Goal: Task Accomplishment & Management: Complete application form

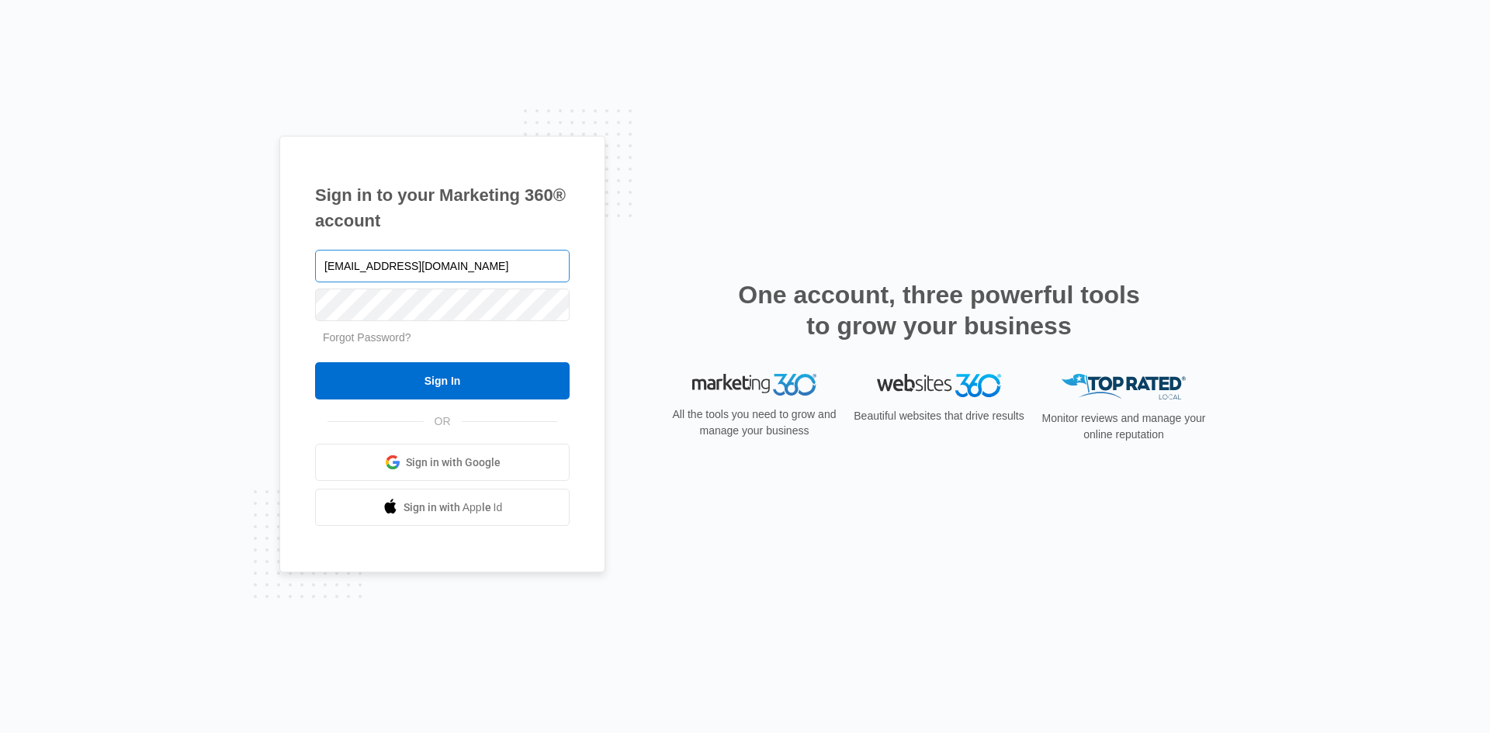
click at [461, 271] on input "[EMAIL_ADDRESS][DOMAIN_NAME]" at bounding box center [442, 266] width 255 height 33
type input "[EMAIL_ADDRESS][DOMAIN_NAME]"
click at [449, 386] on input "Sign In" at bounding box center [442, 380] width 255 height 37
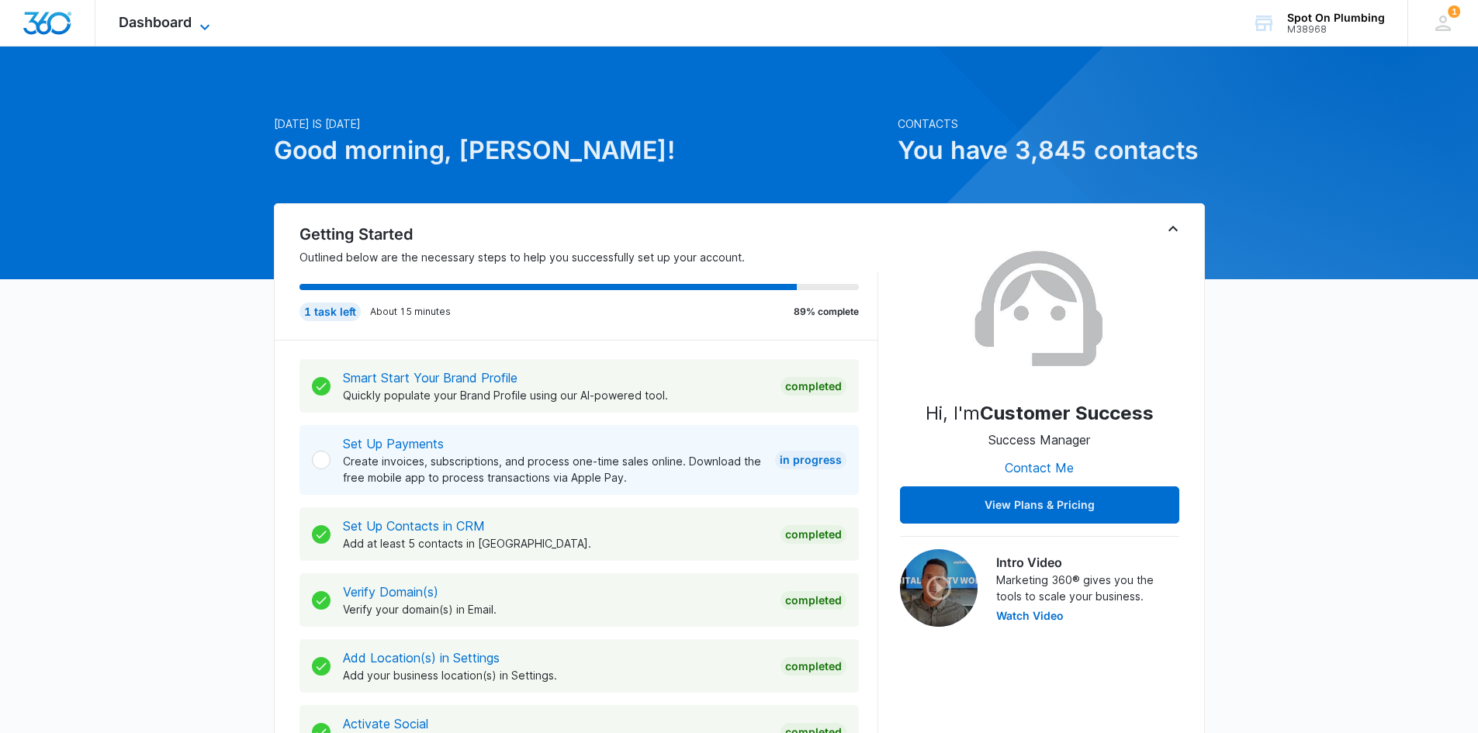
click at [206, 19] on icon at bounding box center [205, 27] width 19 height 19
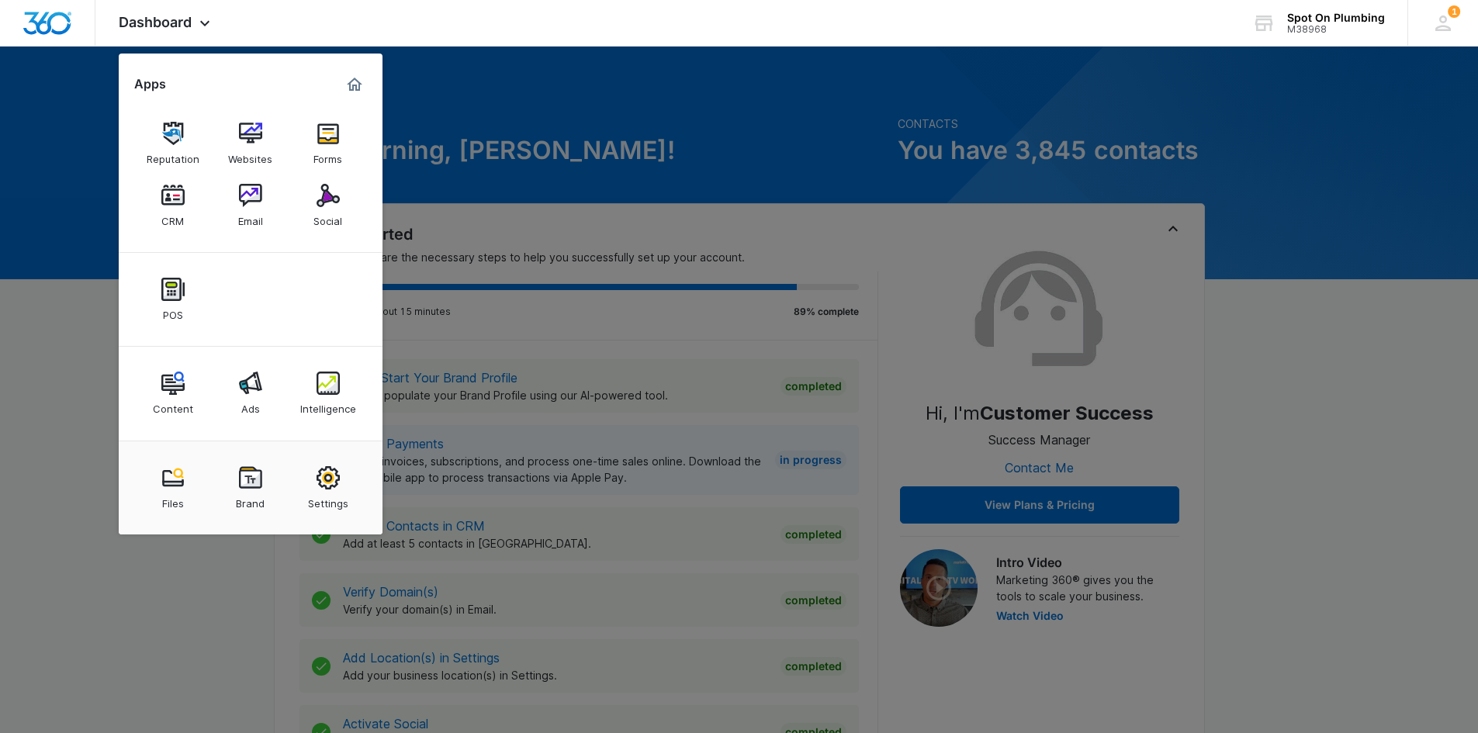
click at [329, 142] on img at bounding box center [328, 133] width 23 height 23
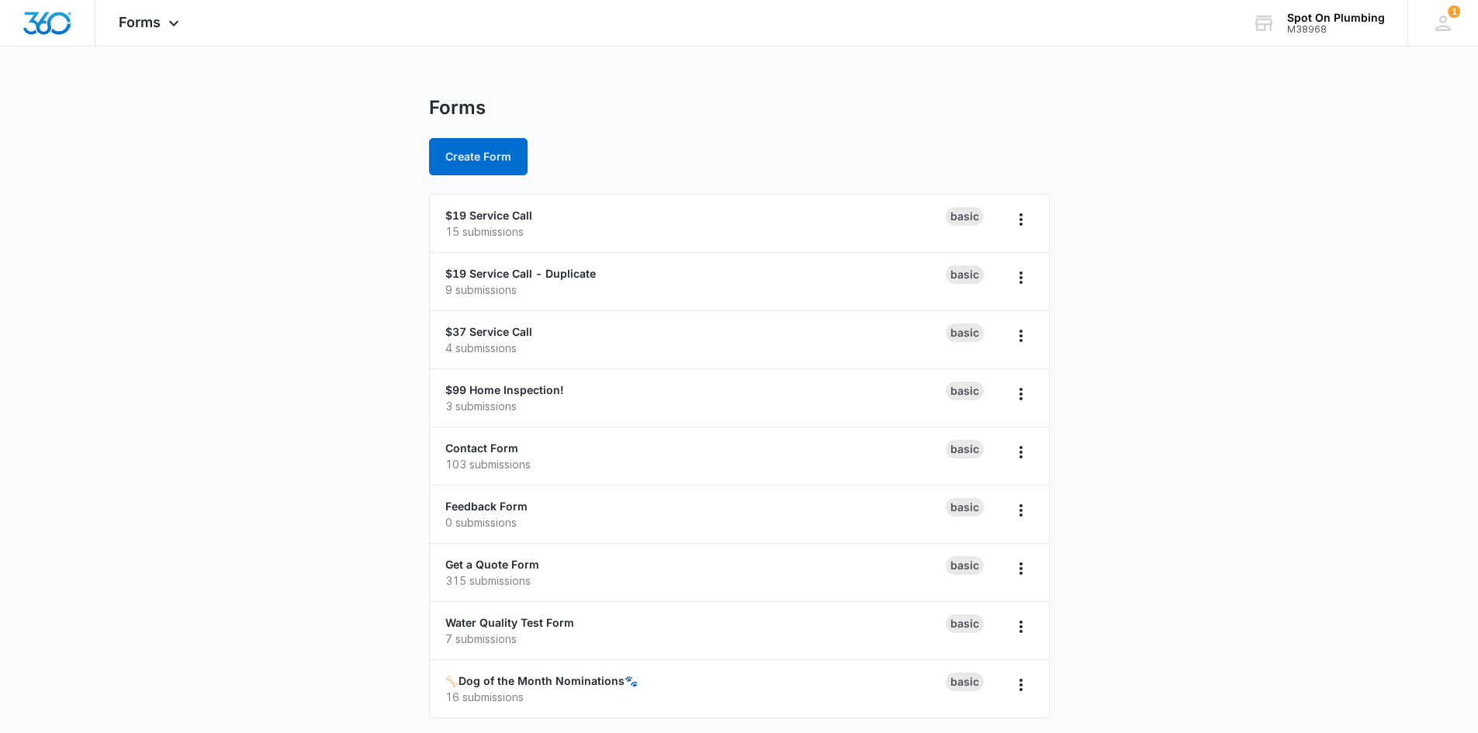
scroll to position [4, 0]
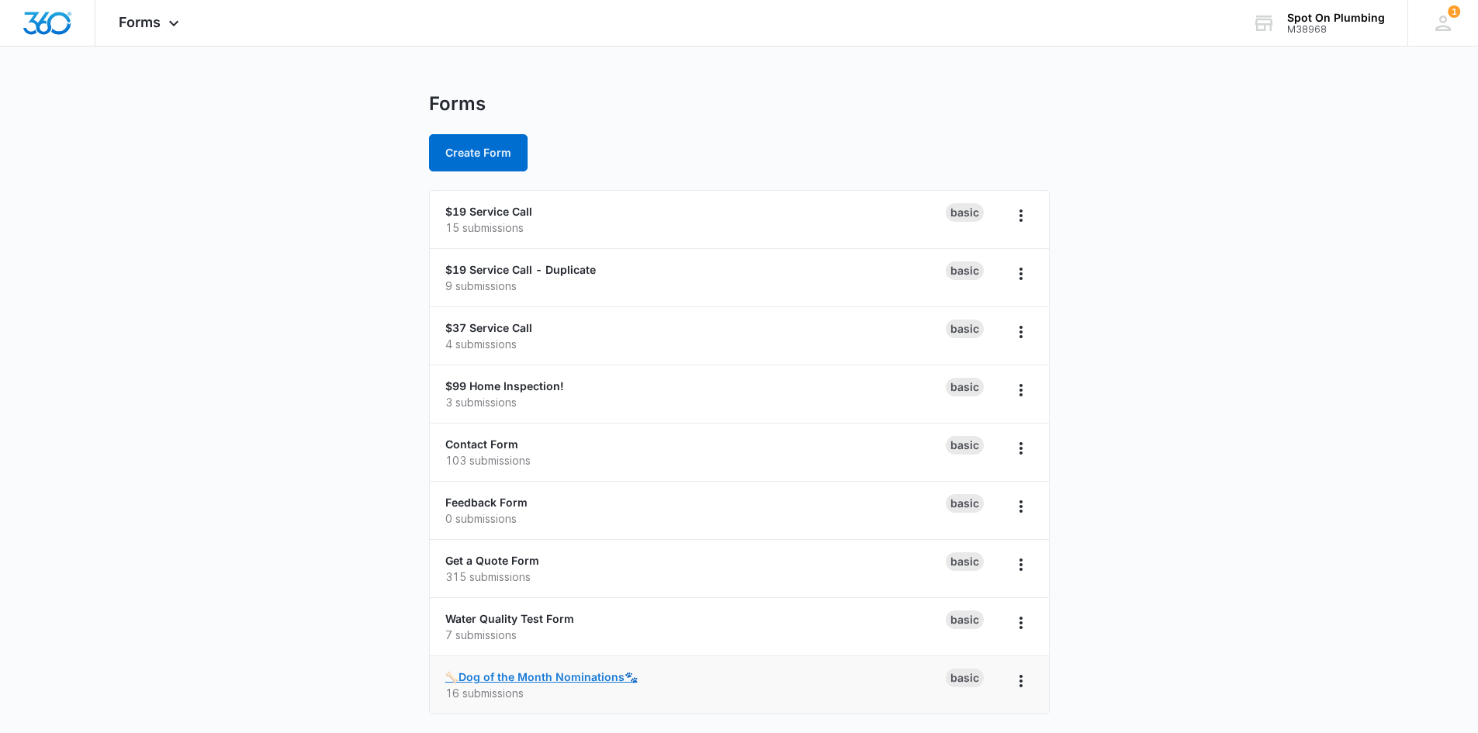
click at [522, 670] on link "🦴Dog of the Month Nominations🐾" at bounding box center [541, 676] width 192 height 13
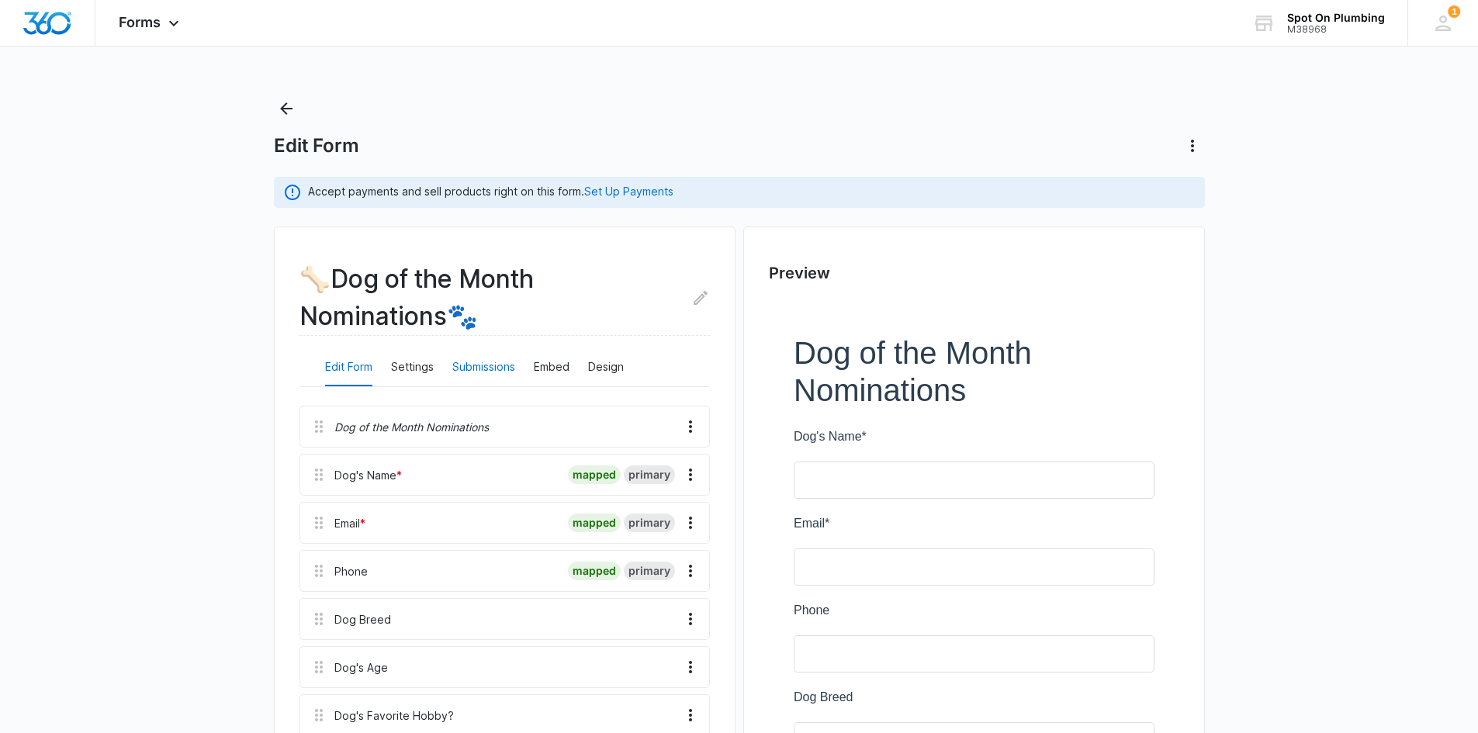
click at [469, 365] on button "Submissions" at bounding box center [483, 367] width 63 height 37
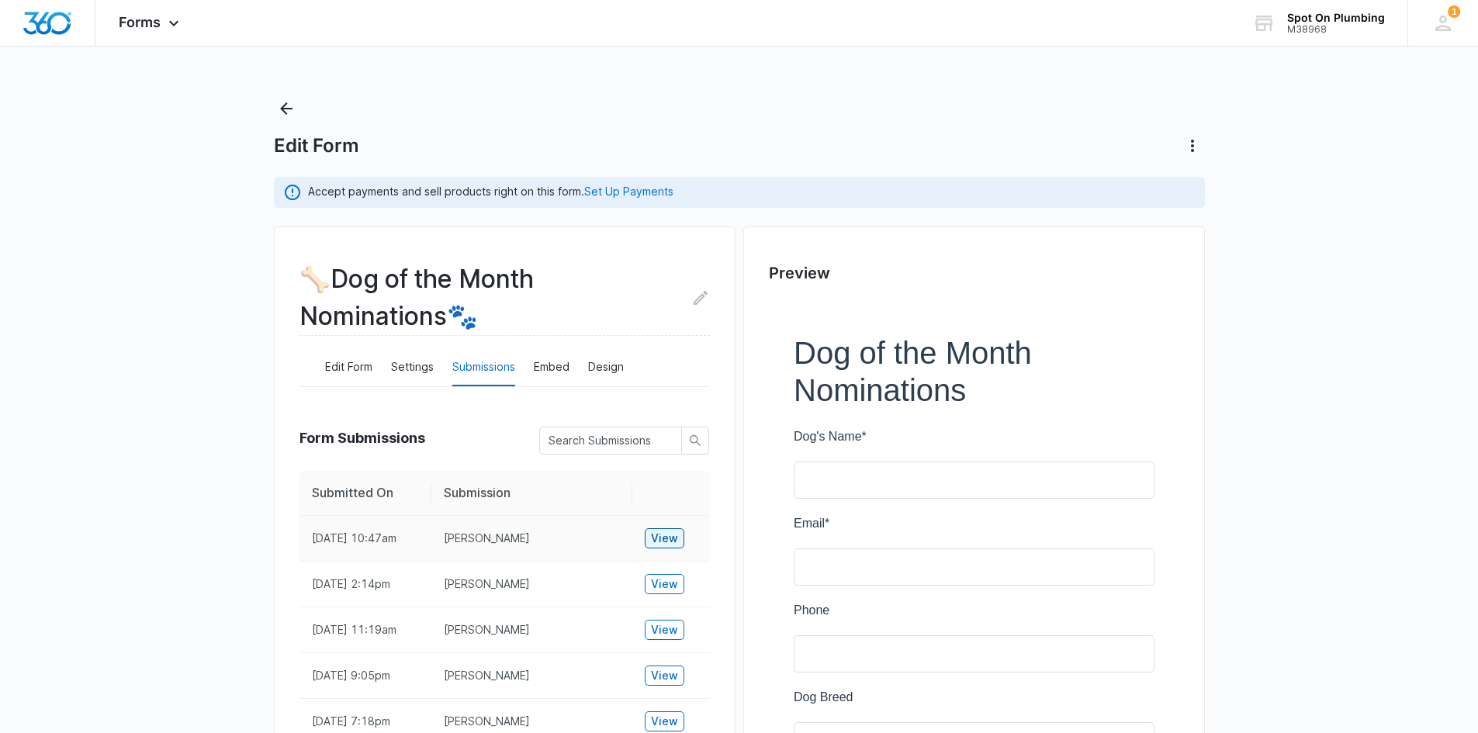
click at [663, 536] on span "View" at bounding box center [664, 538] width 27 height 17
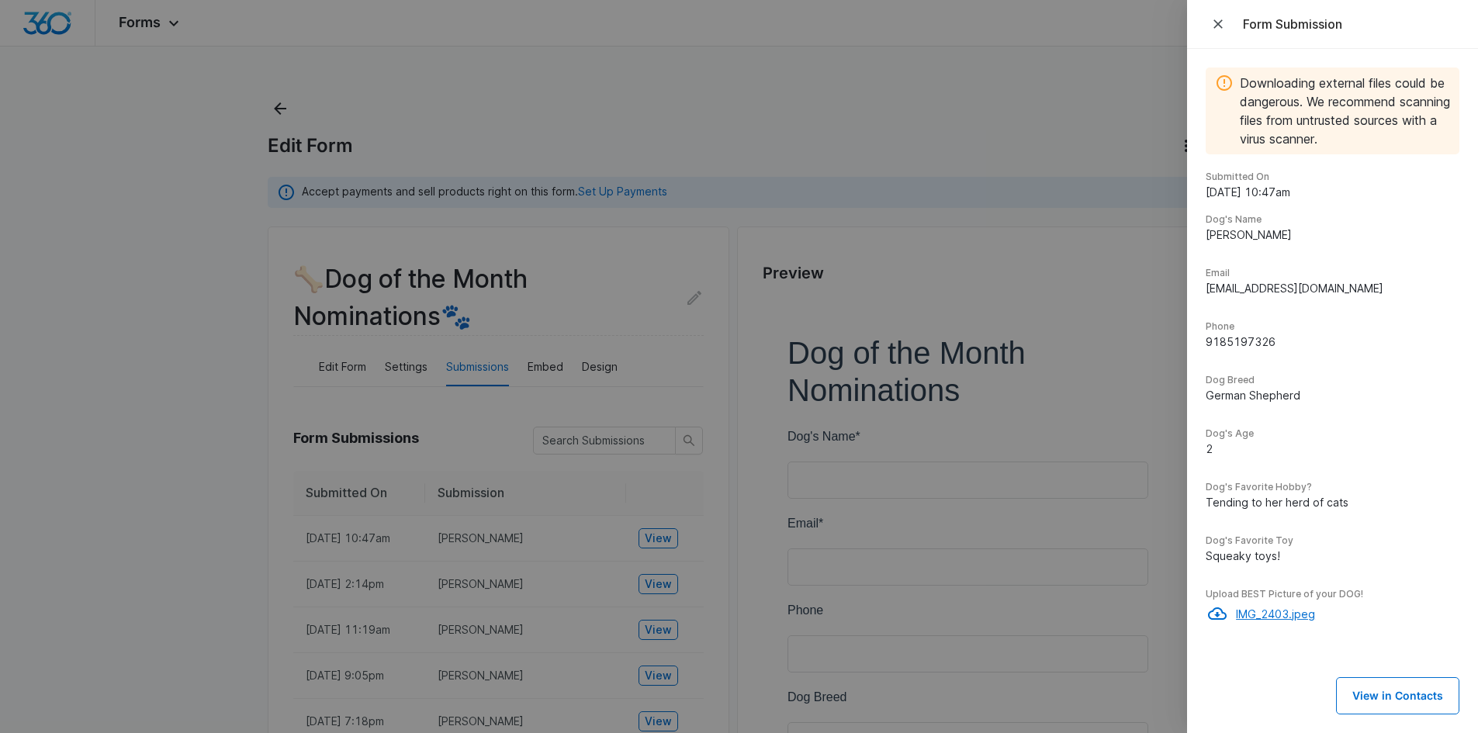
click at [1252, 615] on p "IMG_2403.jpeg" at bounding box center [1347, 614] width 223 height 16
click at [1246, 616] on p "IMG_2403.jpeg" at bounding box center [1347, 614] width 223 height 16
click at [1222, 29] on icon "Close" at bounding box center [1219, 24] width 16 height 16
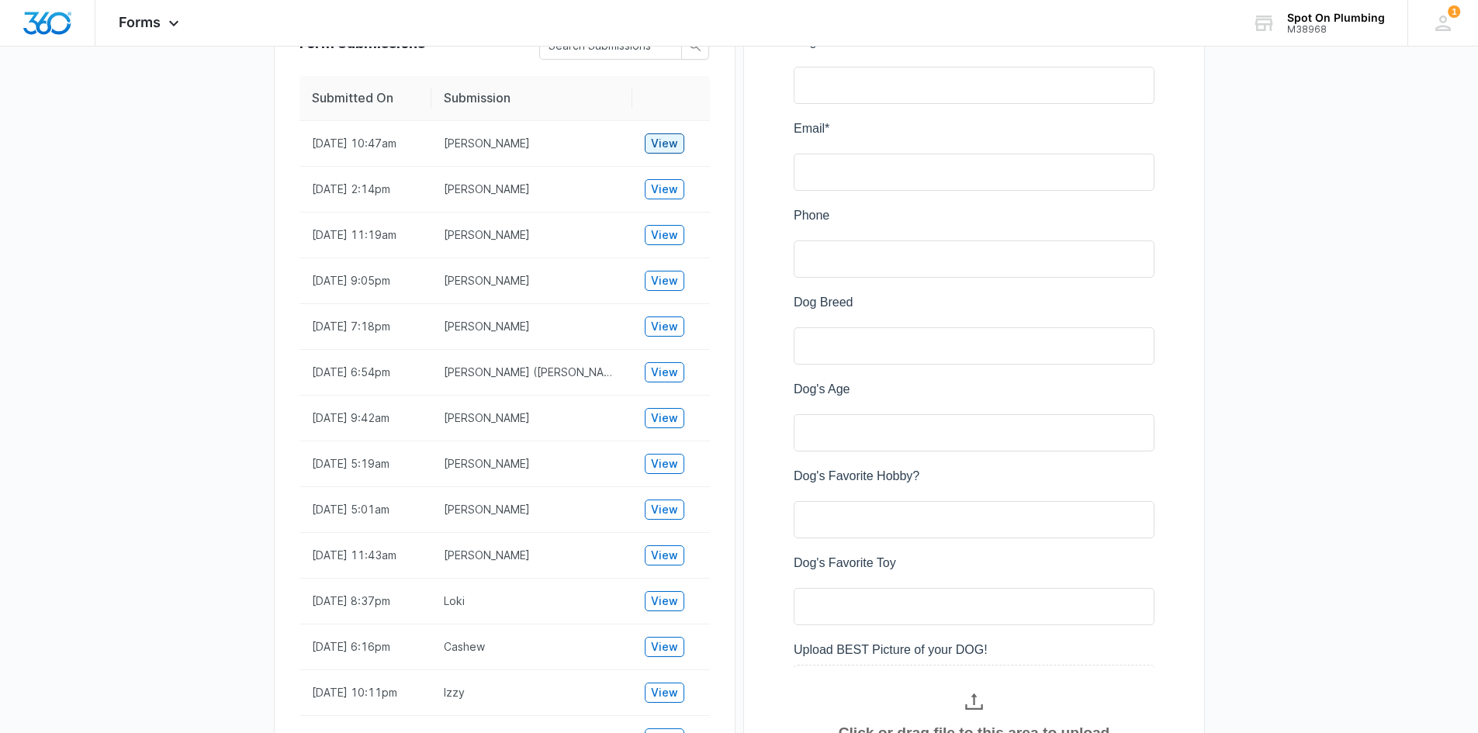
scroll to position [609, 0]
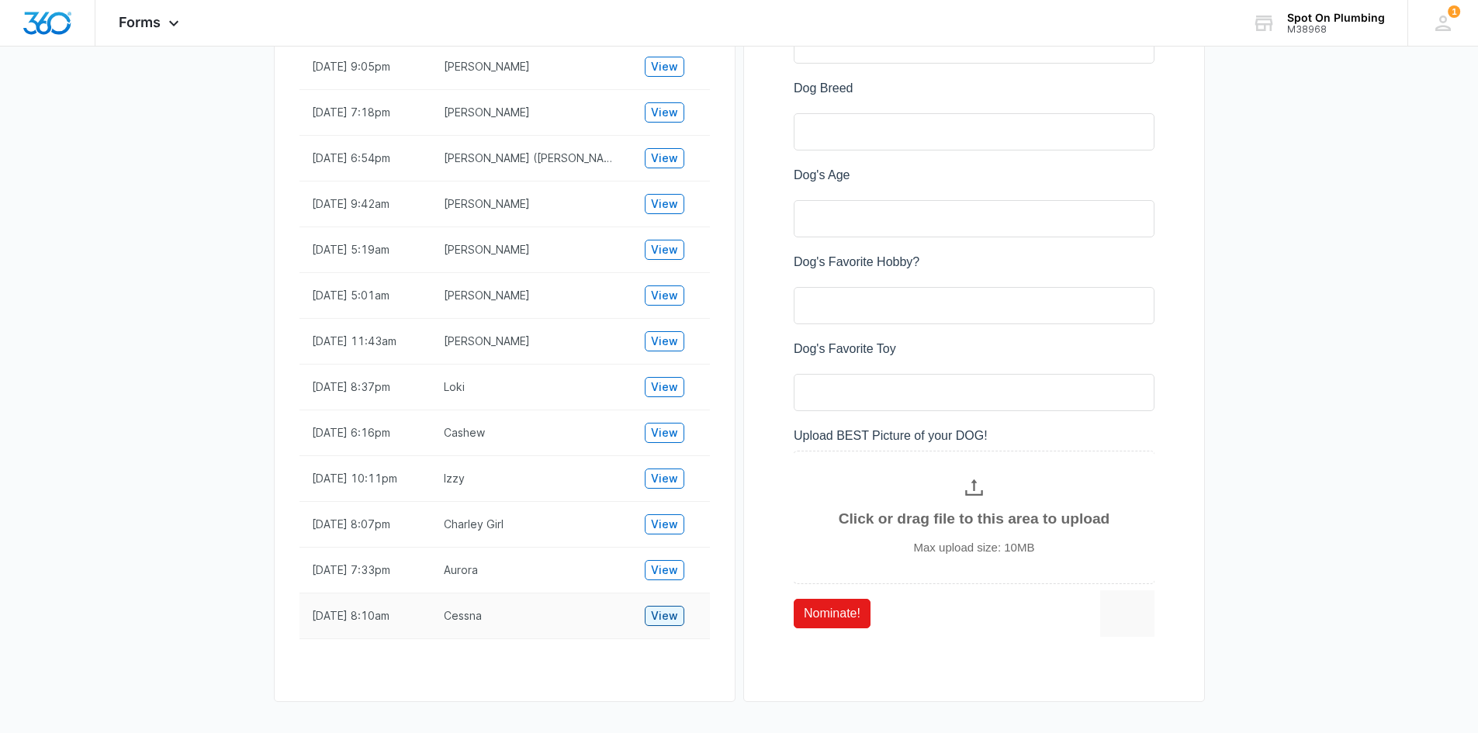
click at [663, 625] on span "View" at bounding box center [664, 616] width 27 height 17
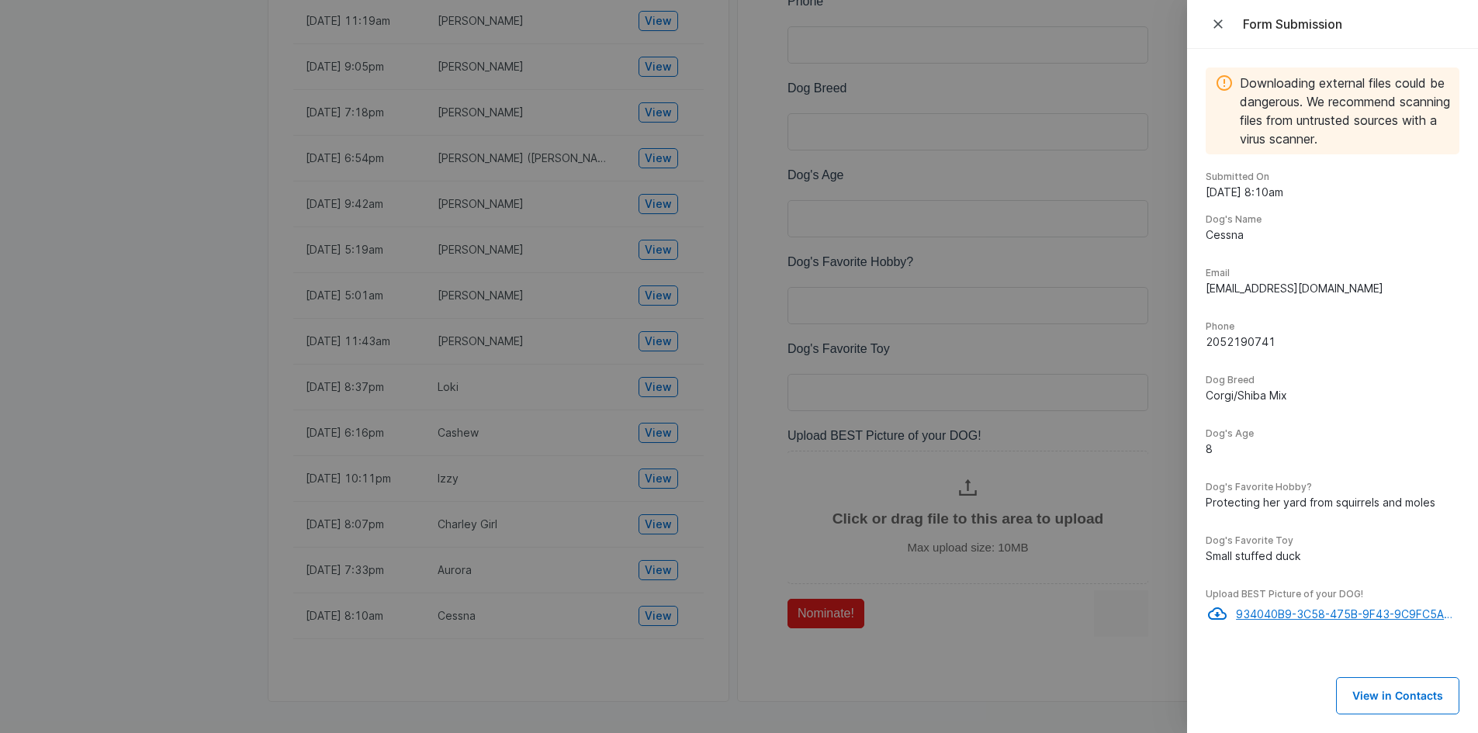
click at [1264, 607] on p "934040B9-3C58-475B-9F43-9C9FC5A06784_Medium.pdf" at bounding box center [1347, 614] width 223 height 16
drag, startPoint x: 1221, startPoint y: 19, endPoint x: 1188, endPoint y: 36, distance: 36.4
click at [1220, 19] on icon "Close" at bounding box center [1219, 24] width 16 height 16
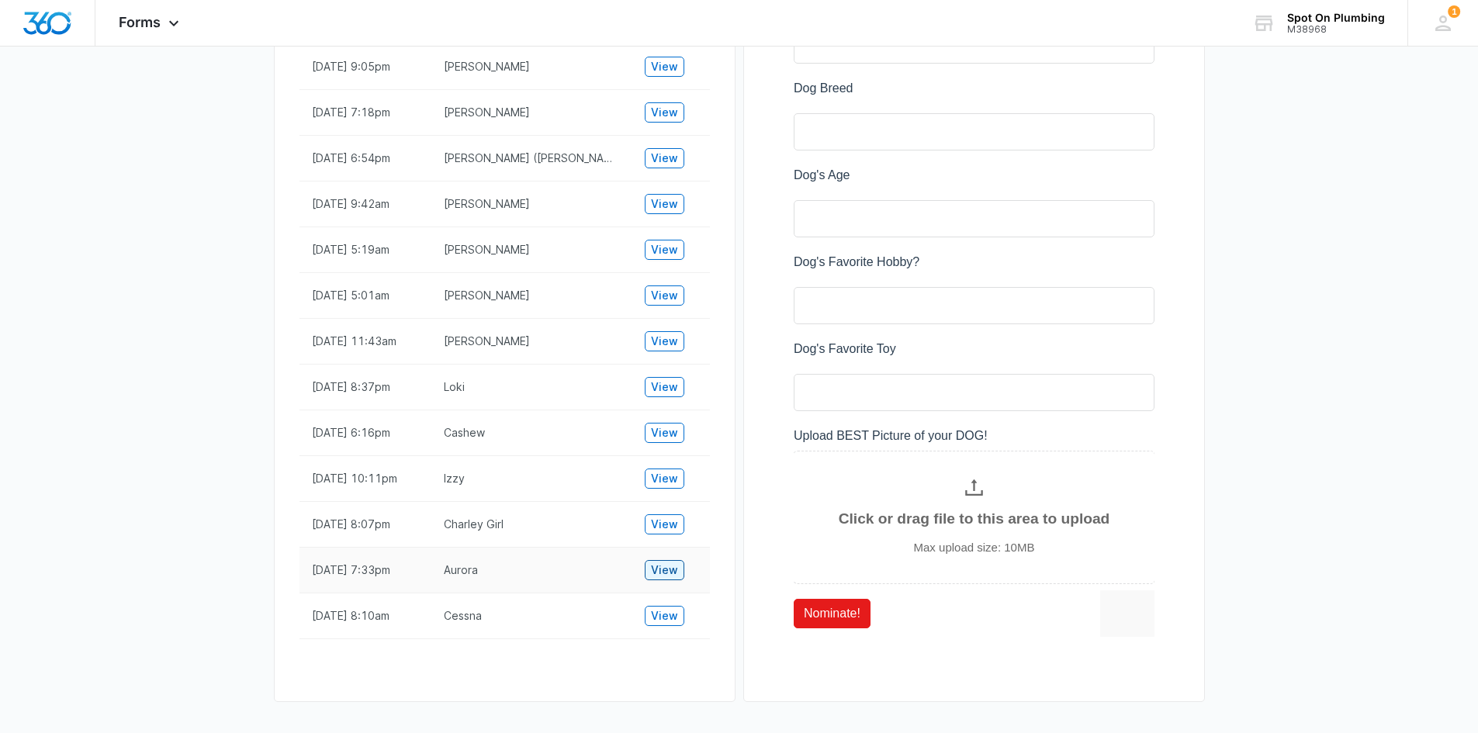
click at [667, 579] on span "View" at bounding box center [664, 570] width 27 height 17
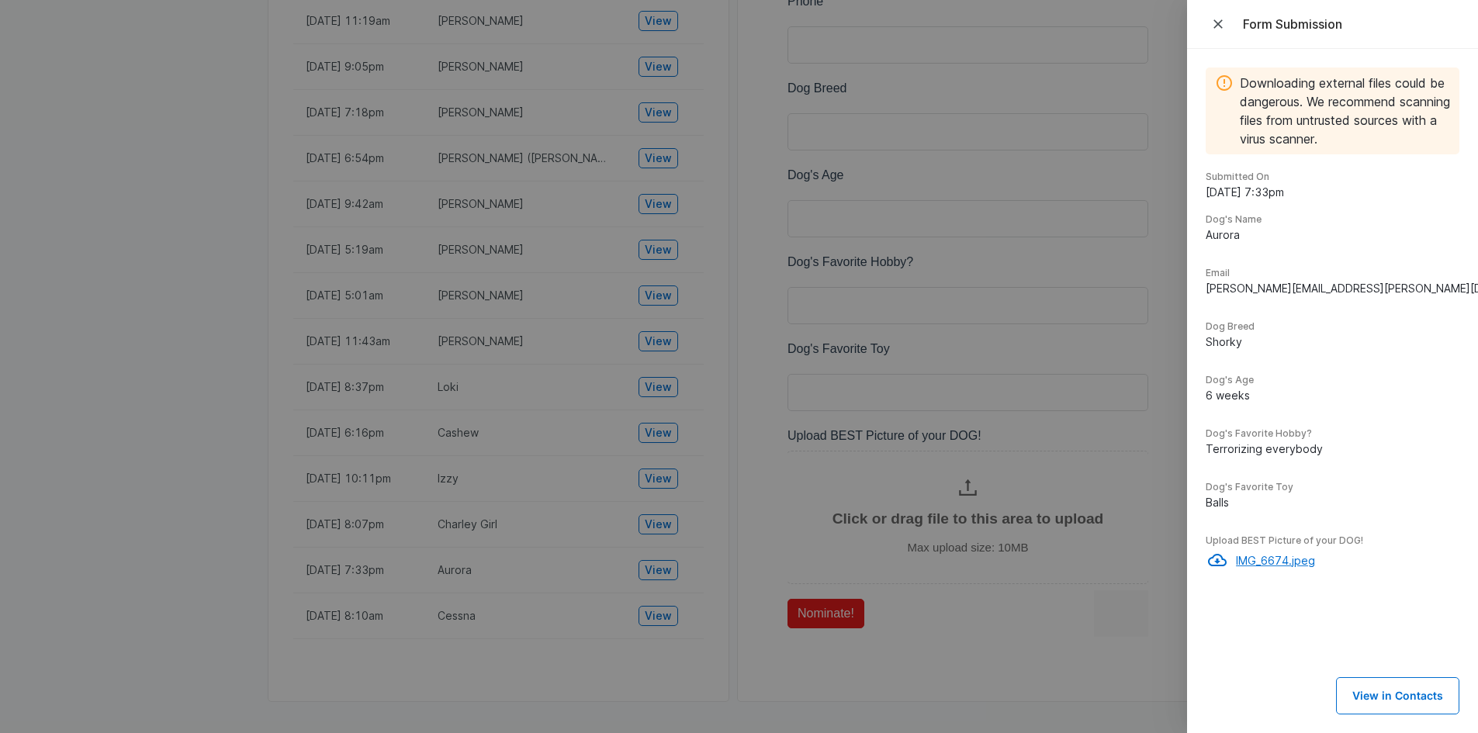
click at [1269, 557] on p "IMG_6674.jpeg" at bounding box center [1347, 560] width 223 height 16
click at [1221, 19] on icon "Close" at bounding box center [1219, 24] width 16 height 16
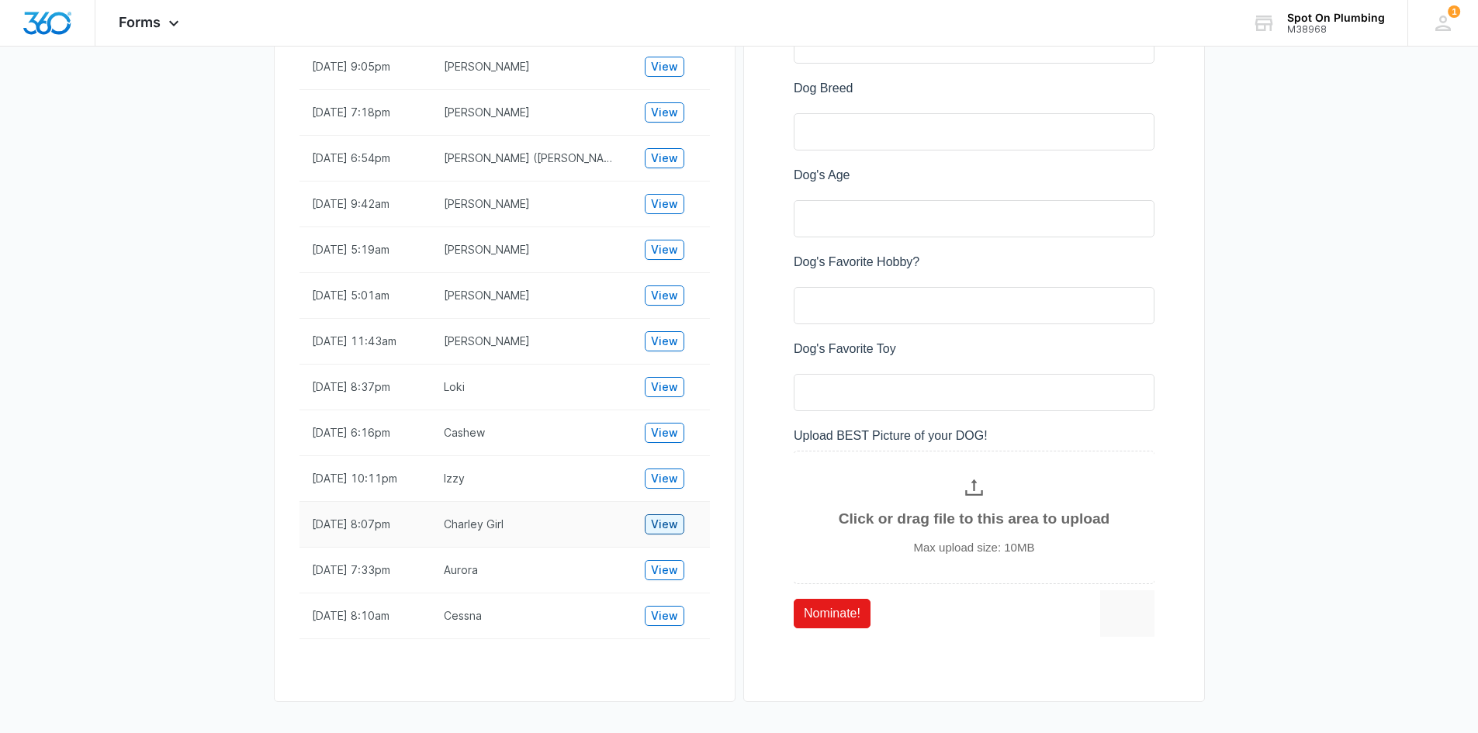
click at [663, 533] on span "View" at bounding box center [664, 524] width 27 height 17
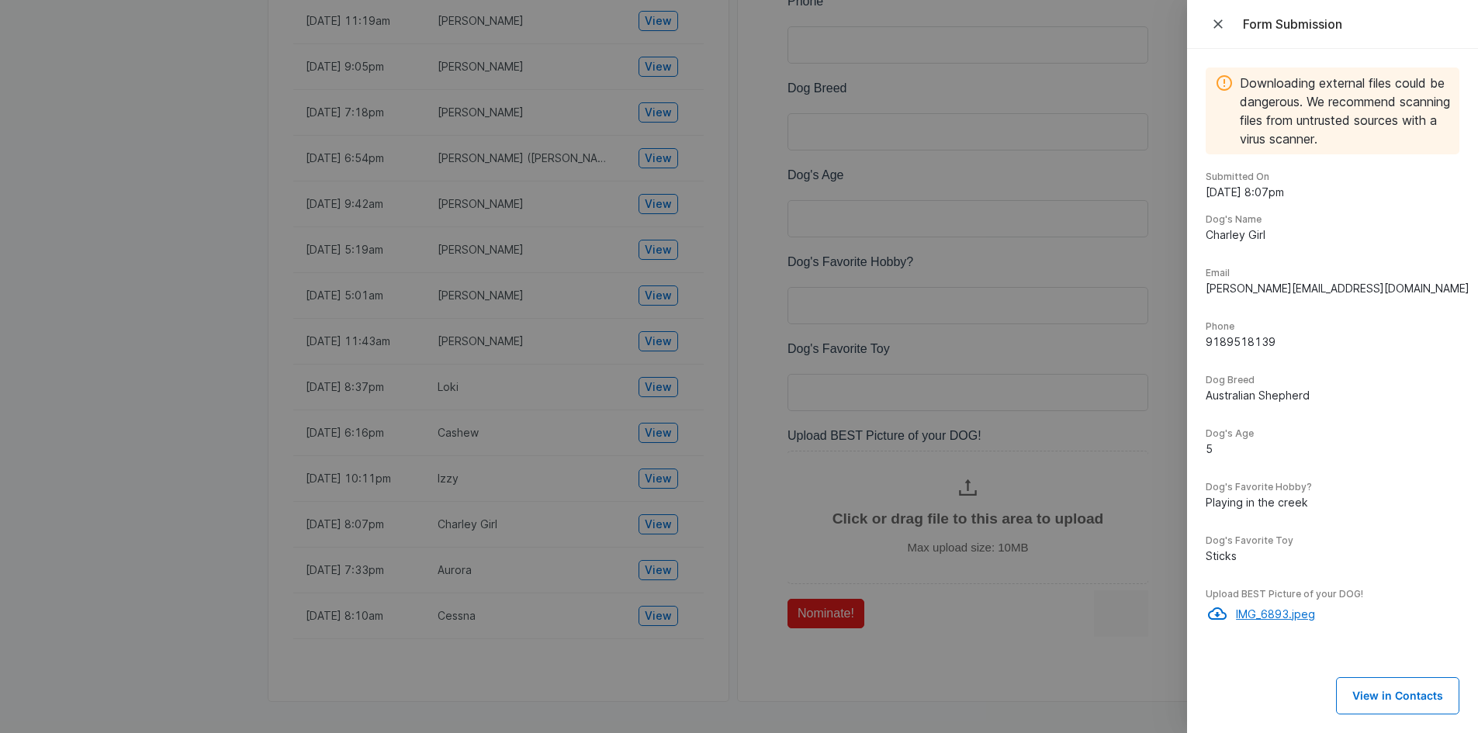
click at [1277, 613] on p "IMG_6893.jpeg" at bounding box center [1347, 614] width 223 height 16
click at [1227, 20] on span "Close" at bounding box center [1220, 24] width 19 height 22
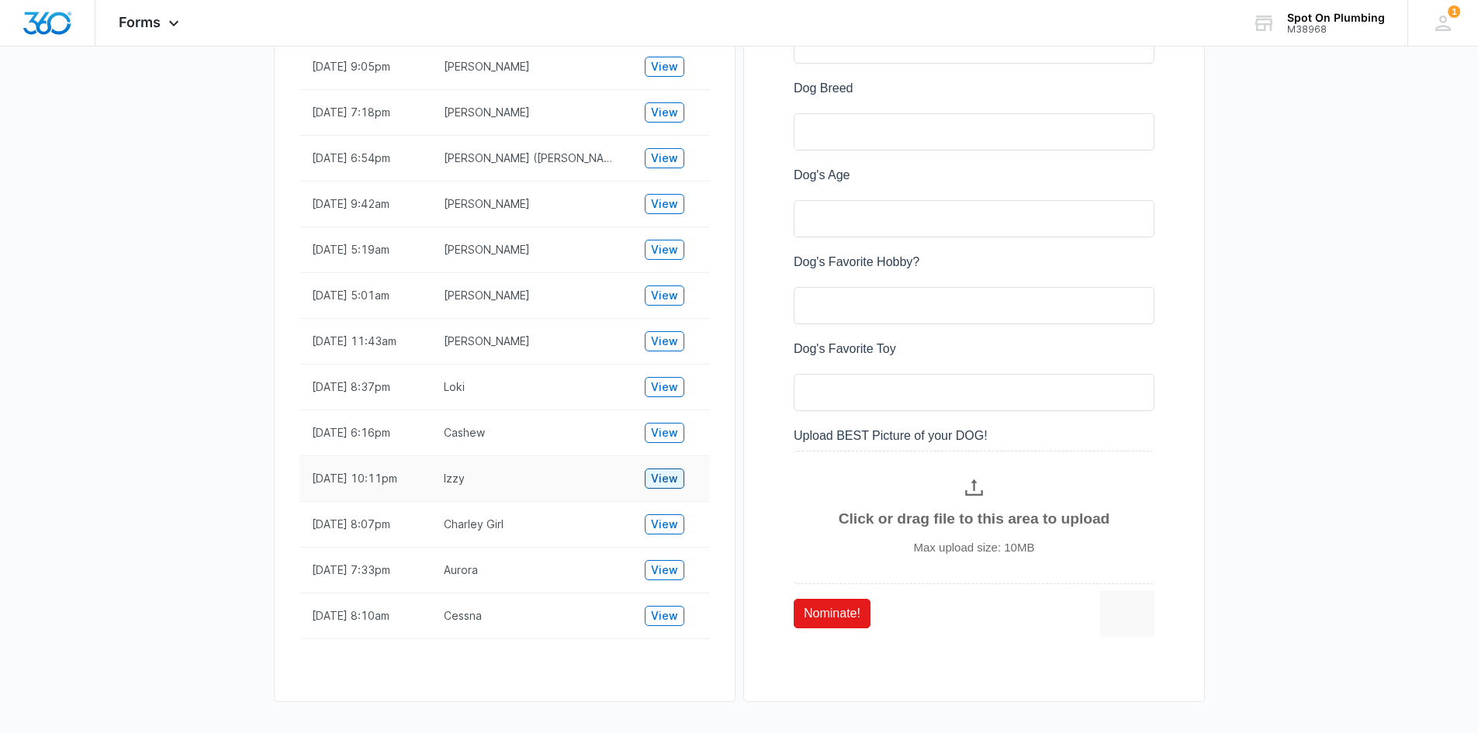
click at [668, 481] on span "View" at bounding box center [664, 478] width 27 height 17
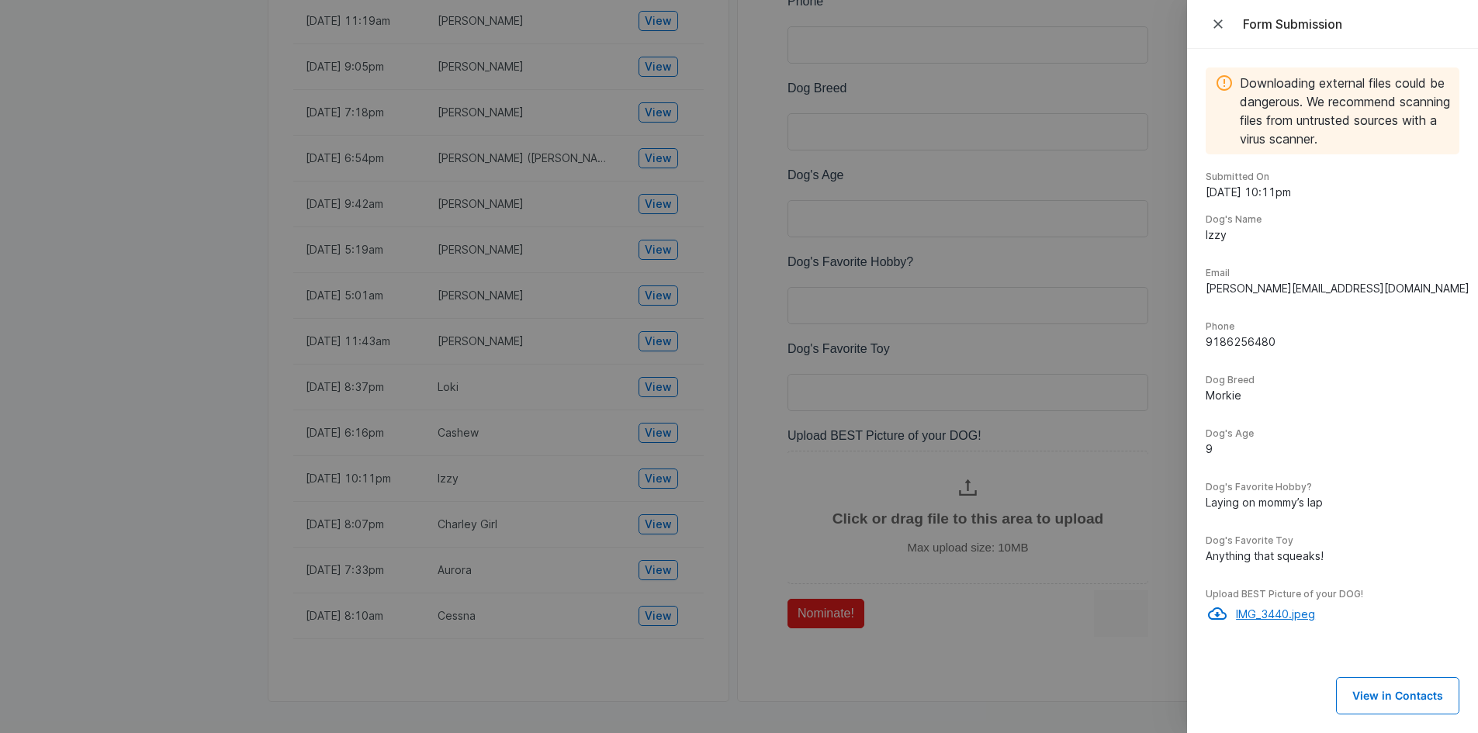
click at [1269, 615] on p "IMG_3440.jpeg" at bounding box center [1347, 614] width 223 height 16
click at [624, 436] on div at bounding box center [739, 366] width 1478 height 733
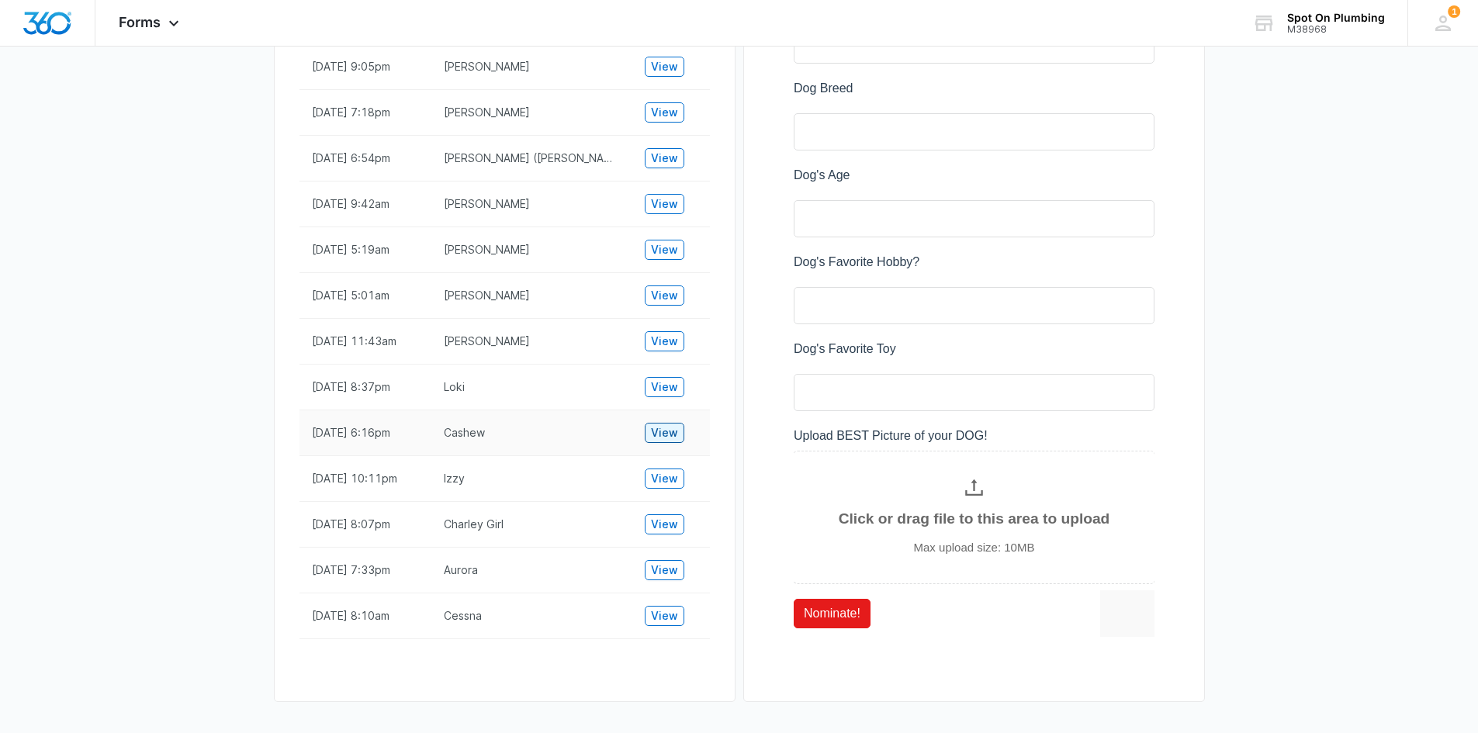
click at [656, 431] on span "View" at bounding box center [664, 432] width 27 height 17
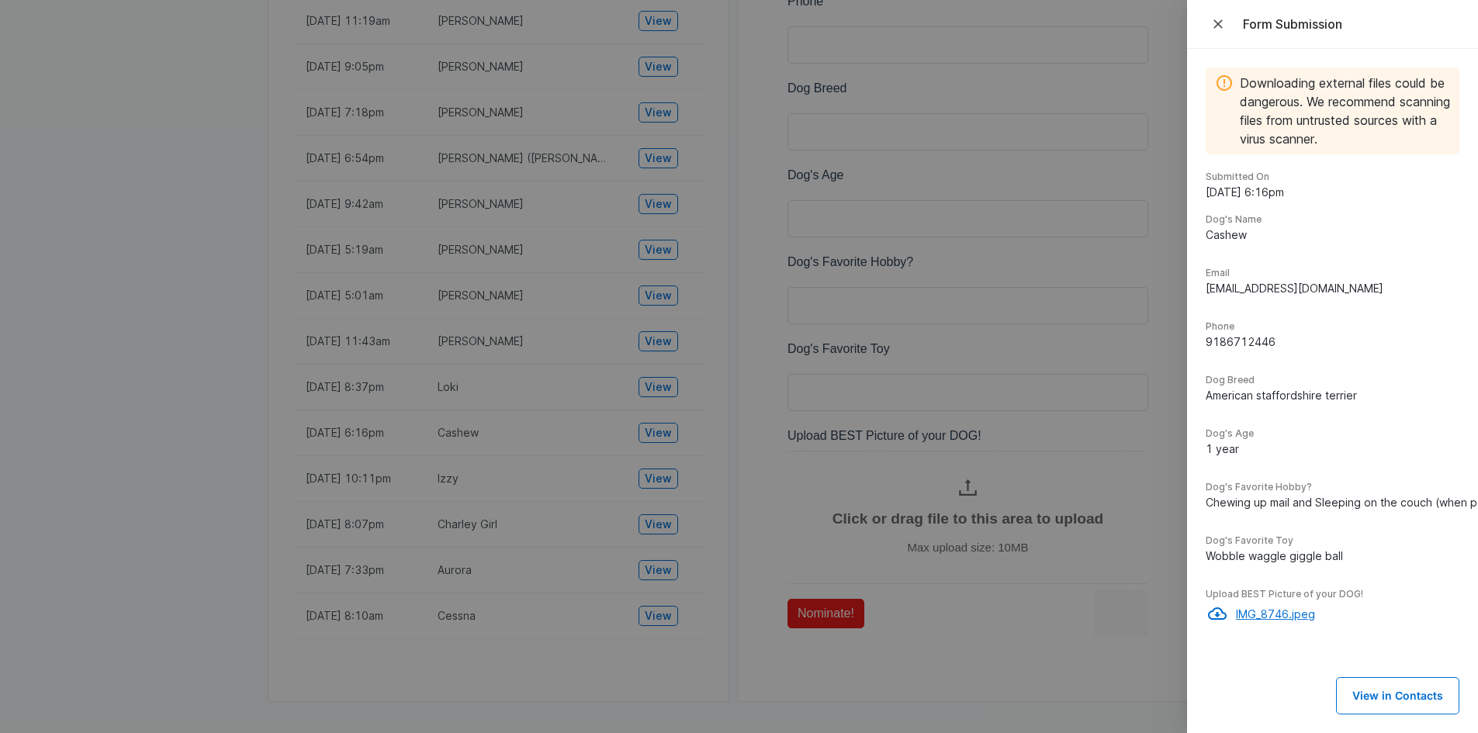
click at [1251, 613] on p "IMG_8746.jpeg" at bounding box center [1347, 614] width 223 height 16
click at [670, 381] on div at bounding box center [739, 366] width 1478 height 733
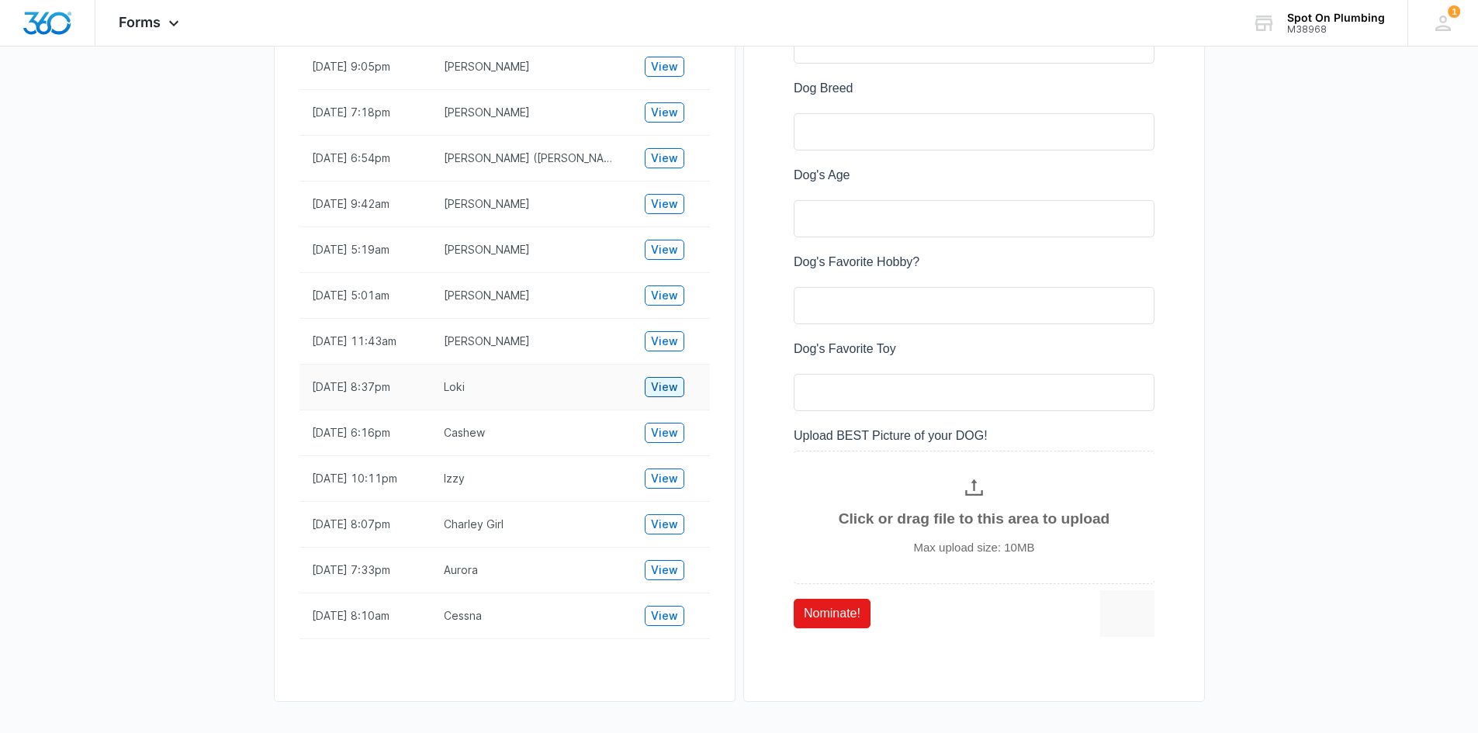
click at [663, 384] on span "View" at bounding box center [664, 387] width 27 height 17
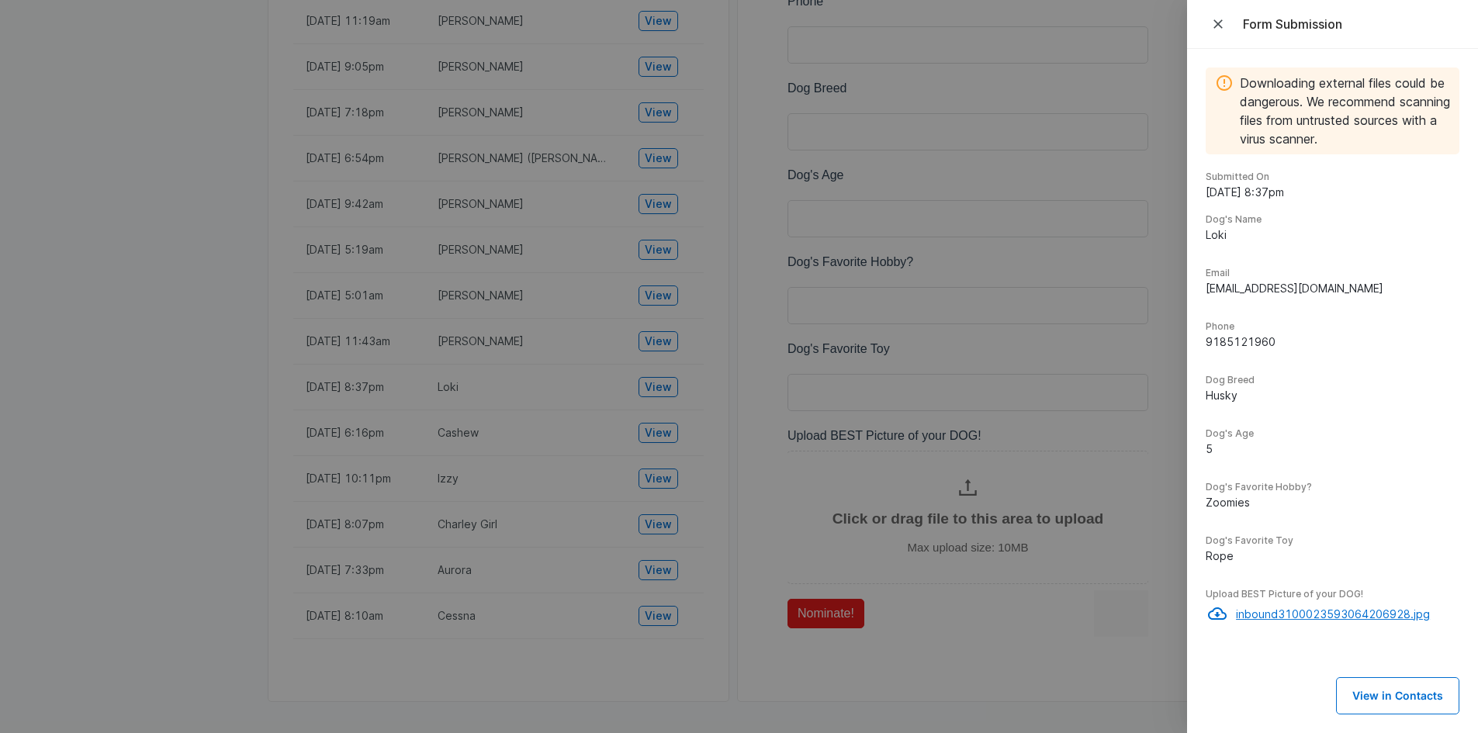
click at [1318, 610] on p "inbound3100023593064206928.jpg" at bounding box center [1347, 614] width 223 height 16
click at [1221, 25] on icon "Close" at bounding box center [1219, 24] width 16 height 16
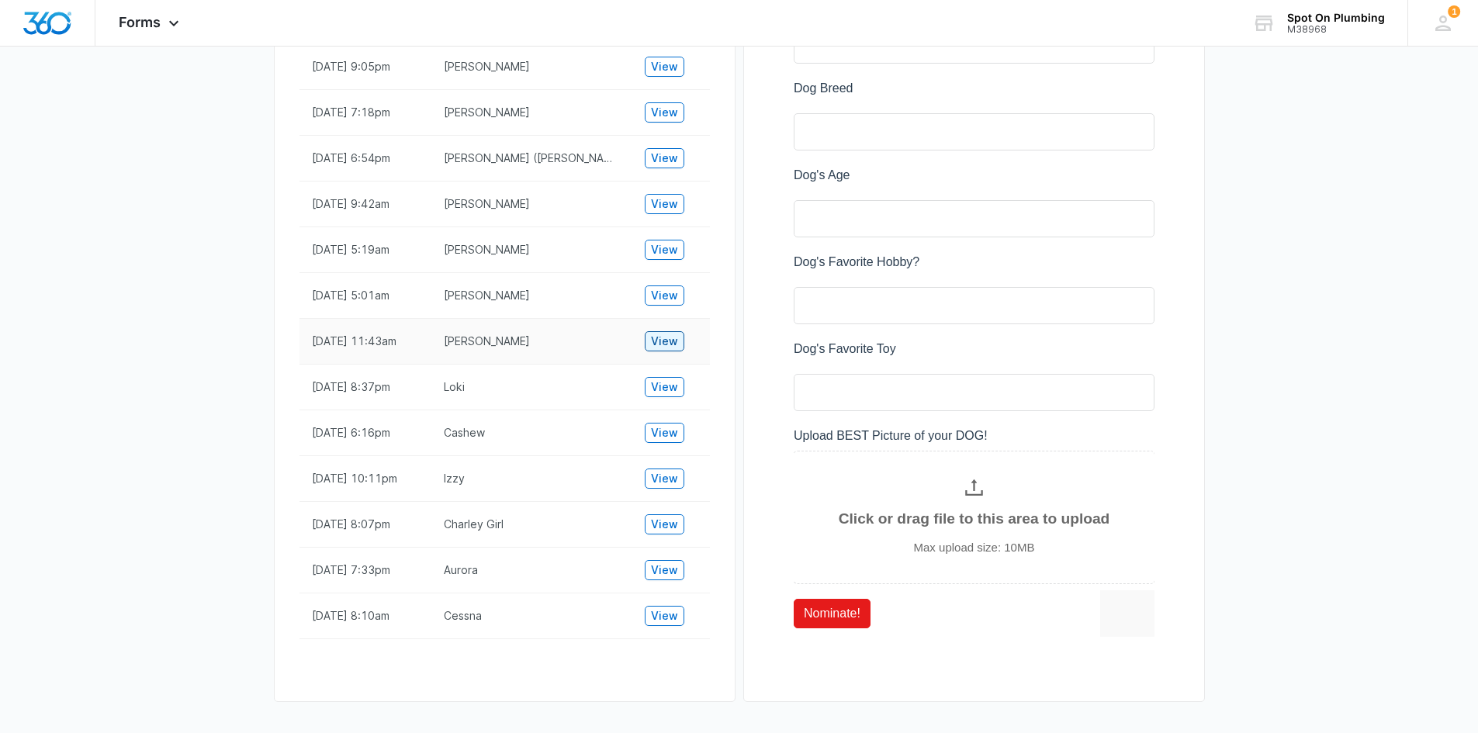
click at [669, 340] on span "View" at bounding box center [664, 341] width 27 height 17
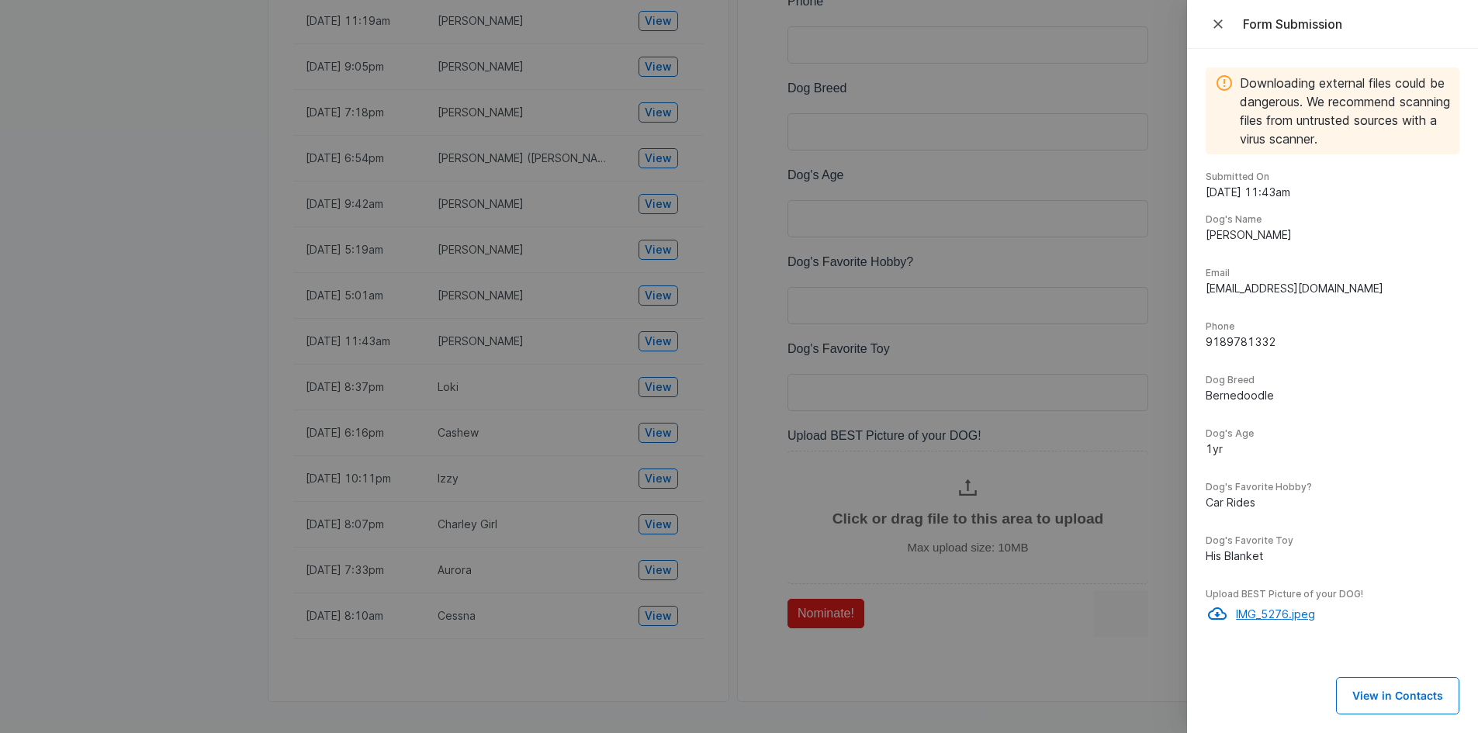
click at [1266, 612] on p "IMG_5276.jpeg" at bounding box center [1347, 614] width 223 height 16
click at [1214, 21] on icon "Close" at bounding box center [1219, 24] width 16 height 16
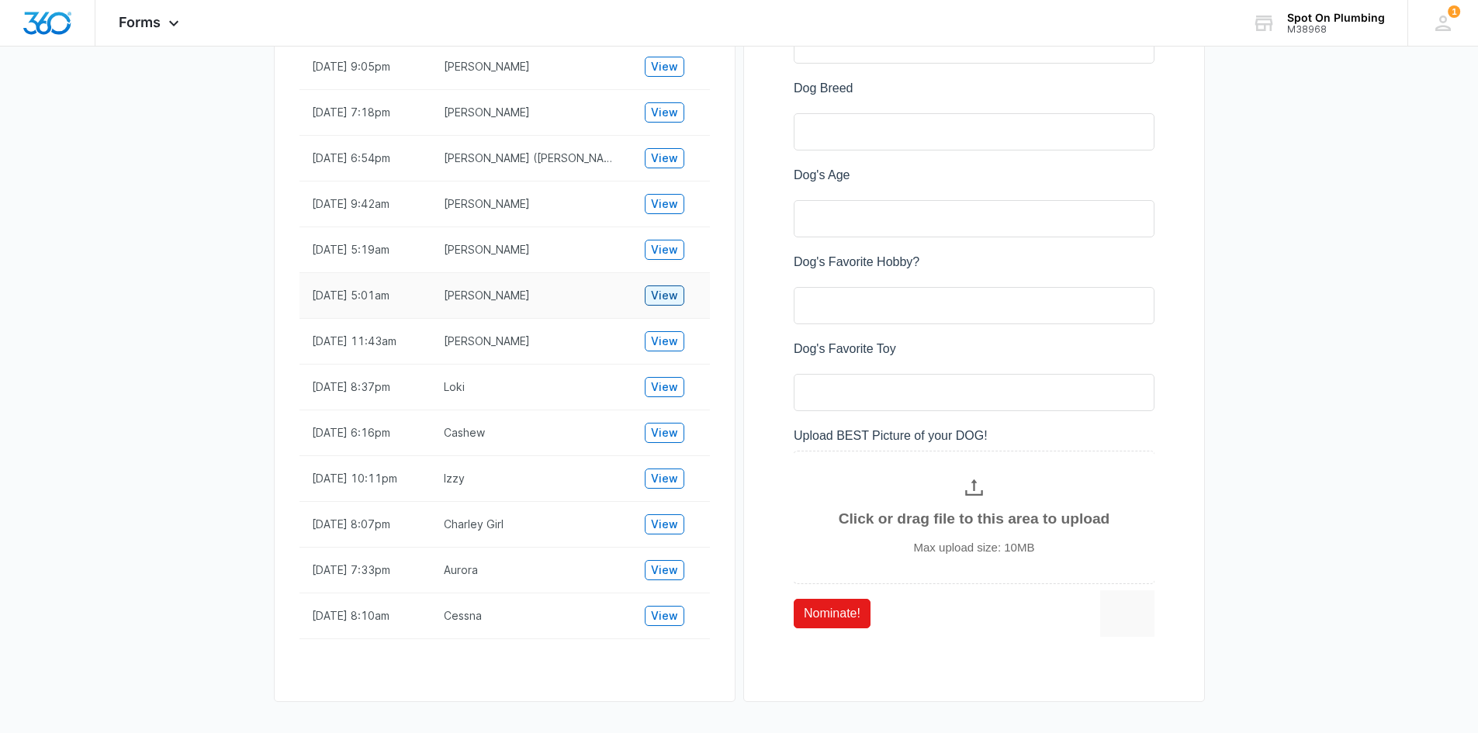
click at [660, 296] on span "View" at bounding box center [664, 295] width 27 height 17
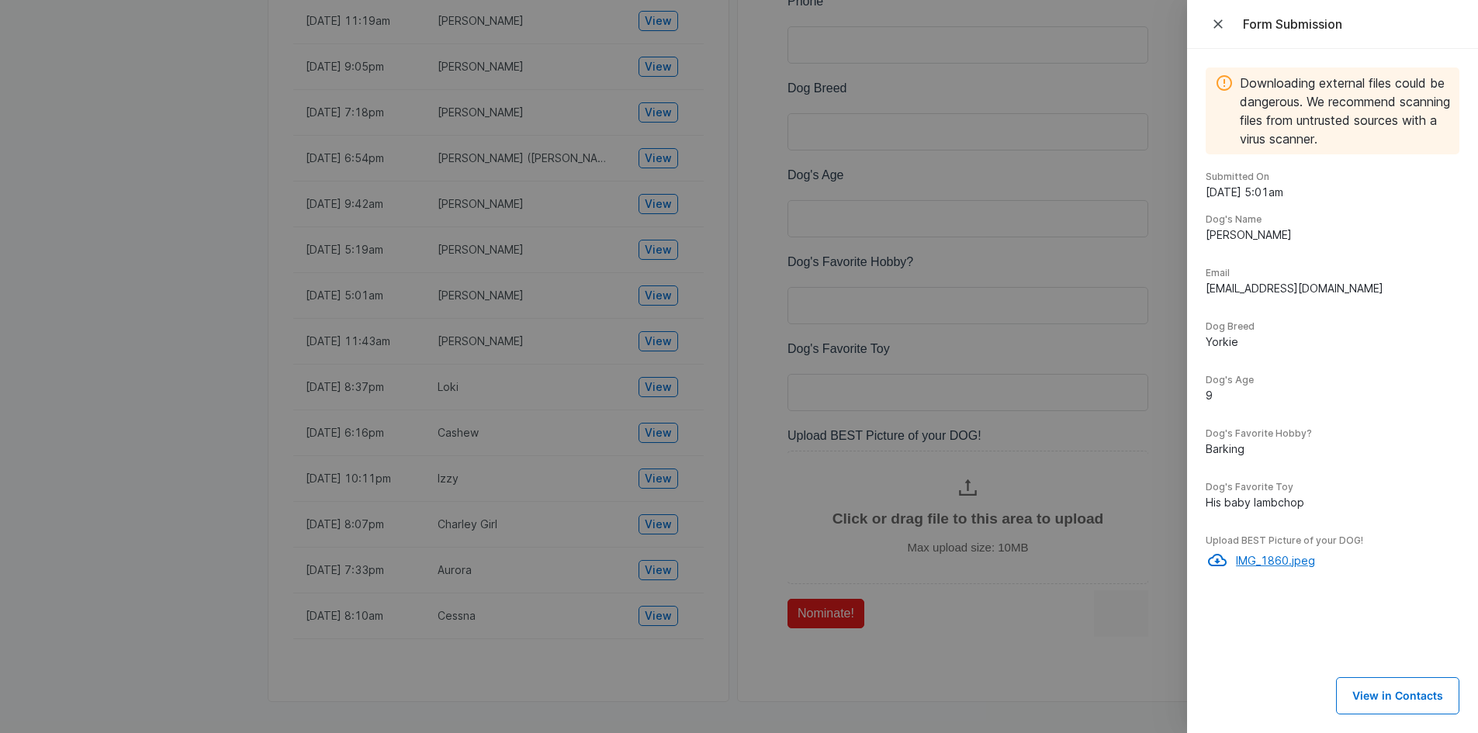
click at [1250, 556] on p "IMG_1860.jpeg" at bounding box center [1347, 560] width 223 height 16
click at [653, 244] on div at bounding box center [739, 366] width 1478 height 733
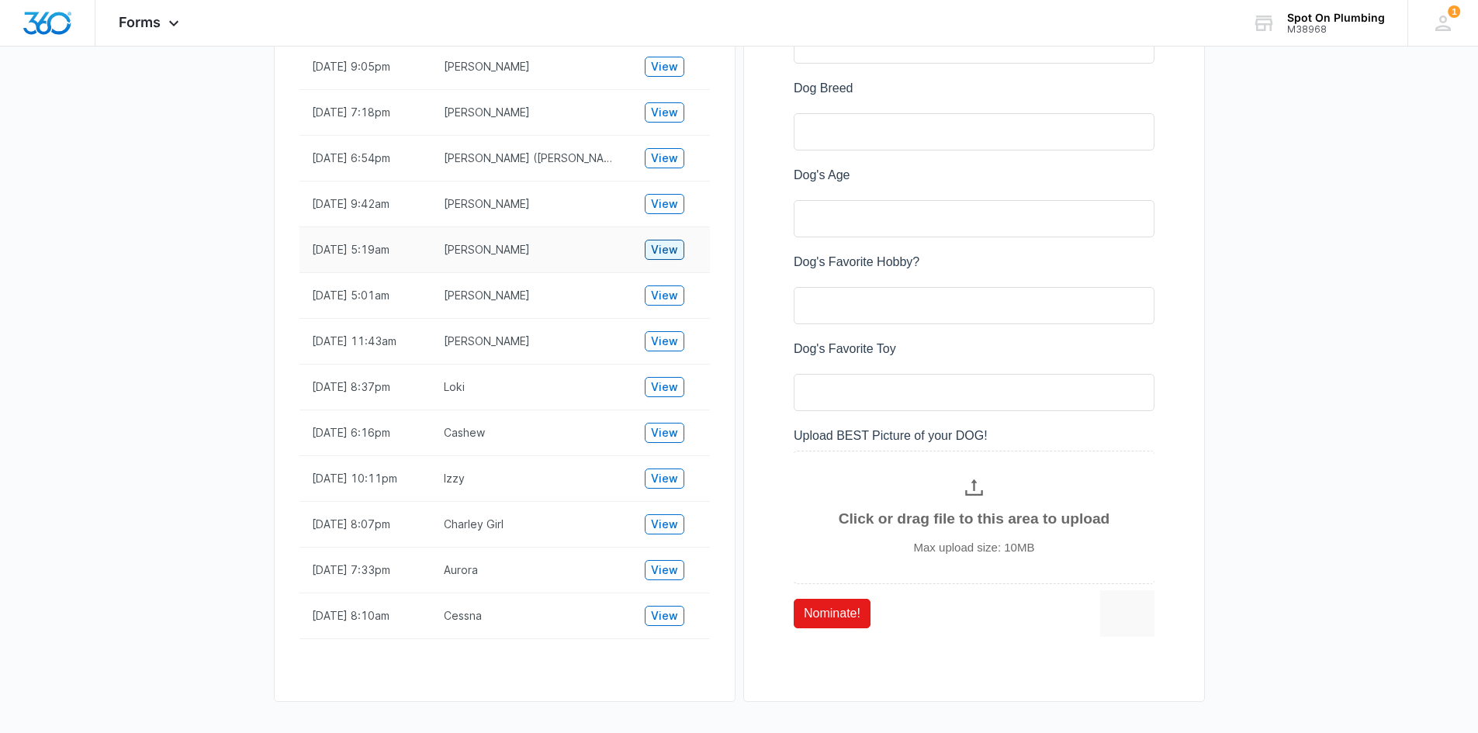
click at [660, 249] on span "View" at bounding box center [664, 249] width 27 height 17
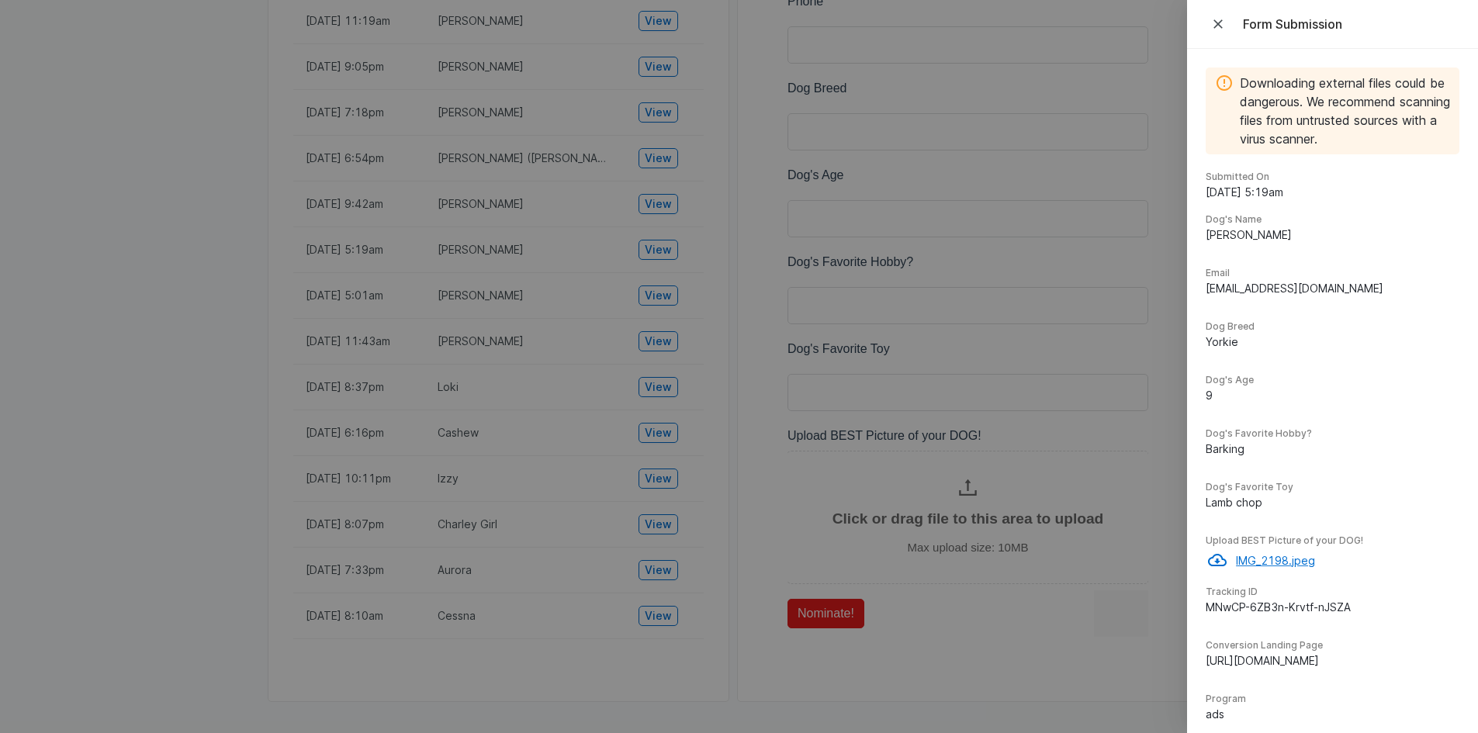
click at [1256, 557] on p "IMG_2198.jpeg" at bounding box center [1347, 560] width 223 height 16
click at [657, 201] on div at bounding box center [739, 366] width 1478 height 733
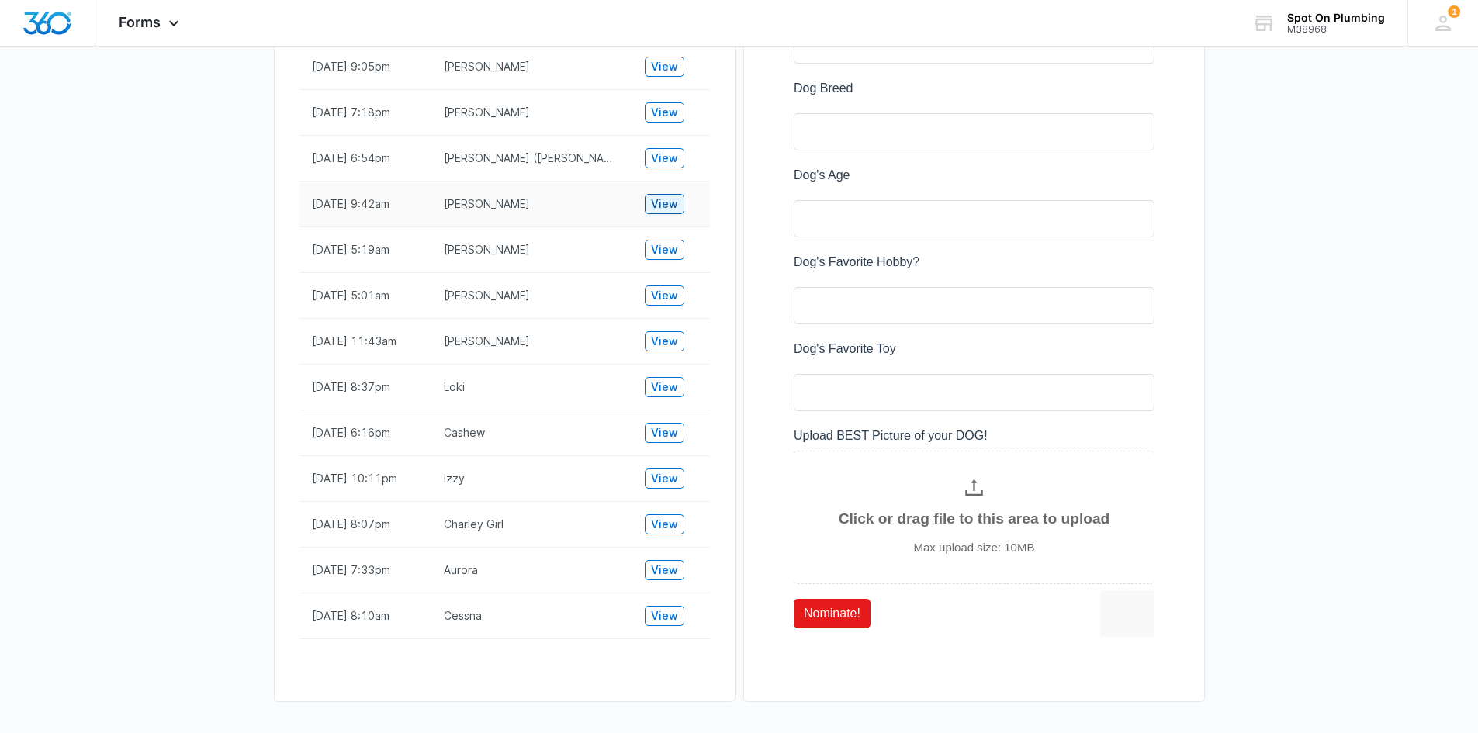
click at [660, 202] on span "View" at bounding box center [664, 204] width 27 height 17
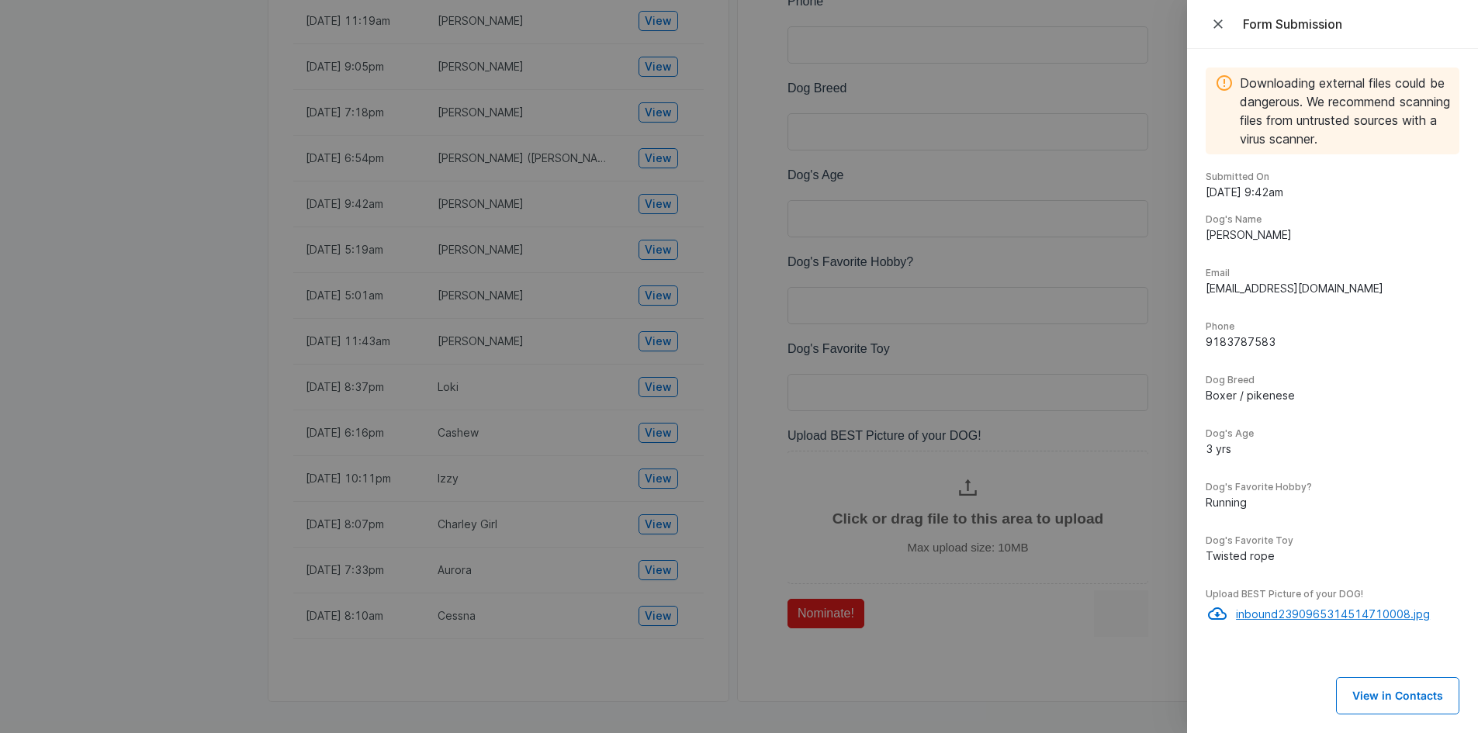
click at [1283, 608] on p "inbound2390965314514710008.jpg" at bounding box center [1347, 614] width 223 height 16
click at [656, 153] on div at bounding box center [739, 366] width 1478 height 733
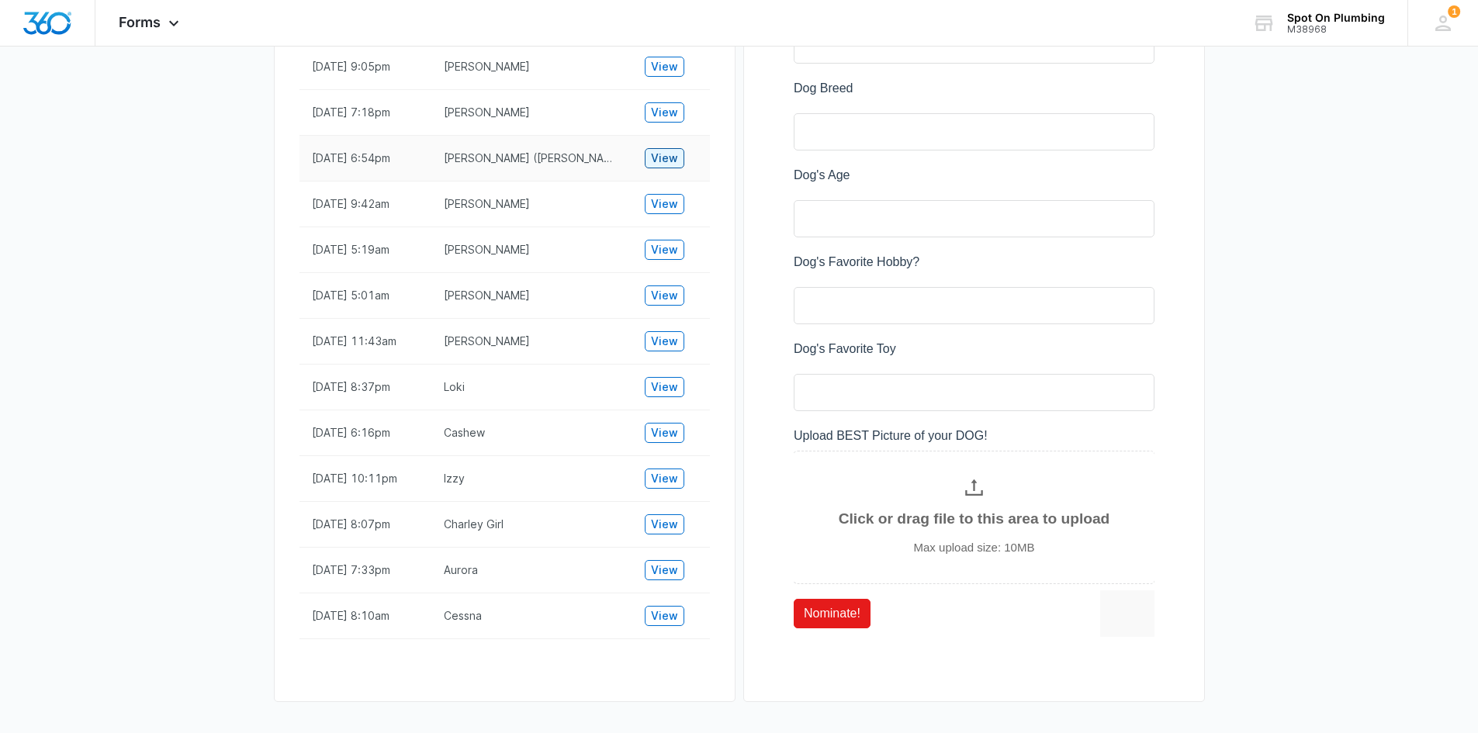
click at [661, 156] on span "View" at bounding box center [664, 158] width 27 height 17
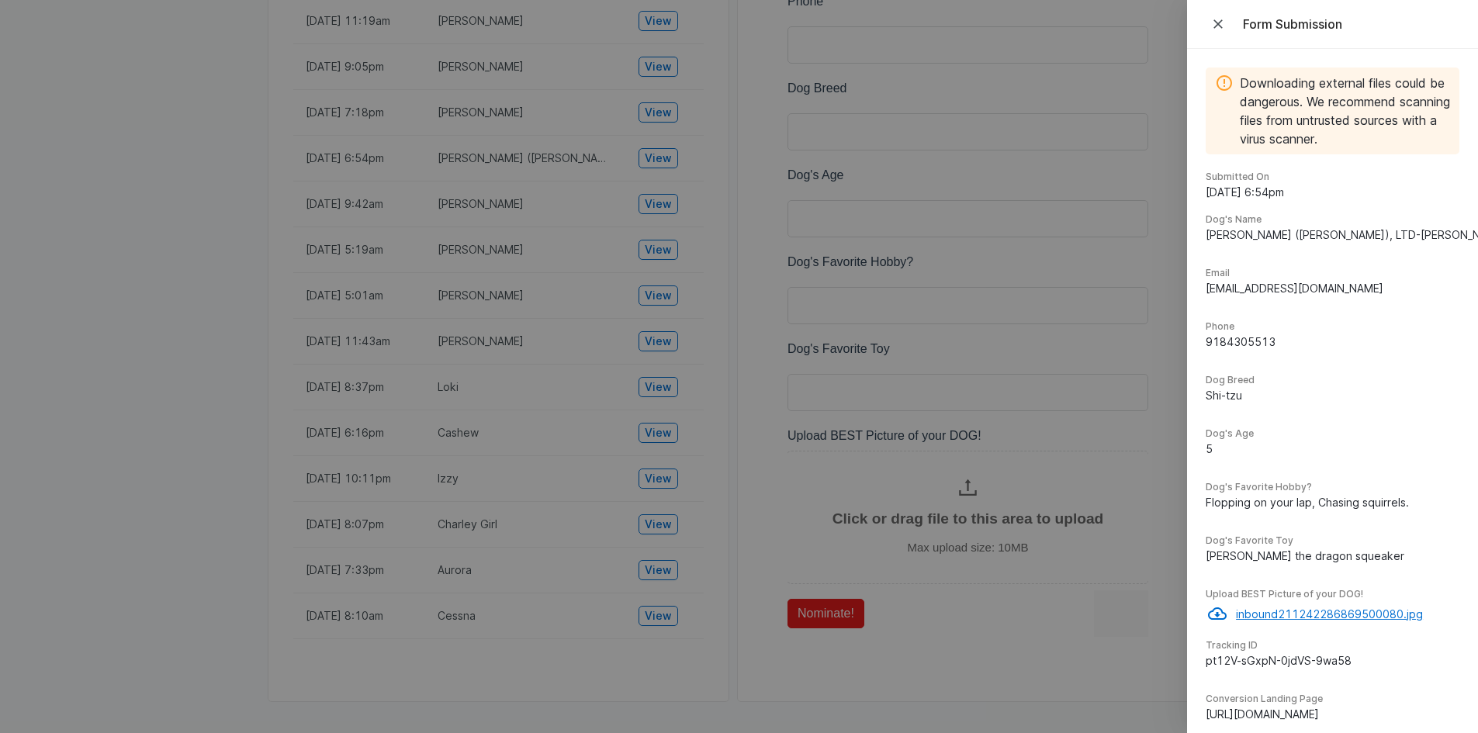
click at [1289, 608] on p "inbound211242286869500080.jpg" at bounding box center [1347, 614] width 223 height 16
click at [646, 115] on div at bounding box center [739, 366] width 1478 height 733
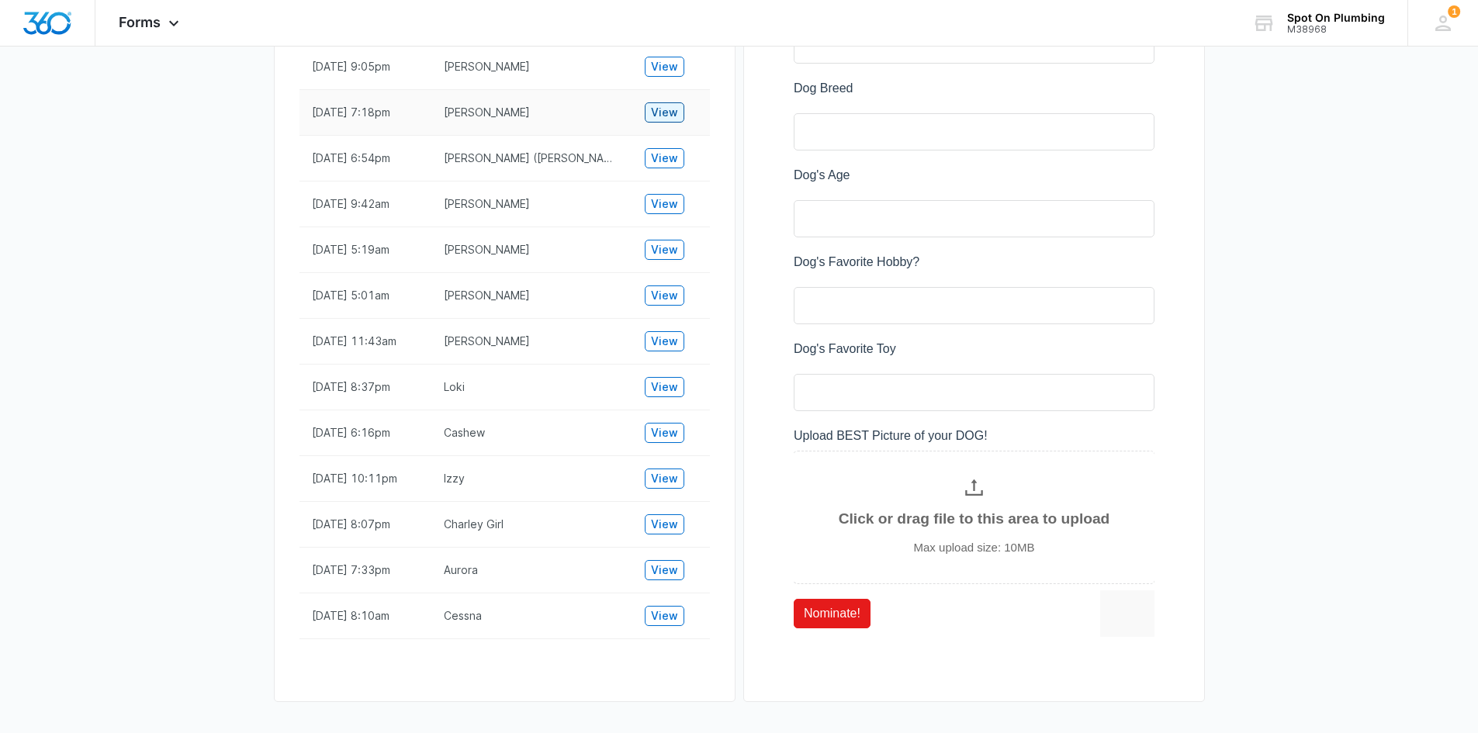
click at [658, 111] on span "View" at bounding box center [664, 112] width 27 height 17
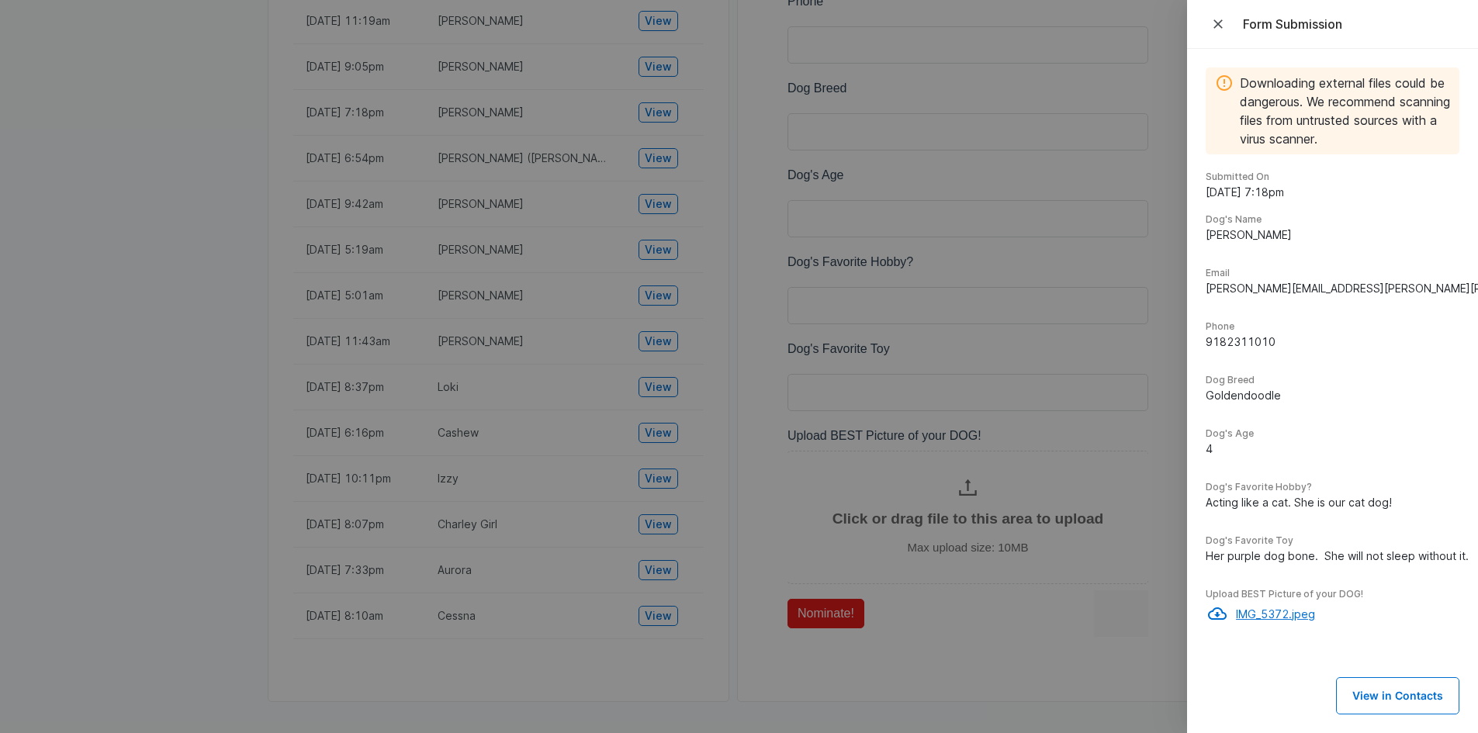
click at [1269, 610] on p "IMG_5372.jpeg" at bounding box center [1347, 614] width 223 height 16
click at [660, 64] on div at bounding box center [739, 366] width 1478 height 733
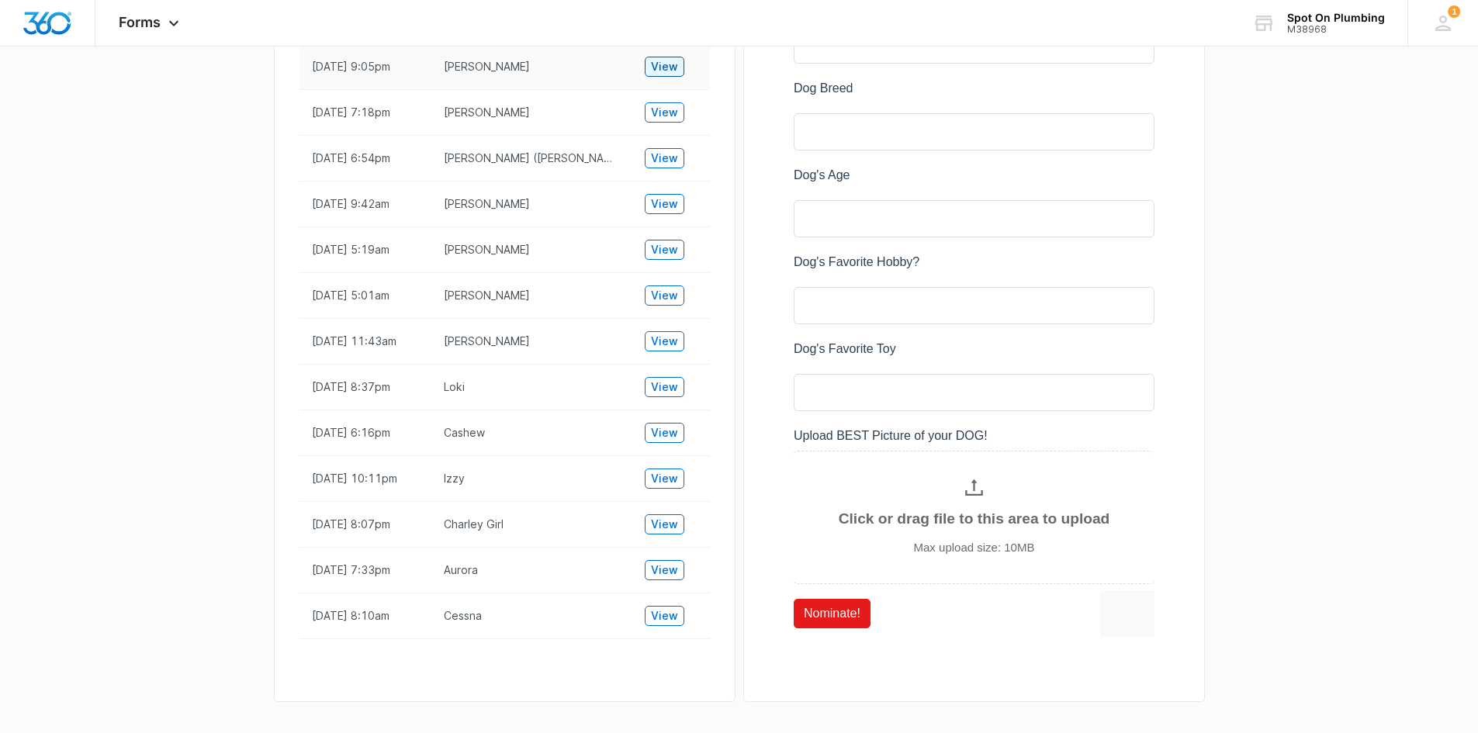
click at [657, 64] on span "View" at bounding box center [664, 66] width 27 height 17
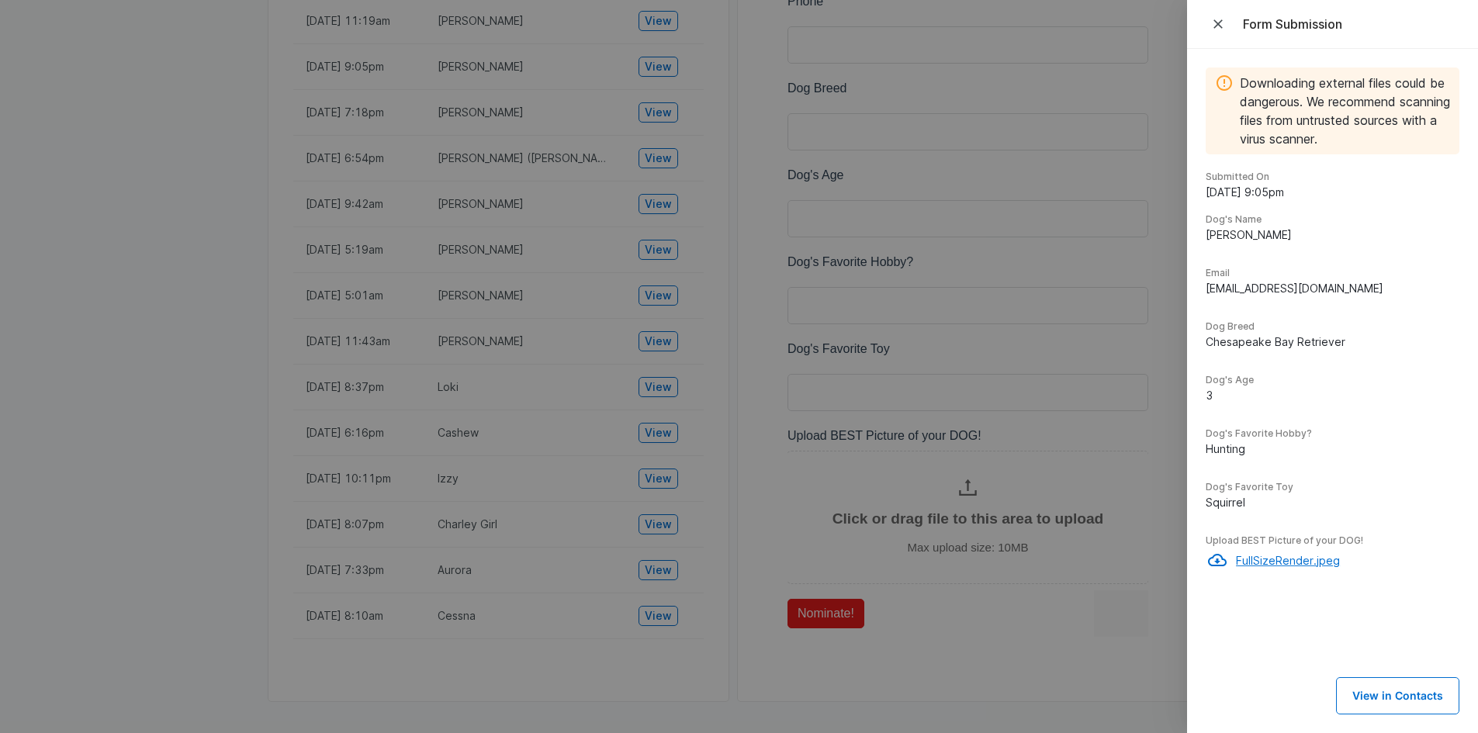
click at [1280, 559] on p "FullSizeRender.jpeg" at bounding box center [1347, 560] width 223 height 16
click at [175, 223] on div at bounding box center [739, 366] width 1478 height 733
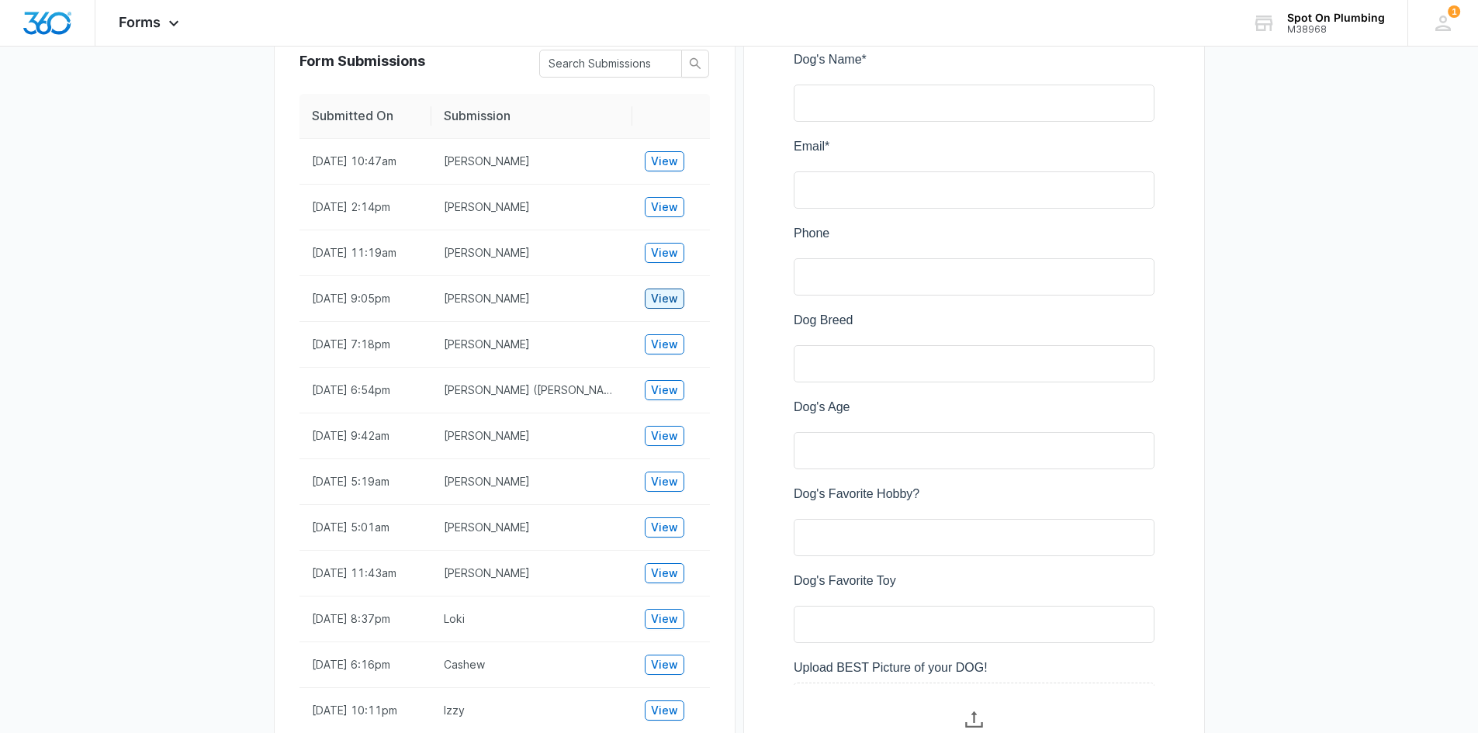
scroll to position [376, 0]
click at [660, 255] on span "View" at bounding box center [664, 253] width 27 height 17
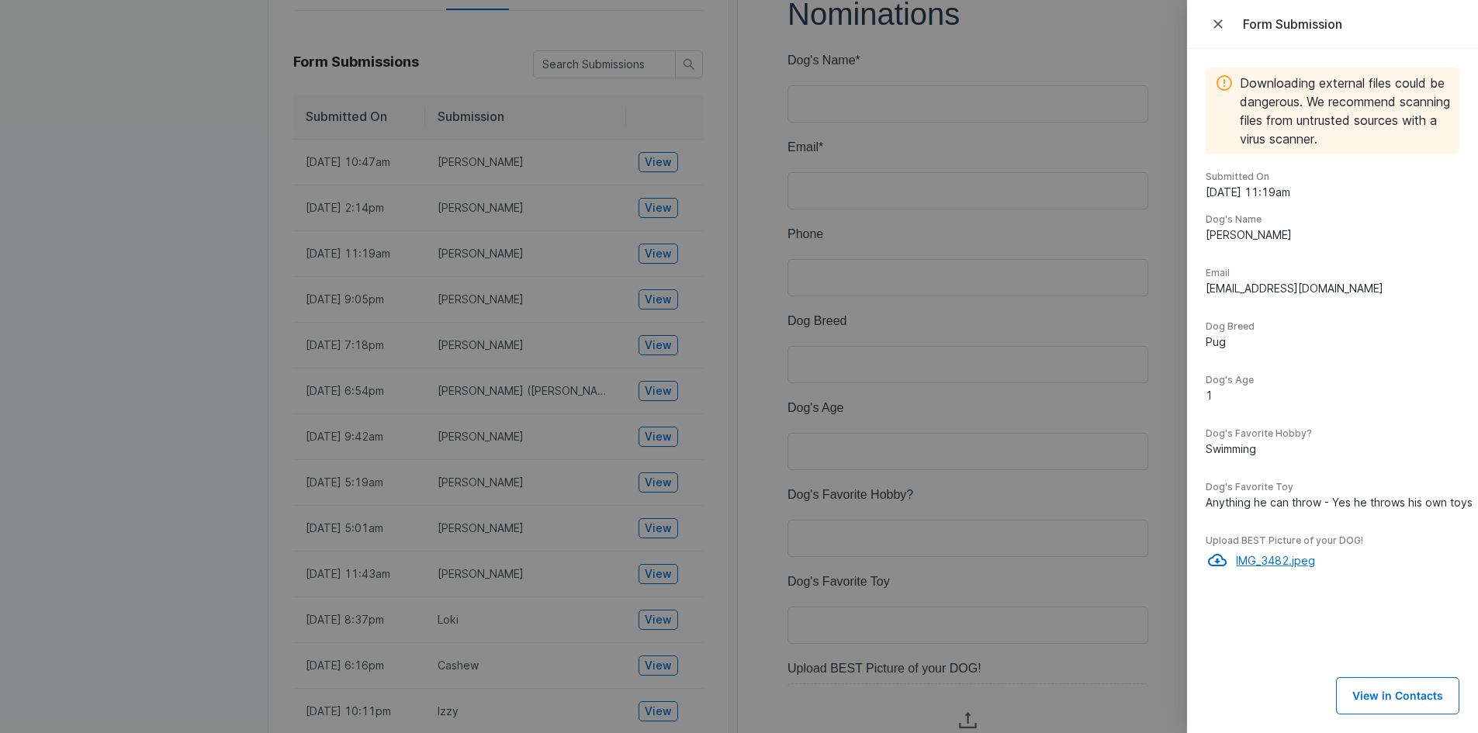
click at [1250, 560] on p "IMG_3482.jpeg" at bounding box center [1347, 560] width 223 height 16
click at [650, 210] on div at bounding box center [739, 366] width 1478 height 733
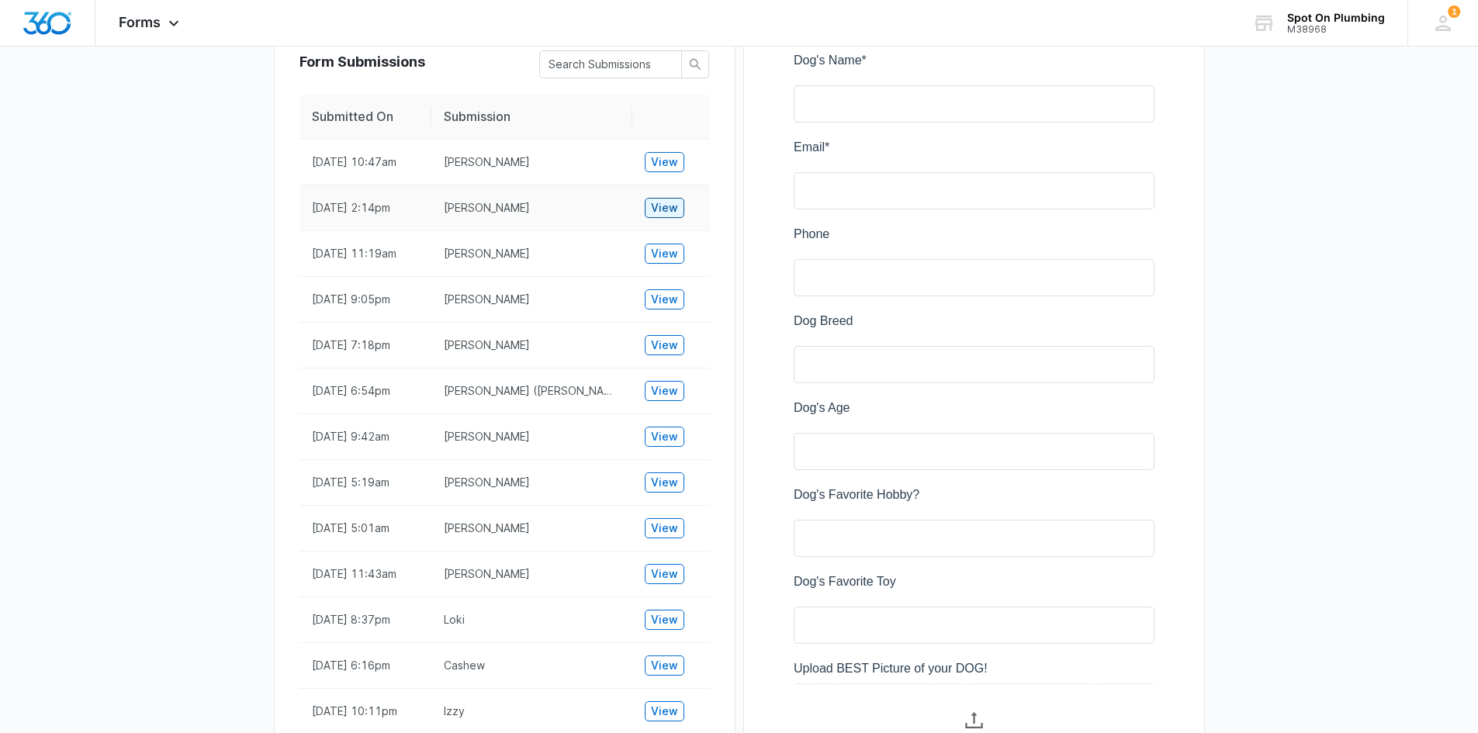
click at [659, 207] on span "View" at bounding box center [664, 207] width 27 height 17
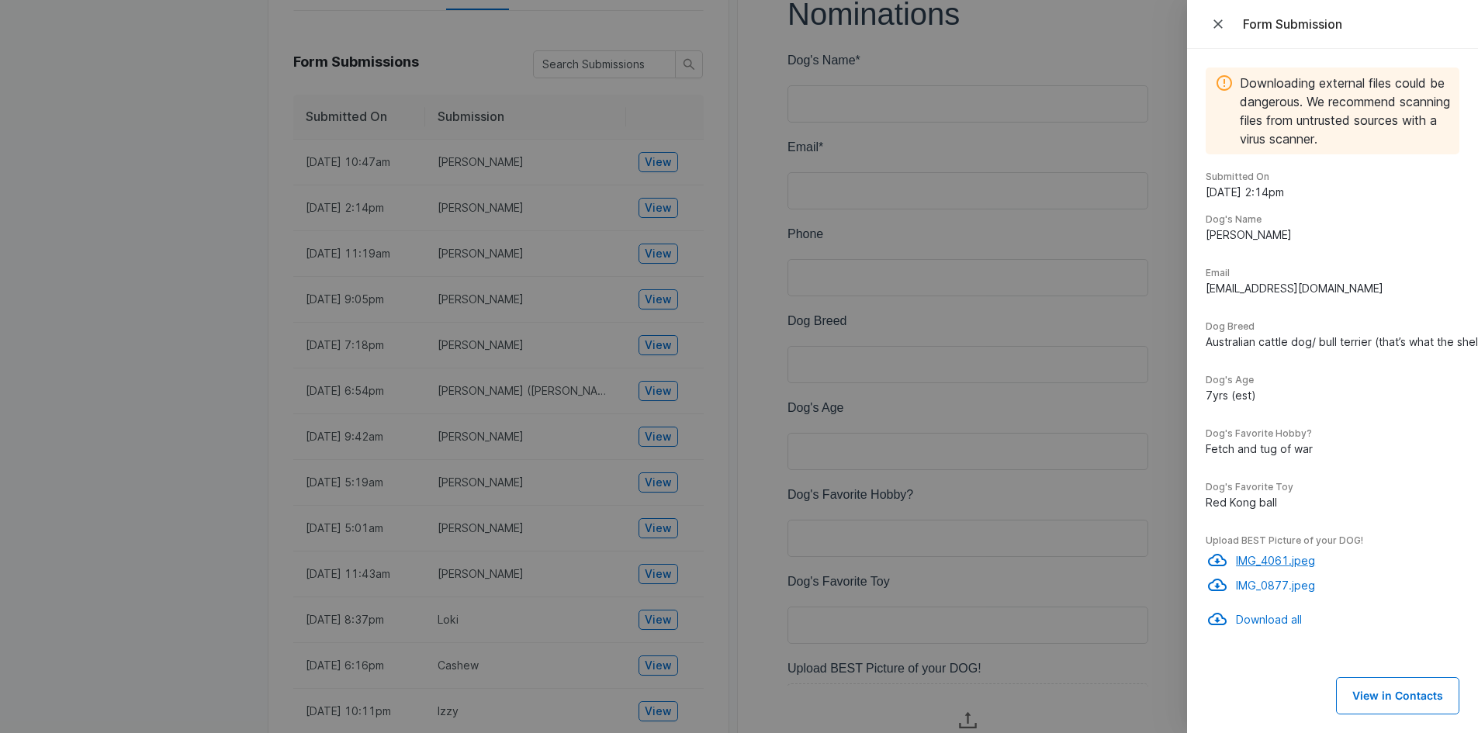
click at [1265, 560] on p "IMG_4061.jpeg" at bounding box center [1347, 560] width 223 height 16
click at [1273, 585] on p "IMG_0877.jpeg" at bounding box center [1347, 585] width 223 height 16
click at [1220, 16] on icon "Close" at bounding box center [1219, 24] width 16 height 16
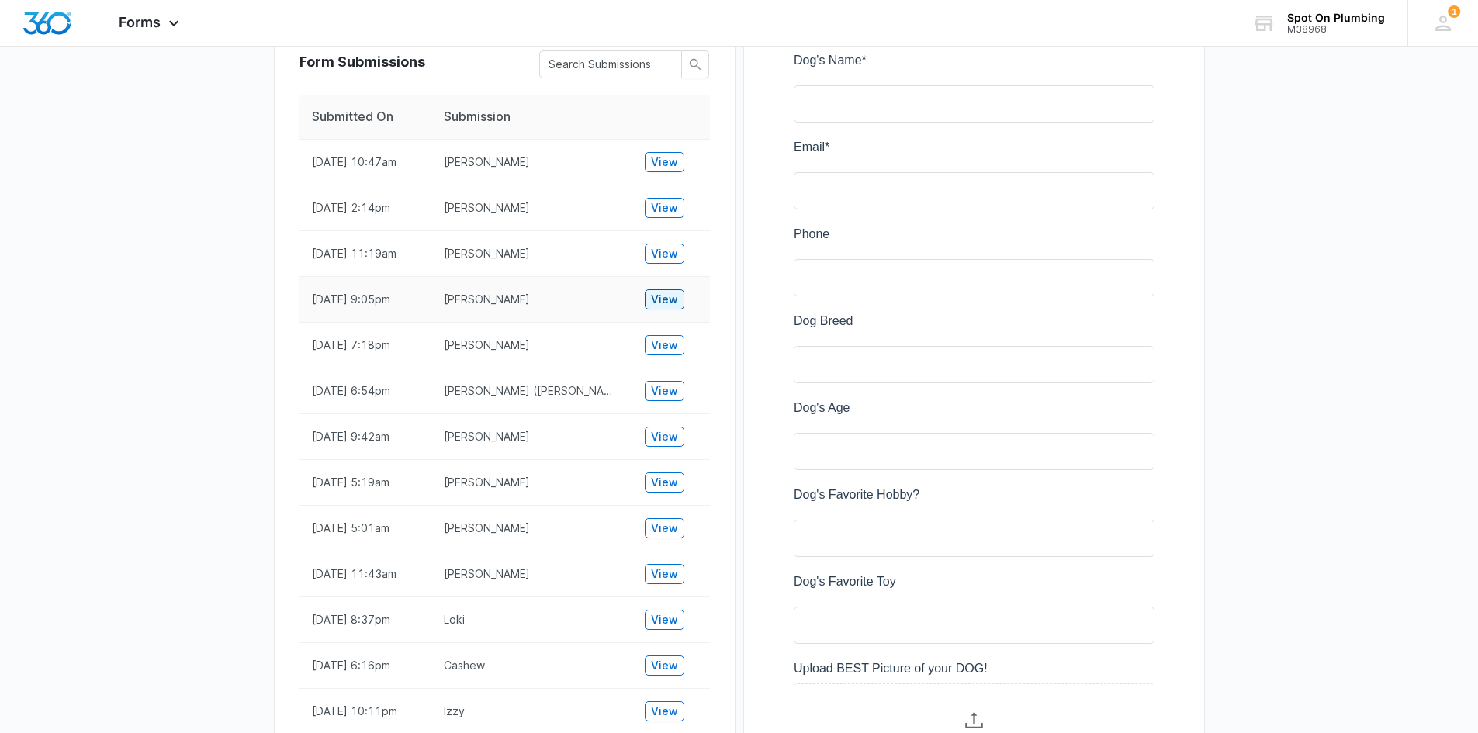
click at [663, 301] on span "View" at bounding box center [664, 299] width 27 height 17
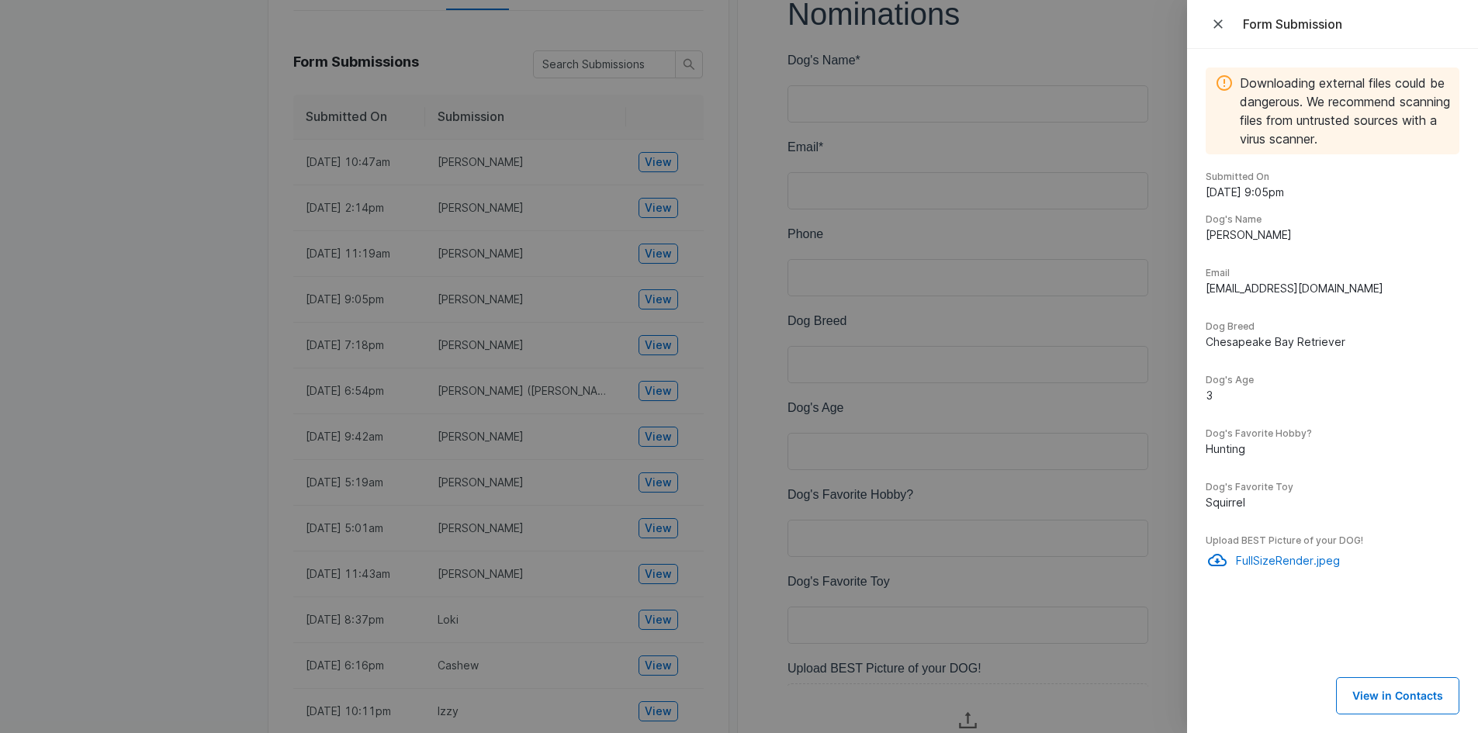
click at [1219, 18] on icon "Close" at bounding box center [1219, 24] width 16 height 16
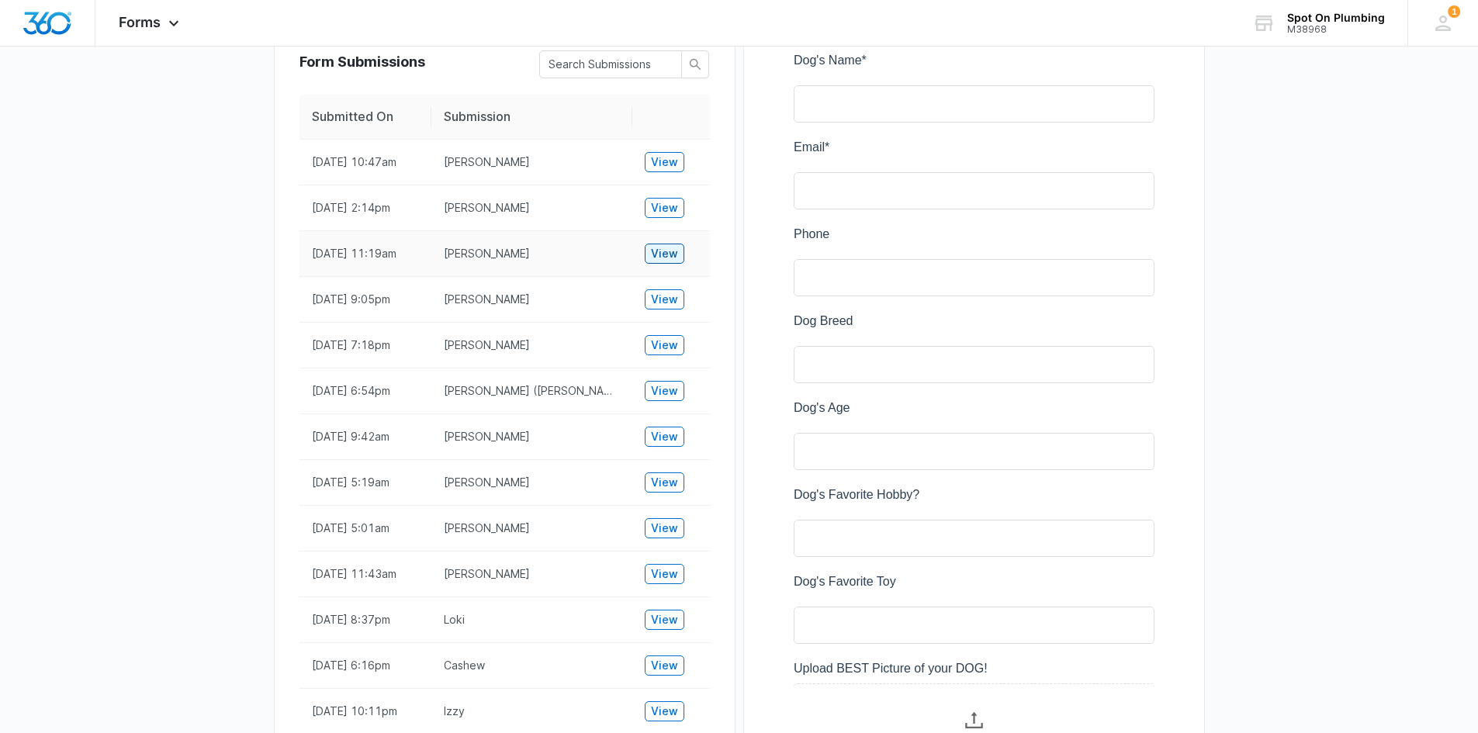
click at [674, 252] on span "View" at bounding box center [664, 253] width 27 height 17
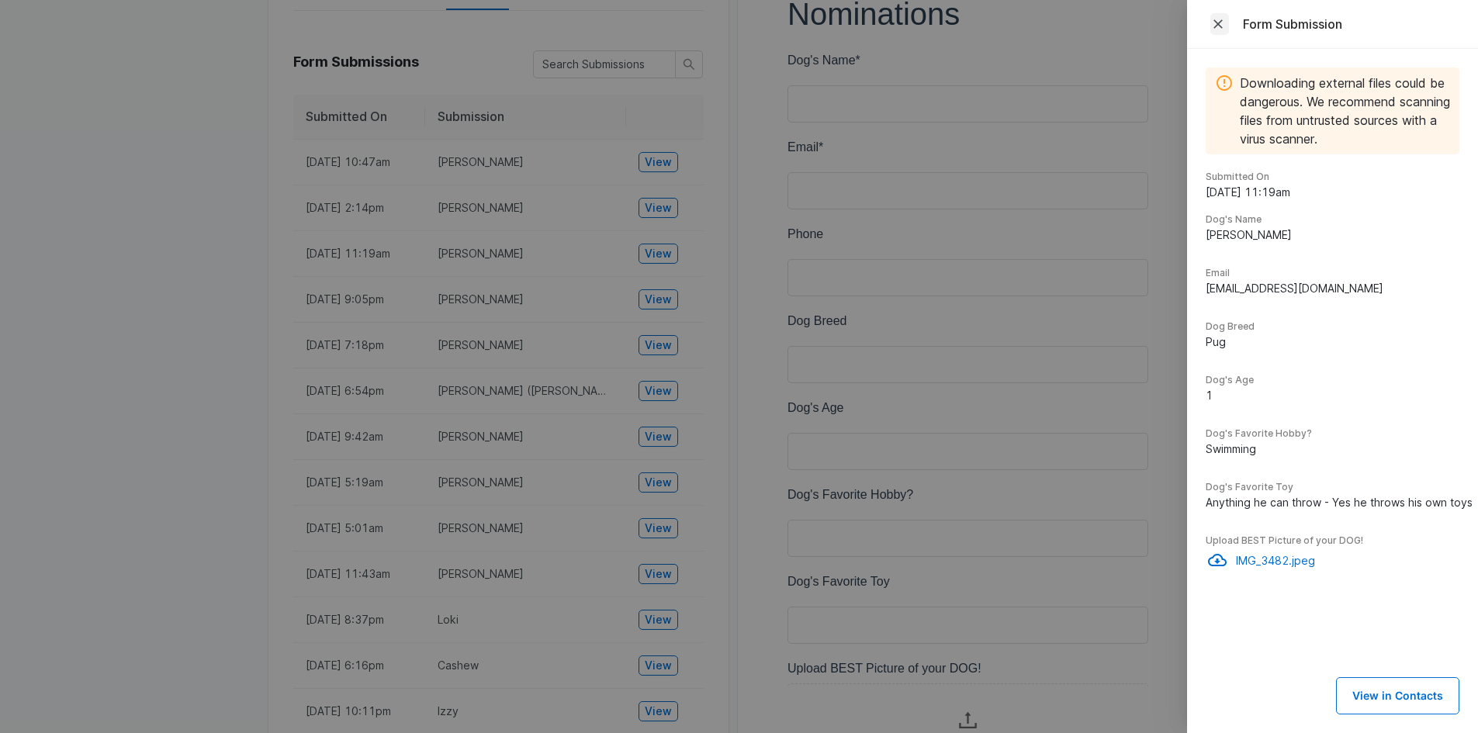
click at [1225, 19] on icon "Close" at bounding box center [1219, 24] width 16 height 16
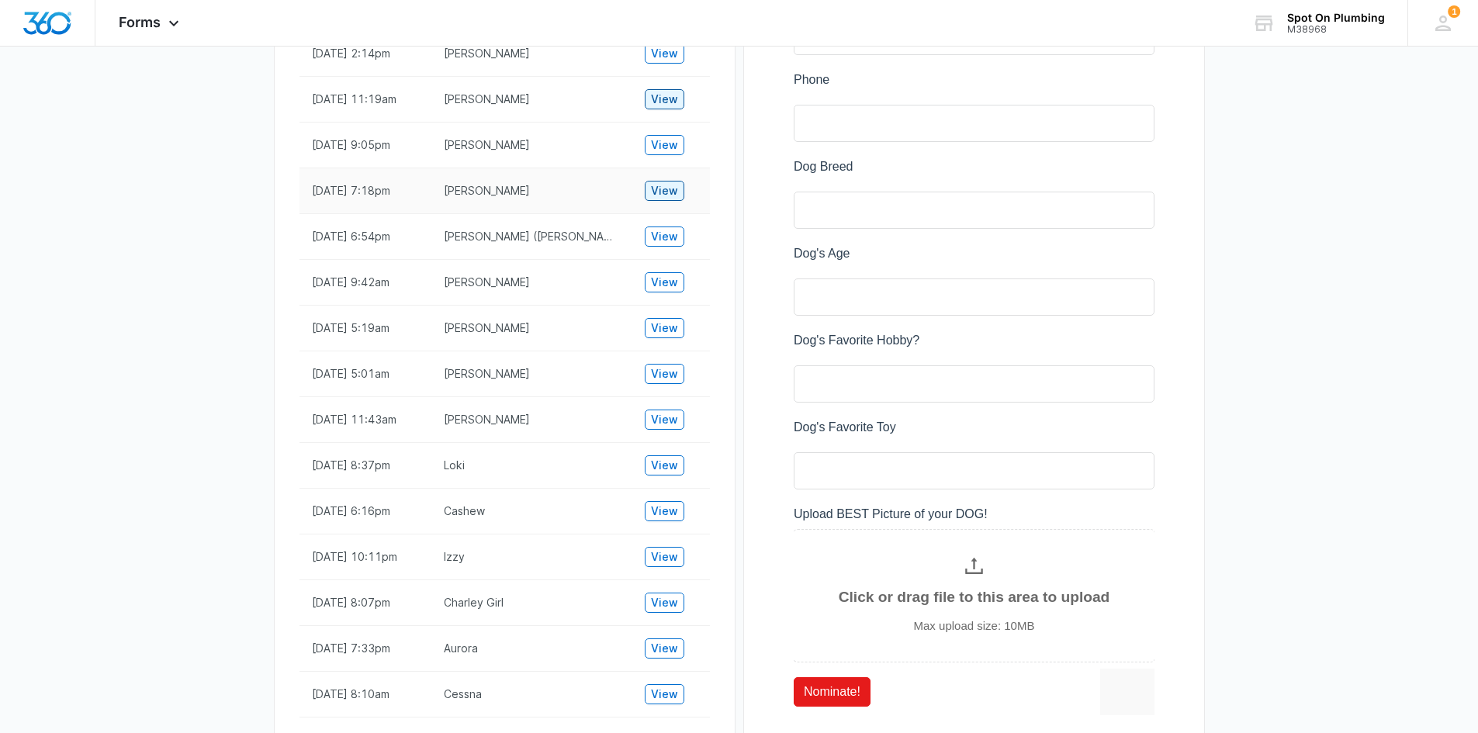
scroll to position [532, 0]
click at [667, 460] on span "View" at bounding box center [664, 464] width 27 height 17
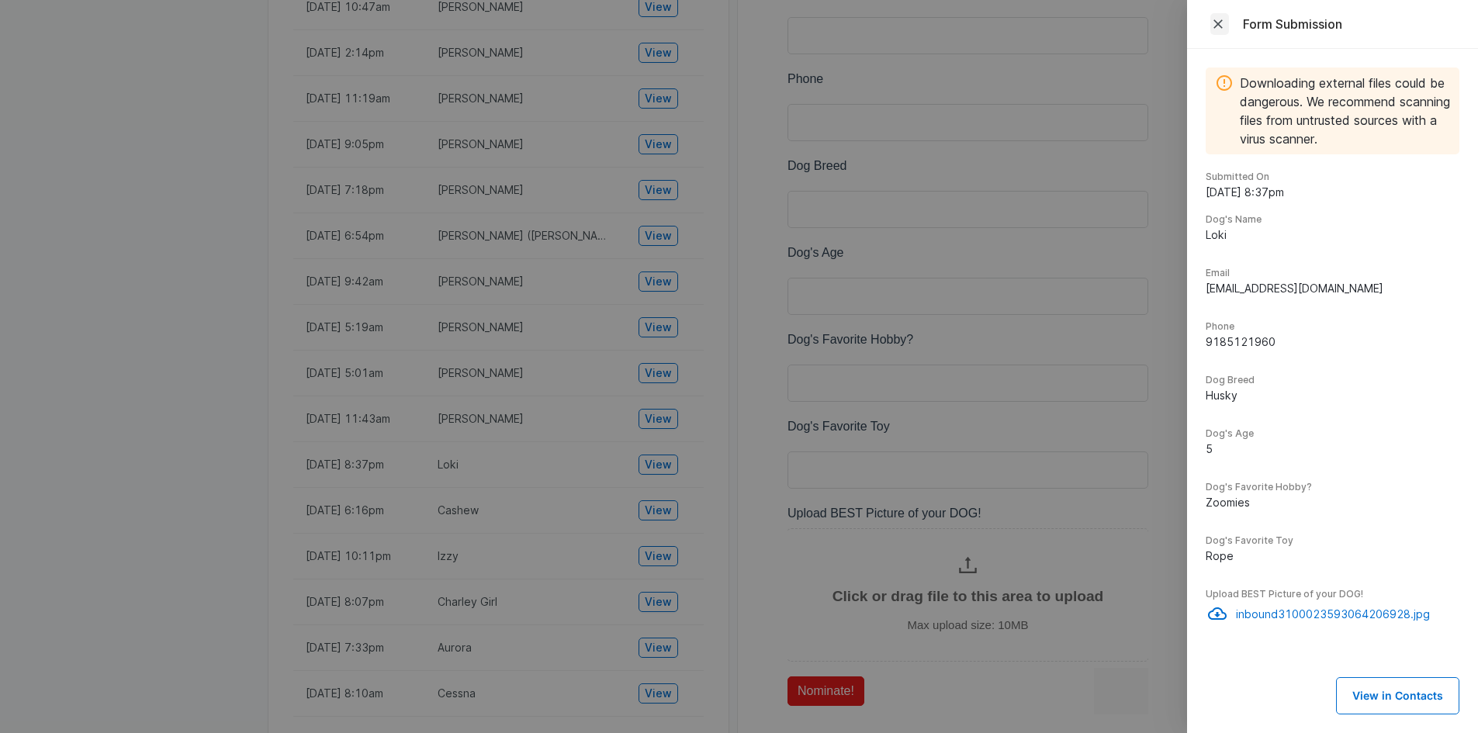
click at [1223, 23] on icon "Close" at bounding box center [1219, 24] width 16 height 16
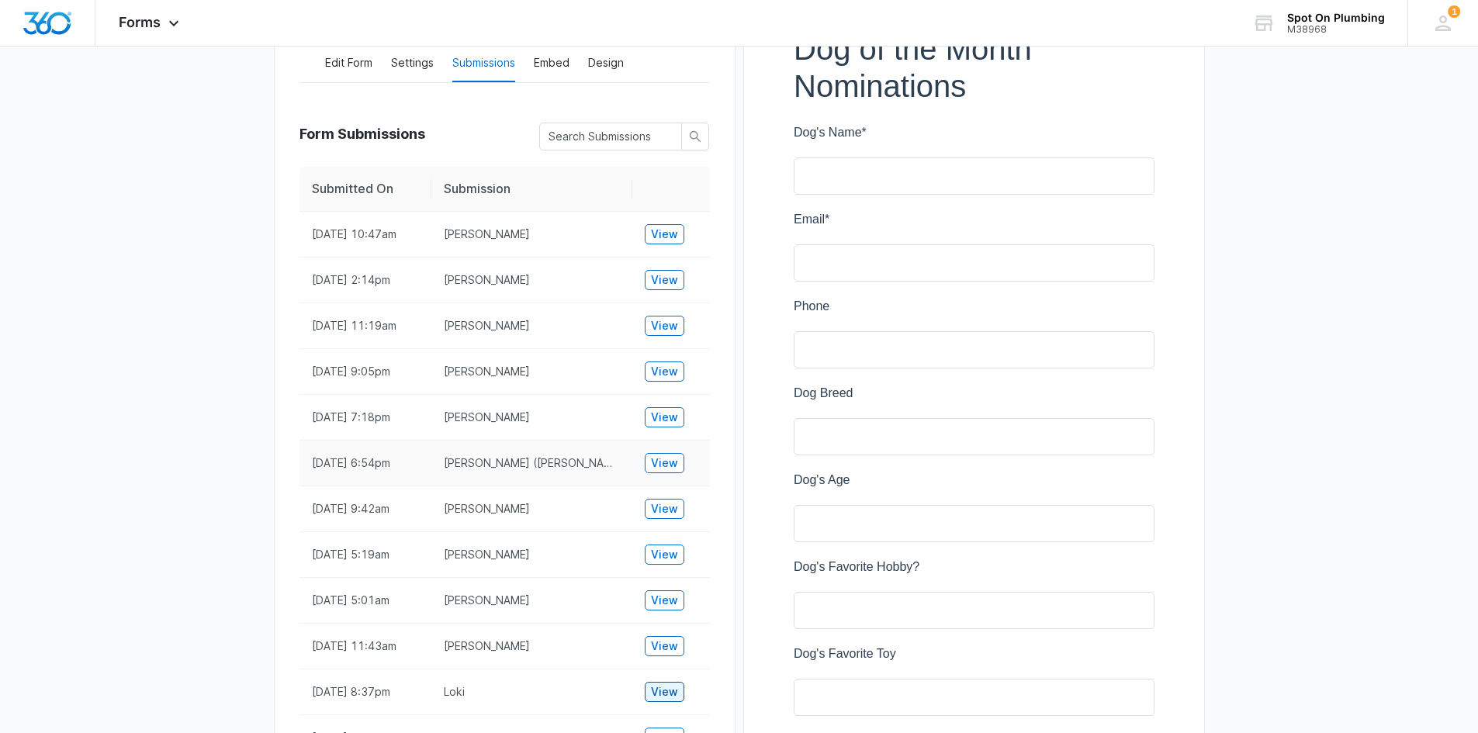
scroll to position [299, 0]
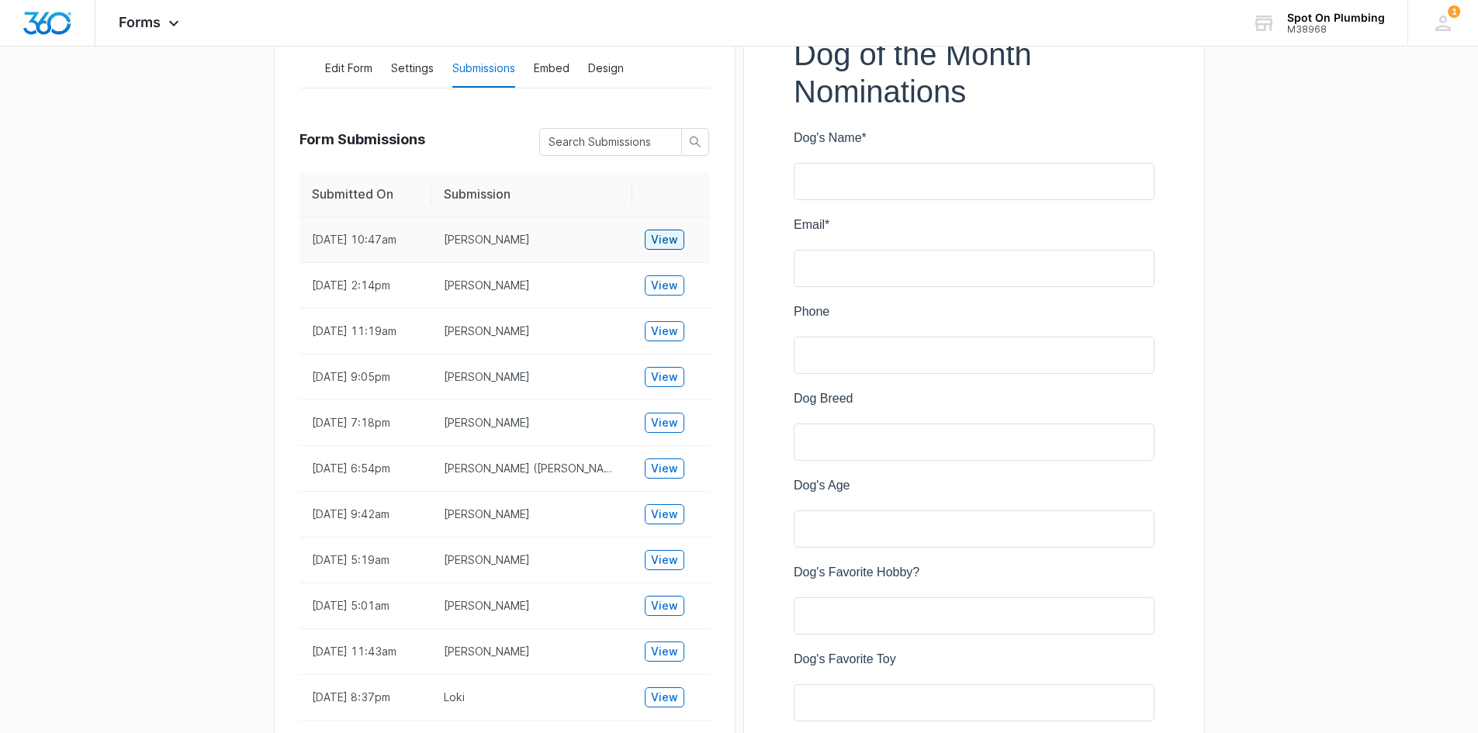
click at [659, 238] on span "View" at bounding box center [664, 239] width 27 height 17
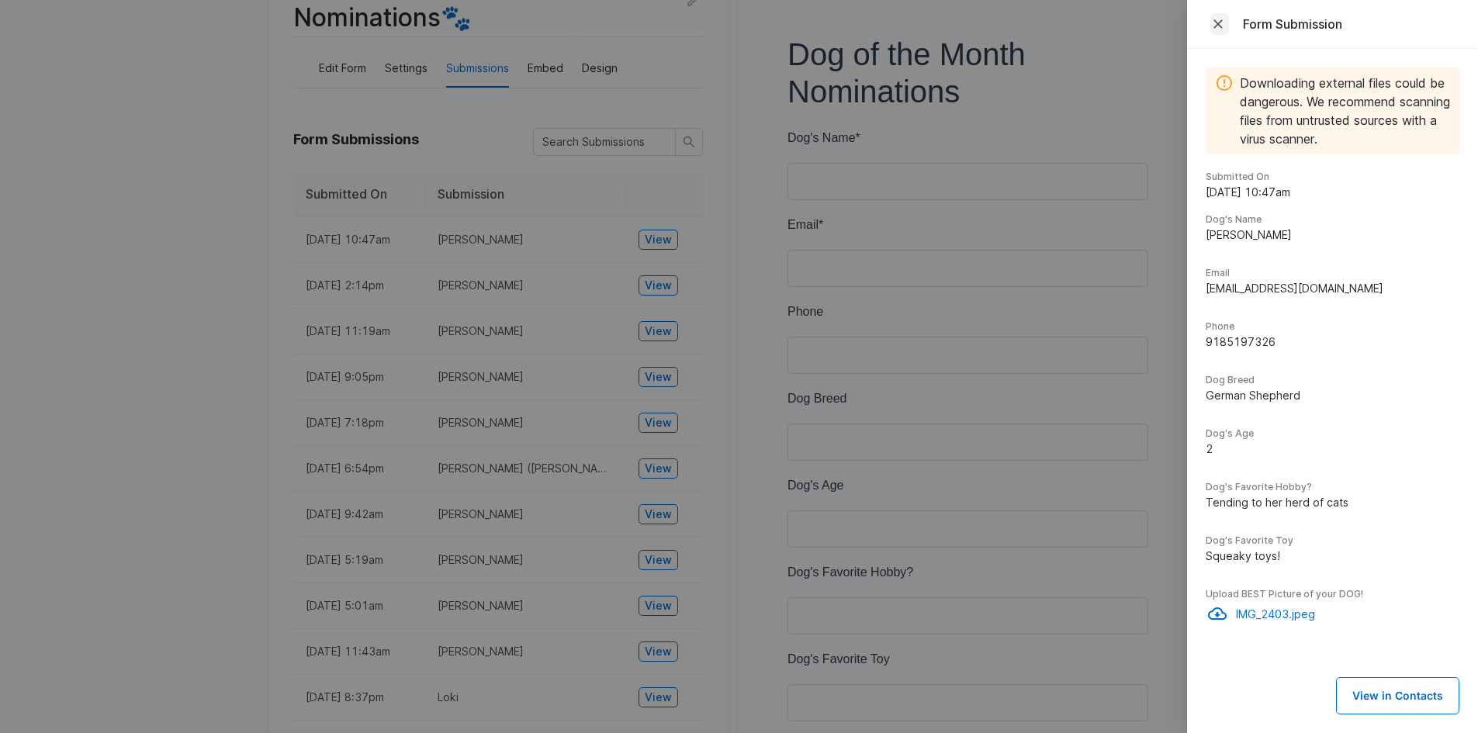
click at [1216, 21] on icon "Close" at bounding box center [1218, 23] width 9 height 9
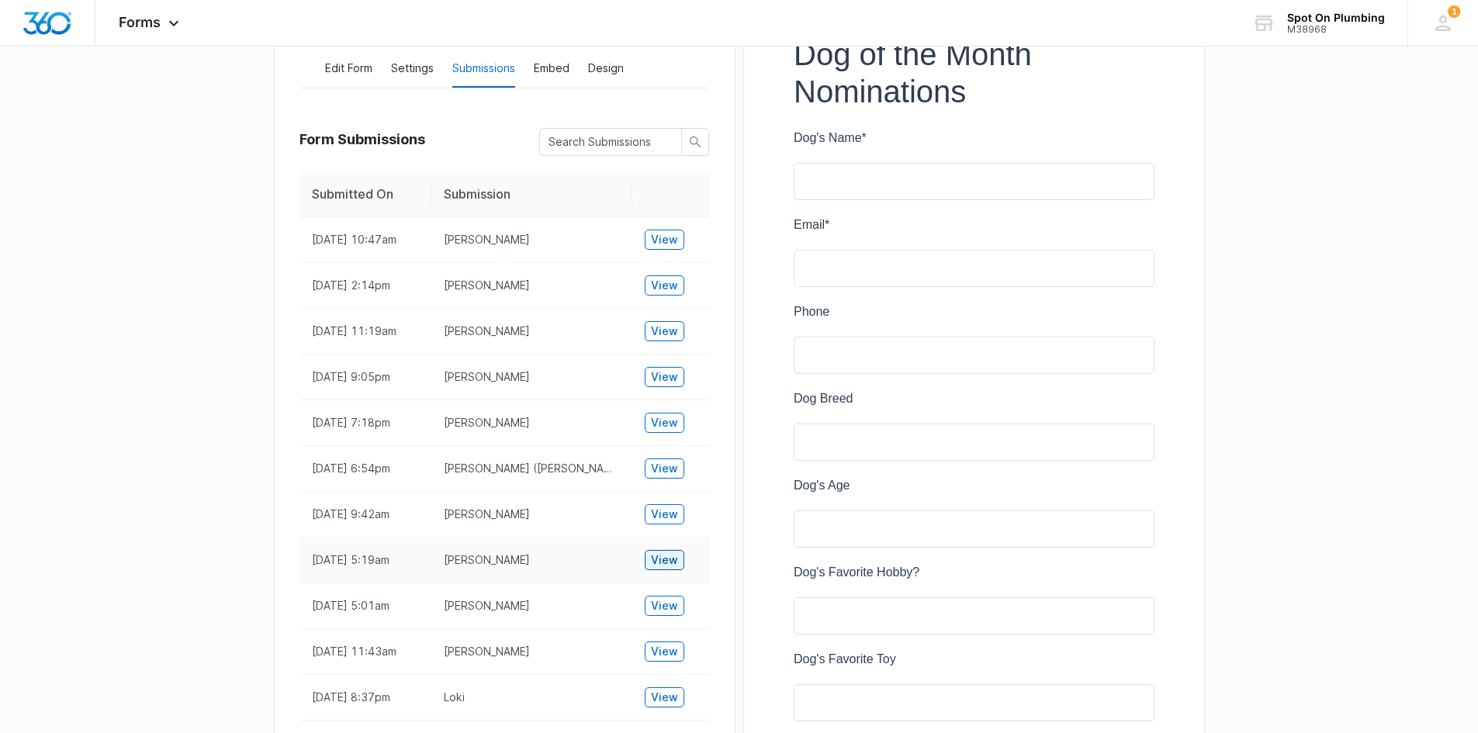
click at [657, 555] on span "View" at bounding box center [664, 560] width 27 height 17
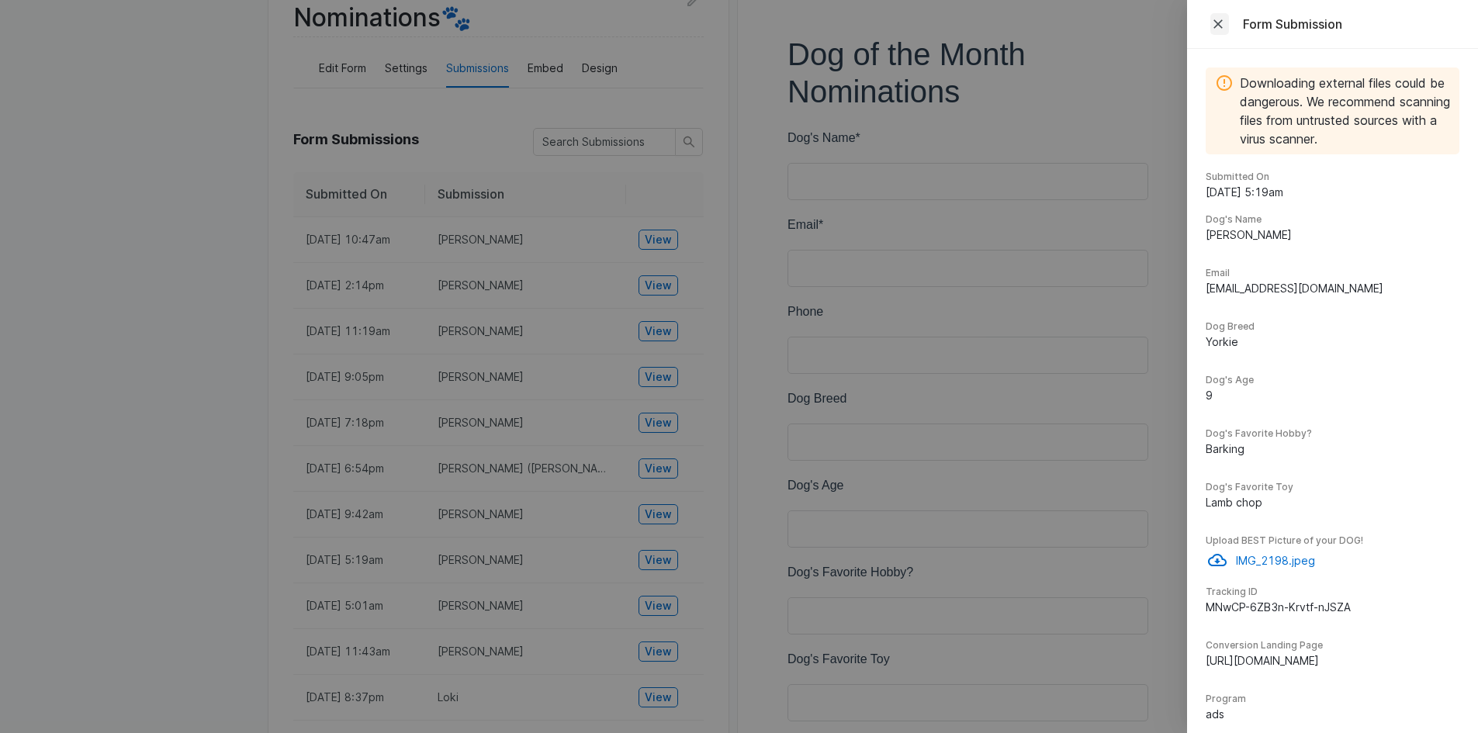
click at [1219, 21] on icon "Close" at bounding box center [1219, 24] width 16 height 16
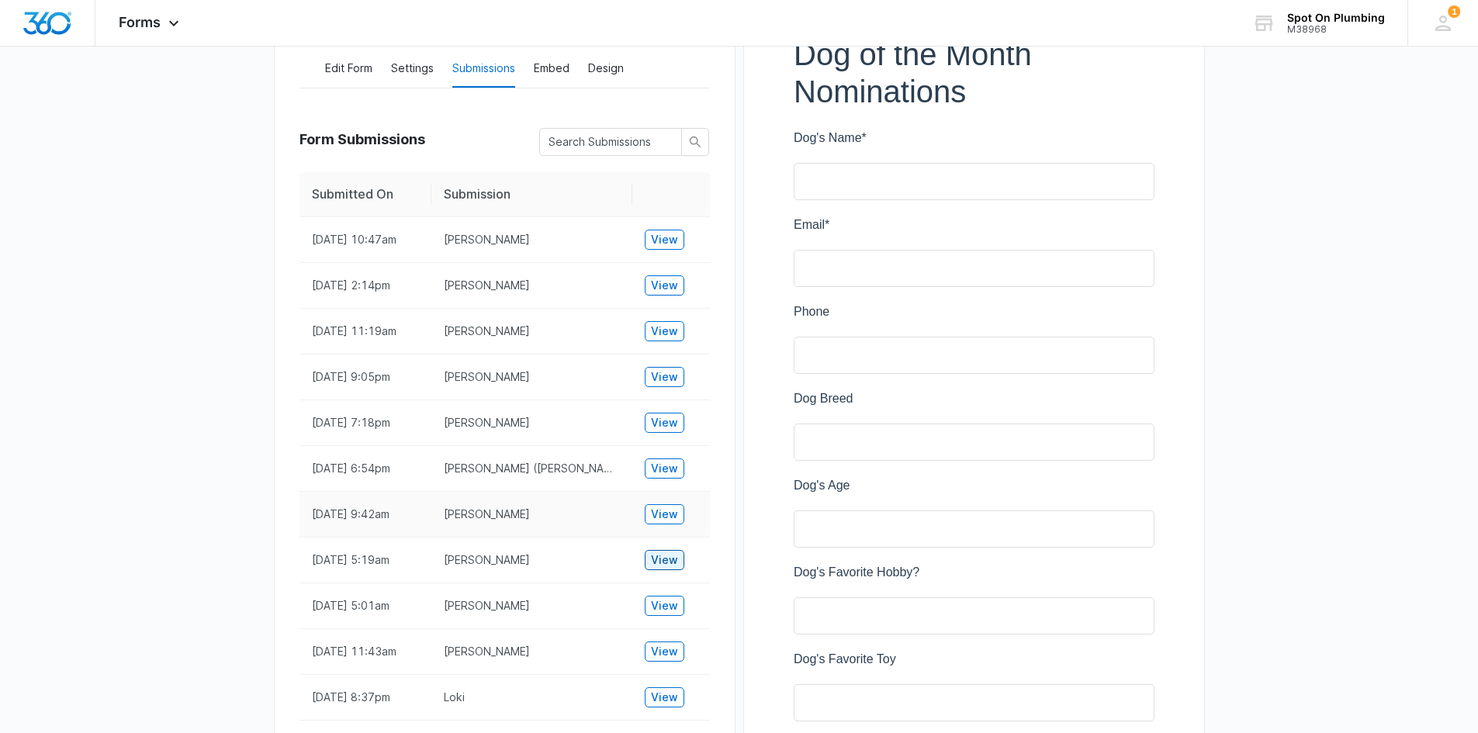
scroll to position [454, 0]
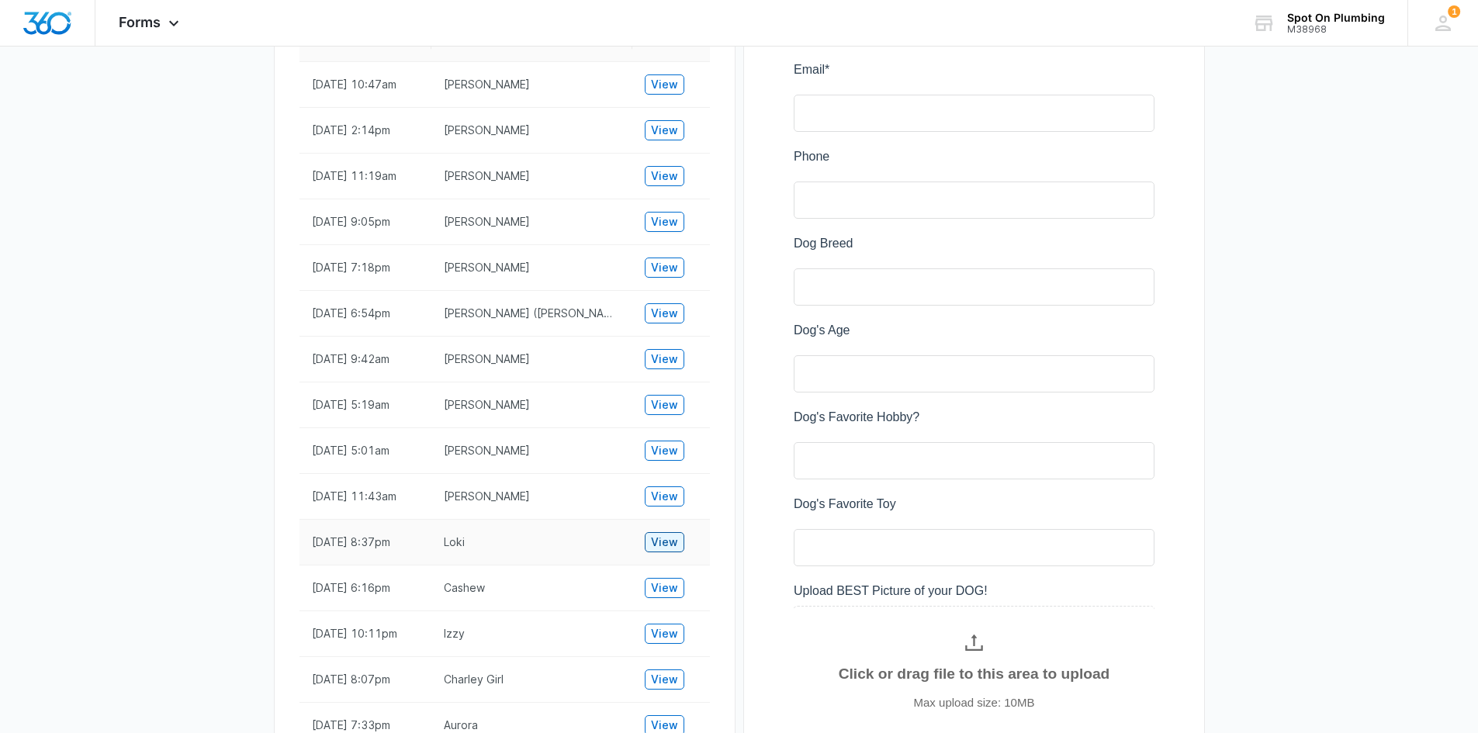
click at [663, 538] on span "View" at bounding box center [664, 542] width 27 height 17
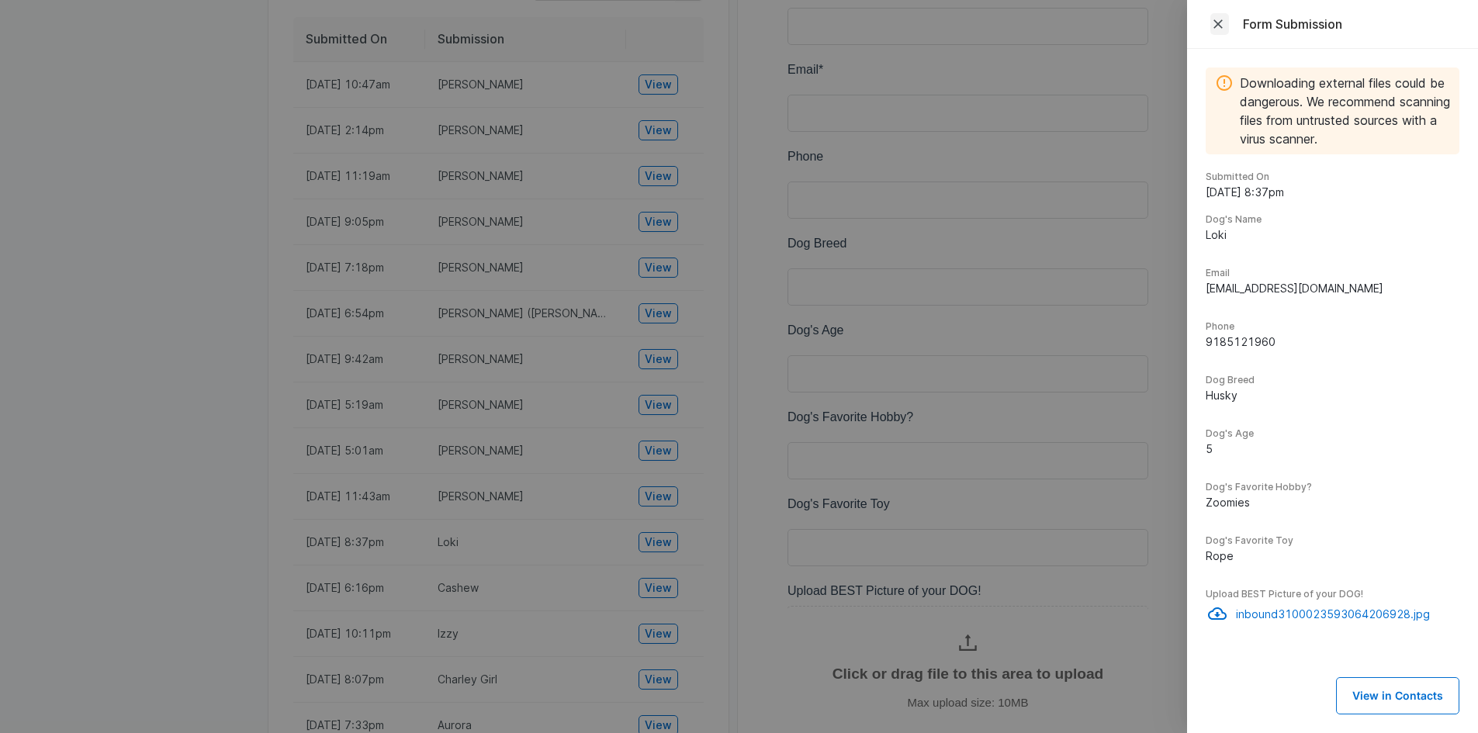
click at [1217, 23] on icon "Close" at bounding box center [1218, 23] width 9 height 9
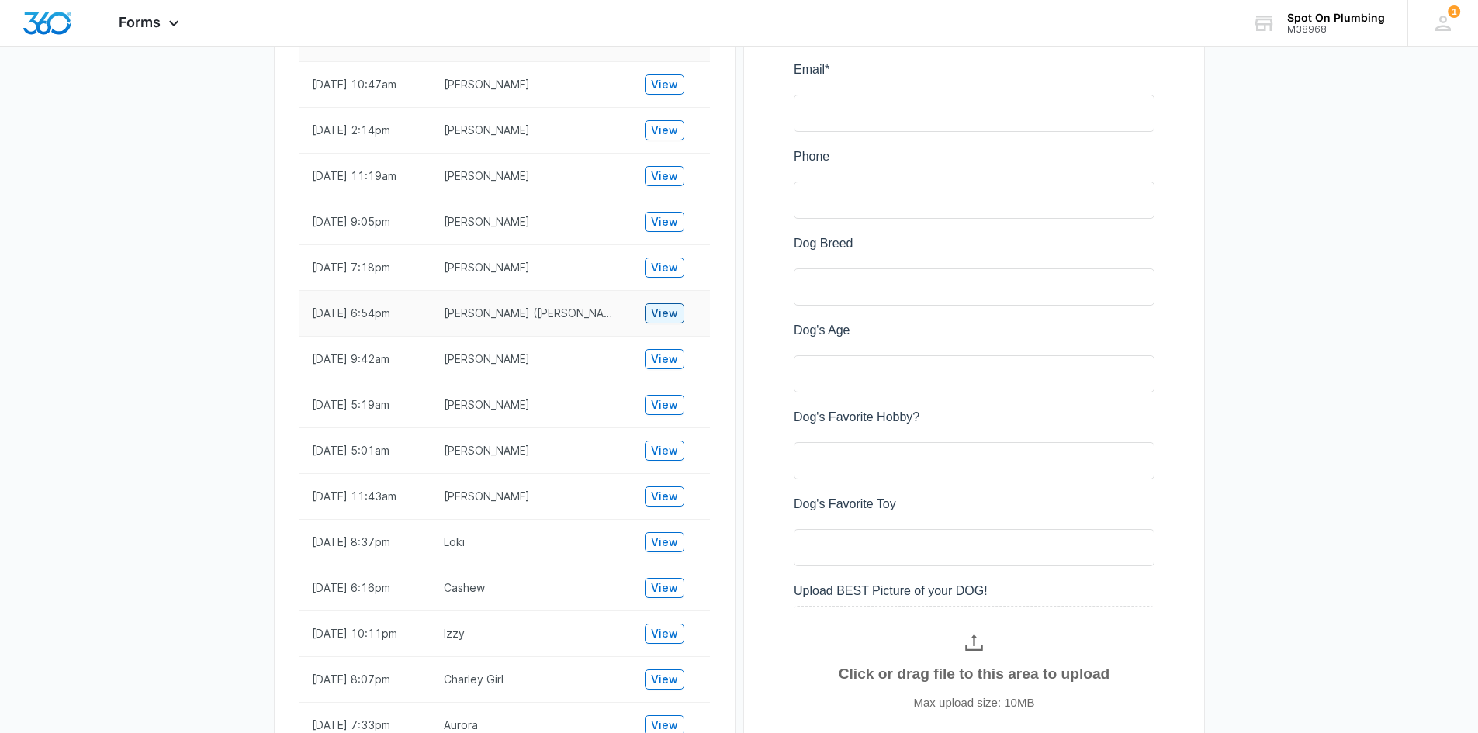
click at [670, 310] on span "View" at bounding box center [664, 313] width 27 height 17
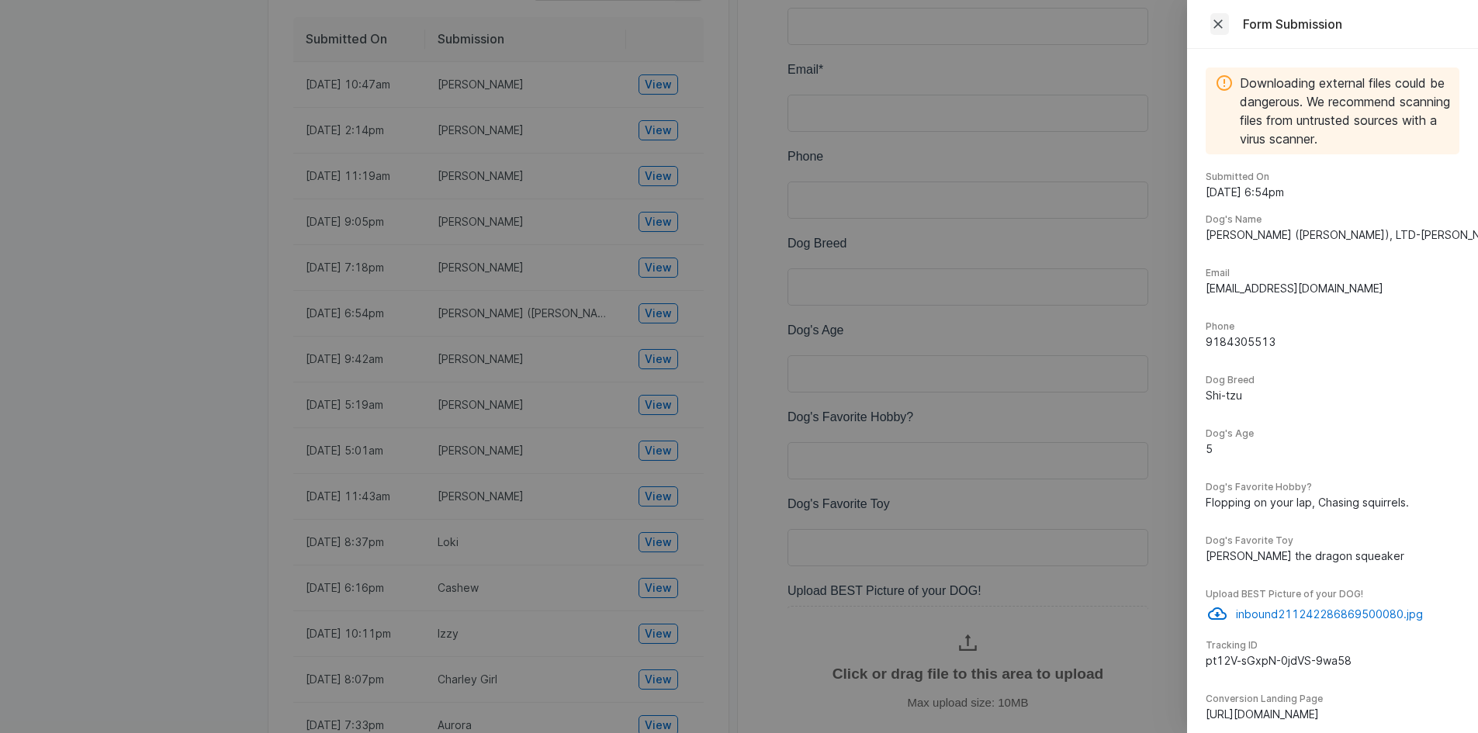
click at [1214, 17] on icon "Close" at bounding box center [1219, 24] width 16 height 16
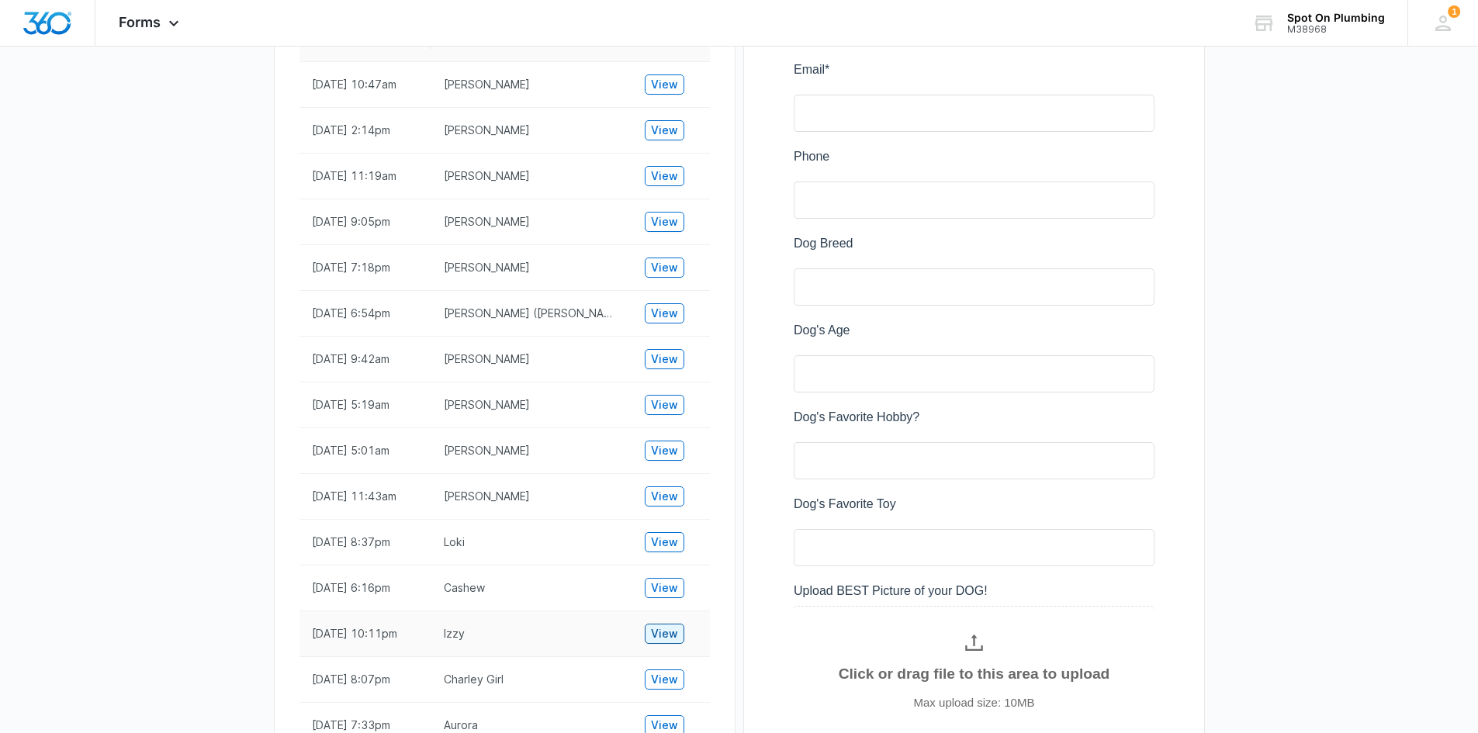
click at [663, 635] on span "View" at bounding box center [664, 633] width 27 height 17
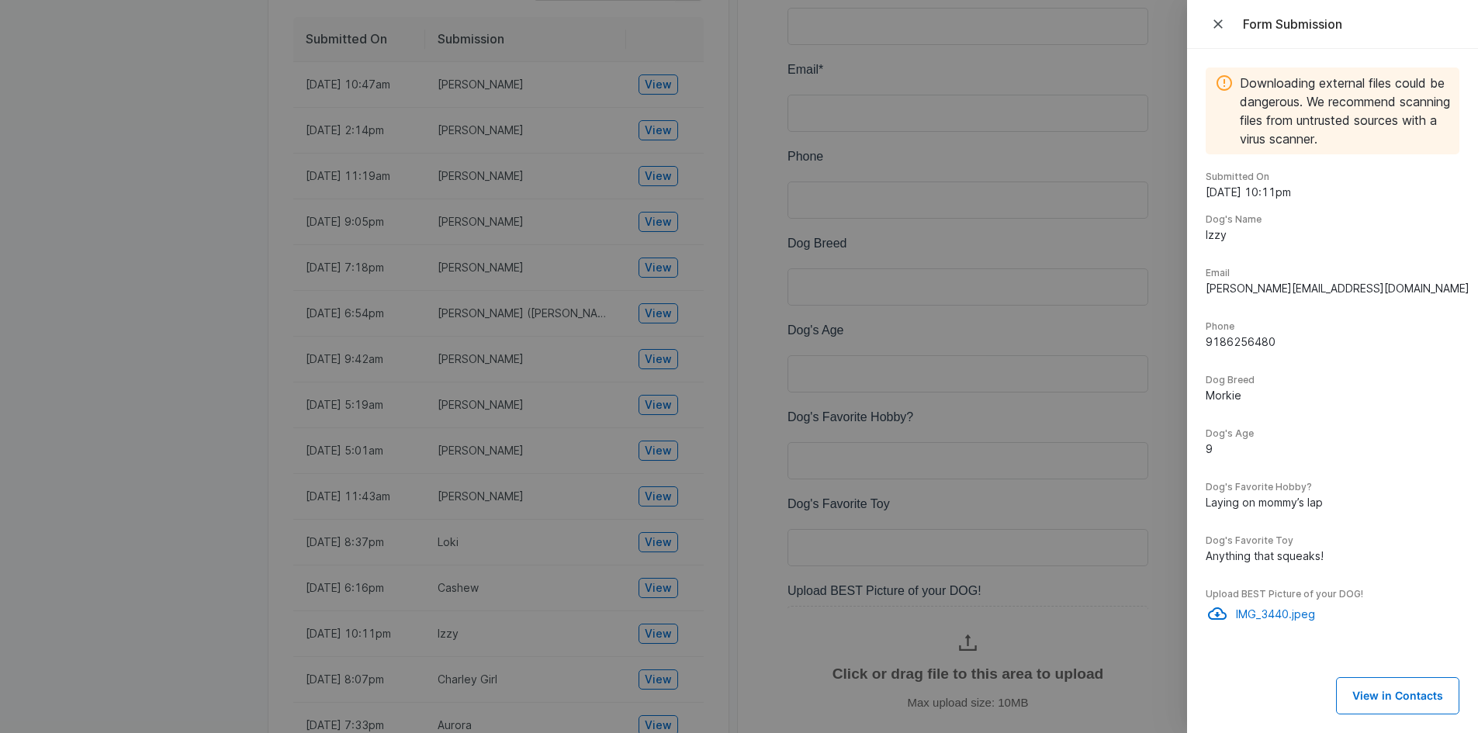
click at [1219, 29] on icon "Close" at bounding box center [1219, 24] width 16 height 16
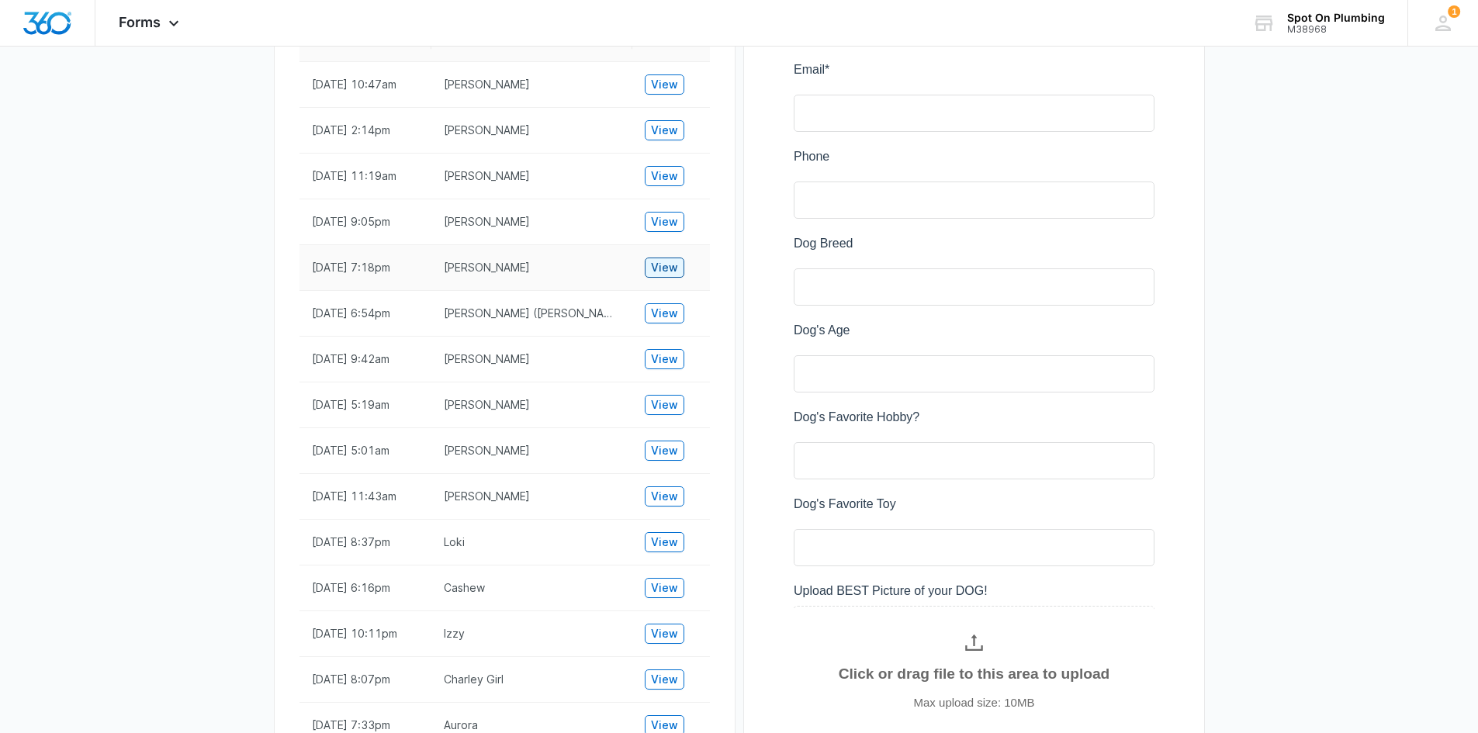
click at [666, 262] on span "View" at bounding box center [664, 267] width 27 height 17
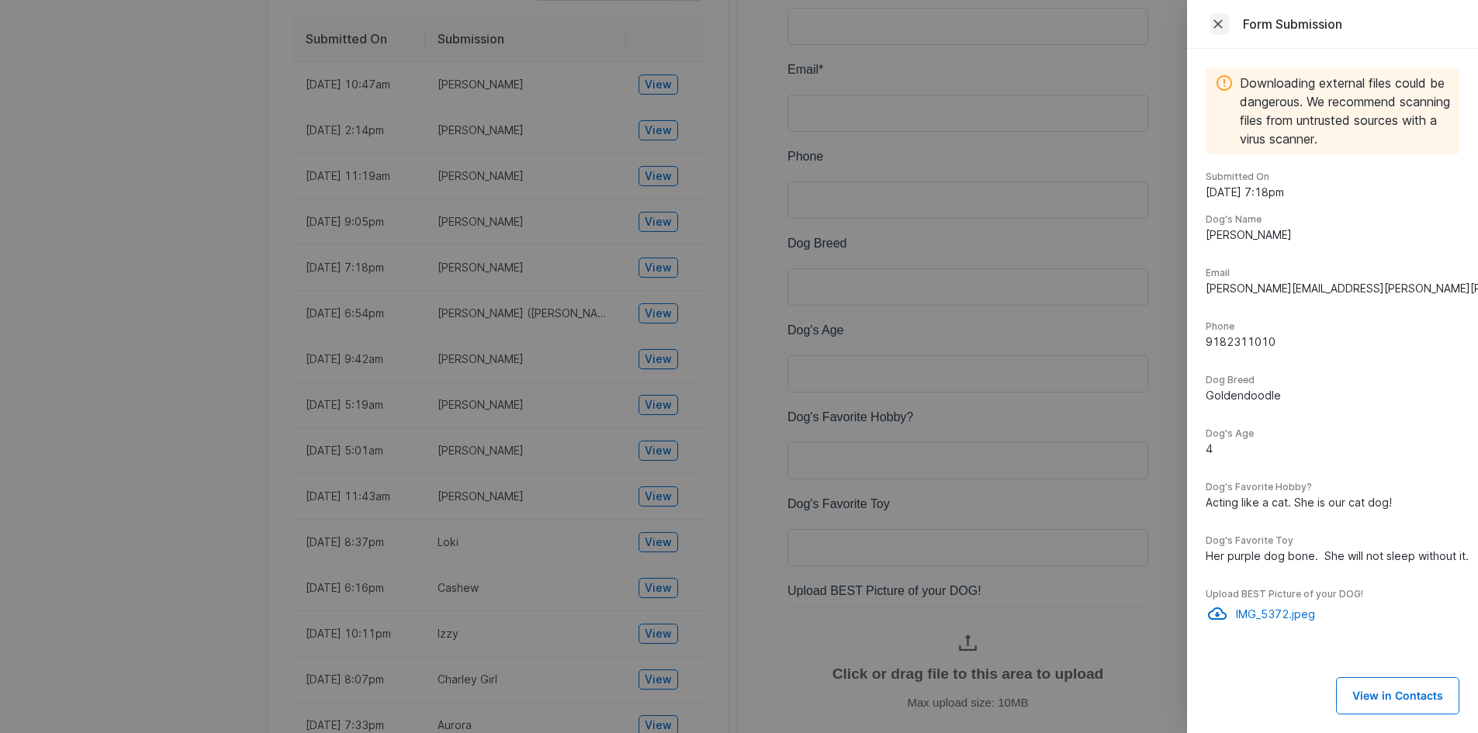
click at [1218, 26] on icon "Close" at bounding box center [1219, 24] width 16 height 16
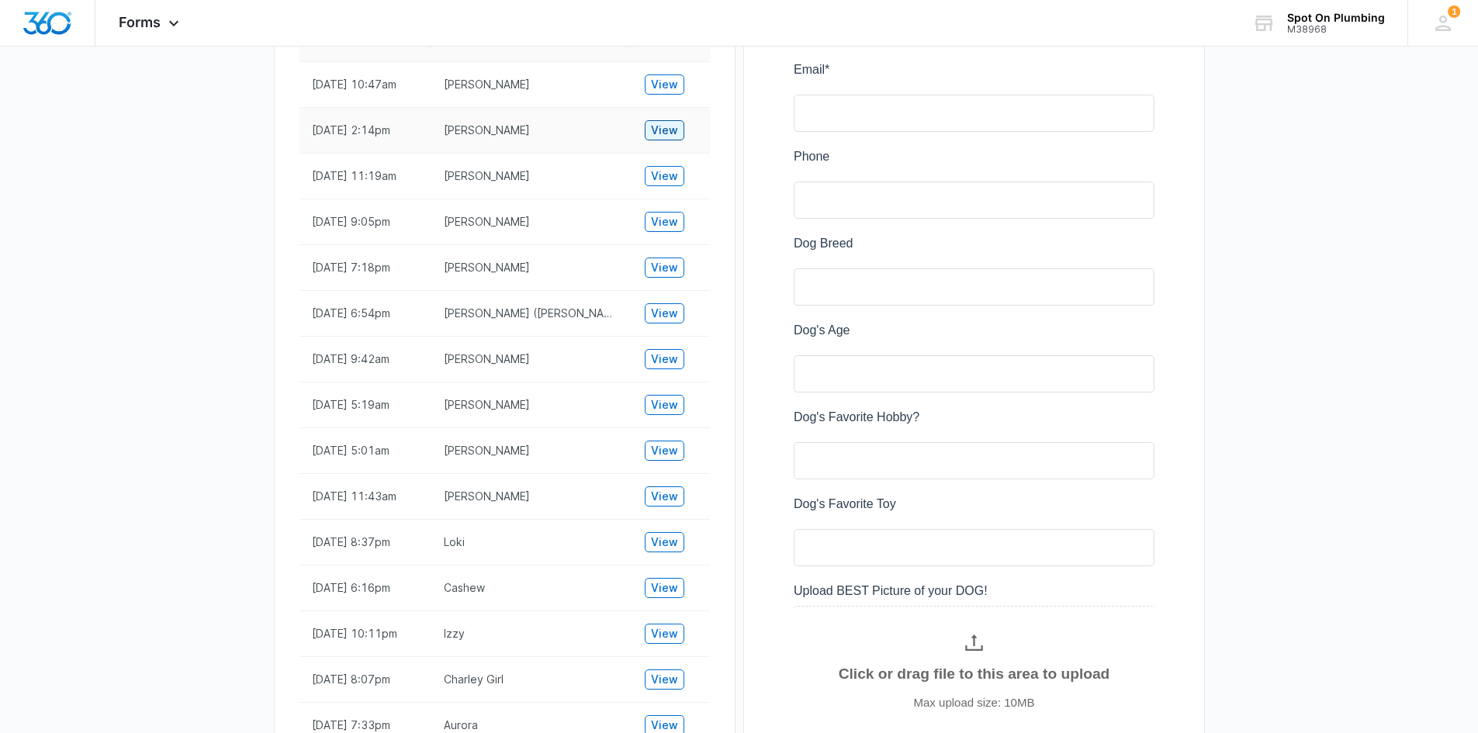
click at [660, 123] on span "View" at bounding box center [664, 130] width 27 height 17
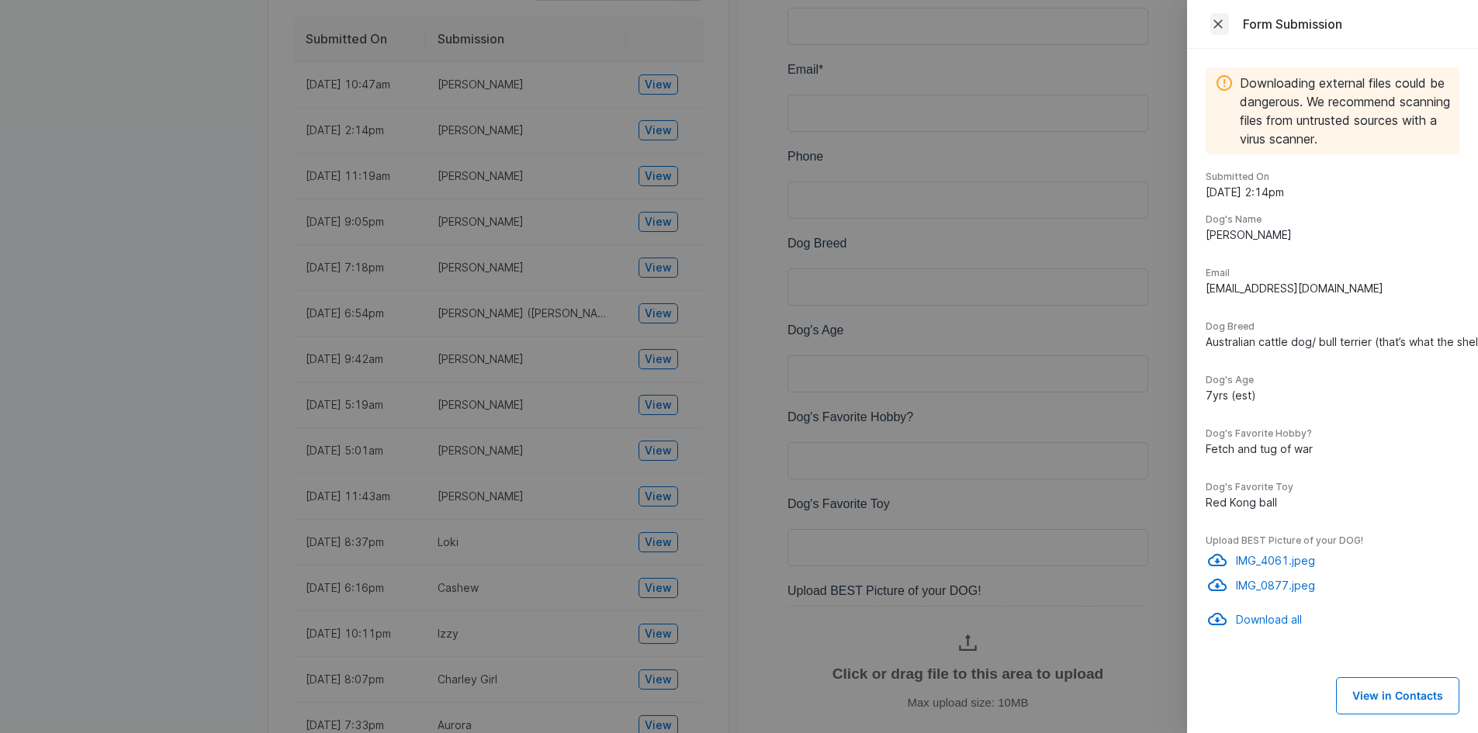
click at [1214, 29] on icon "Close" at bounding box center [1219, 24] width 16 height 16
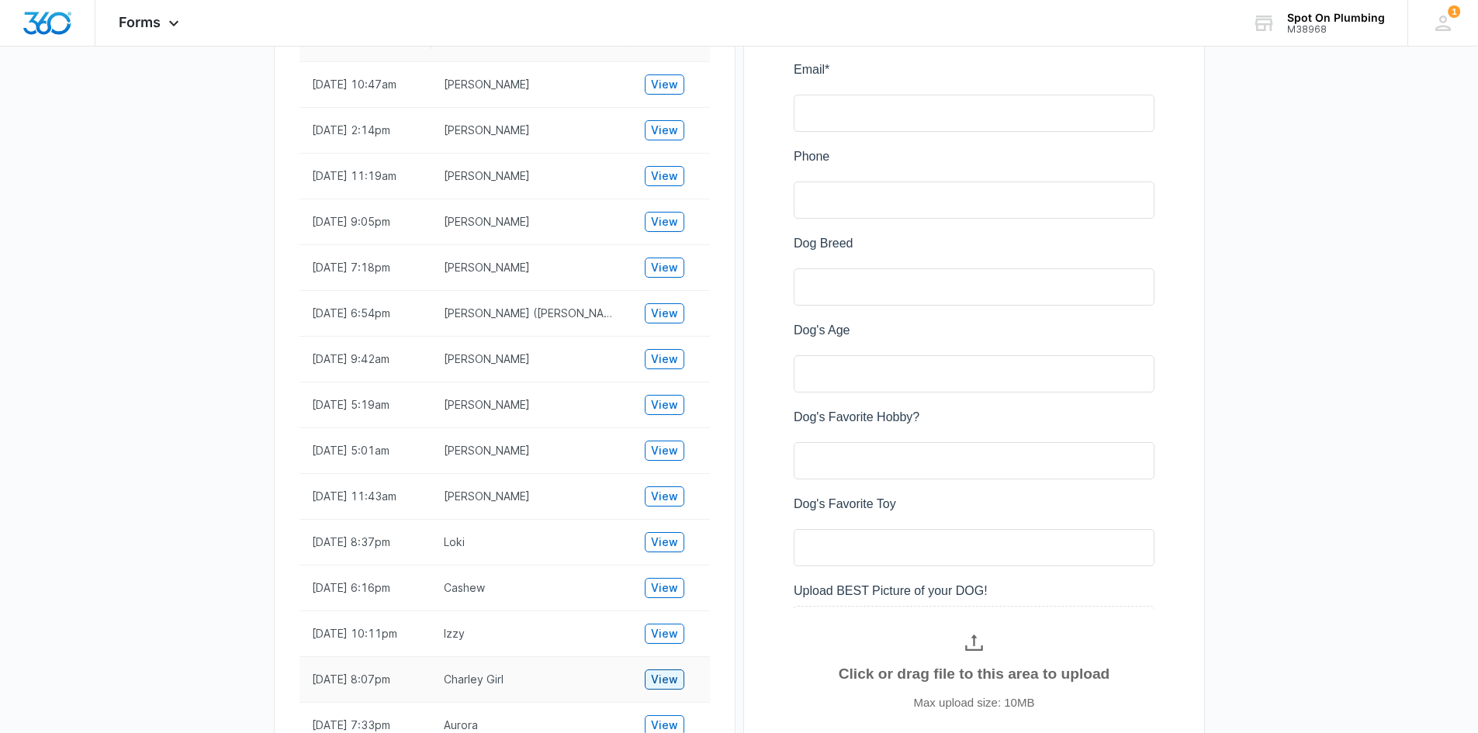
click at [657, 688] on span "View" at bounding box center [664, 679] width 27 height 17
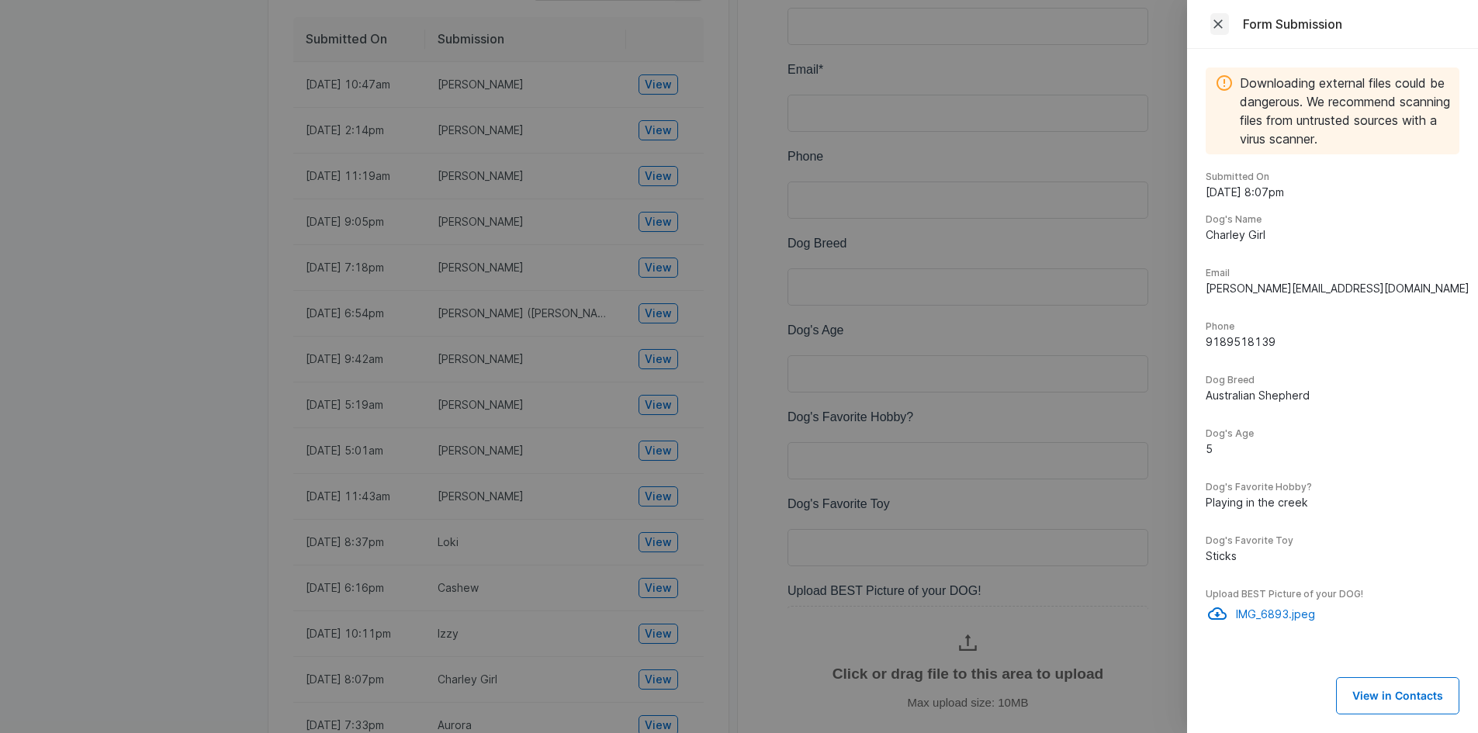
click at [1221, 19] on icon "Close" at bounding box center [1219, 24] width 16 height 16
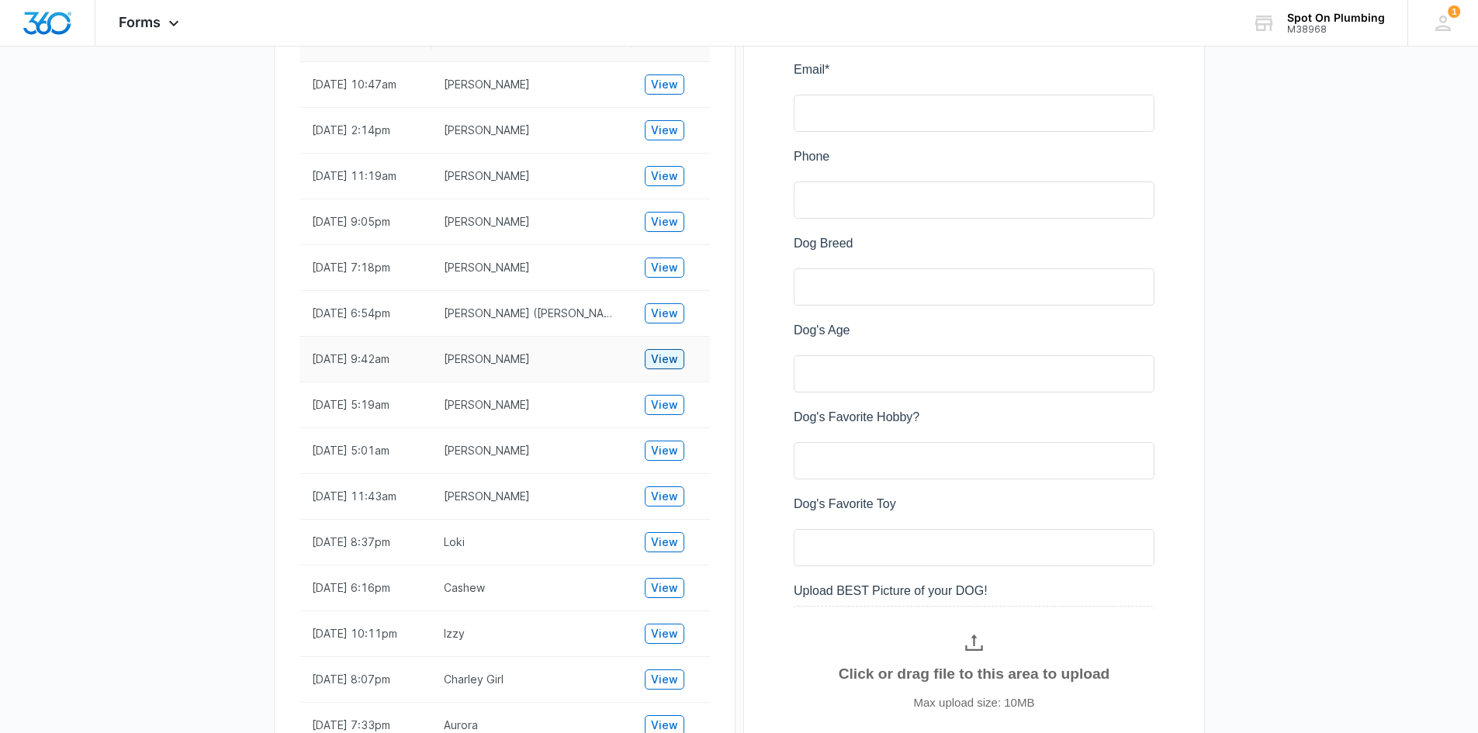
click at [662, 355] on span "View" at bounding box center [664, 359] width 27 height 17
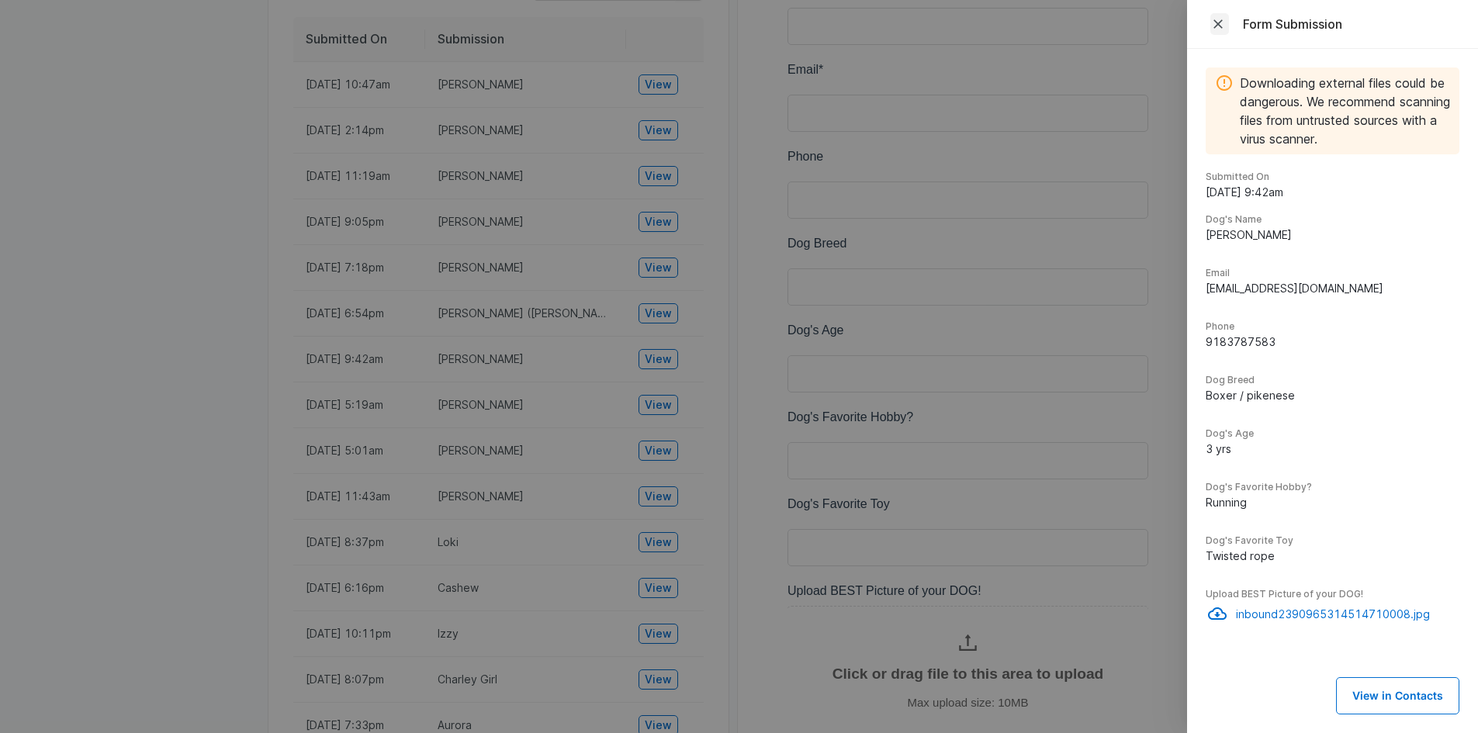
click at [1217, 23] on icon "Close" at bounding box center [1218, 23] width 9 height 9
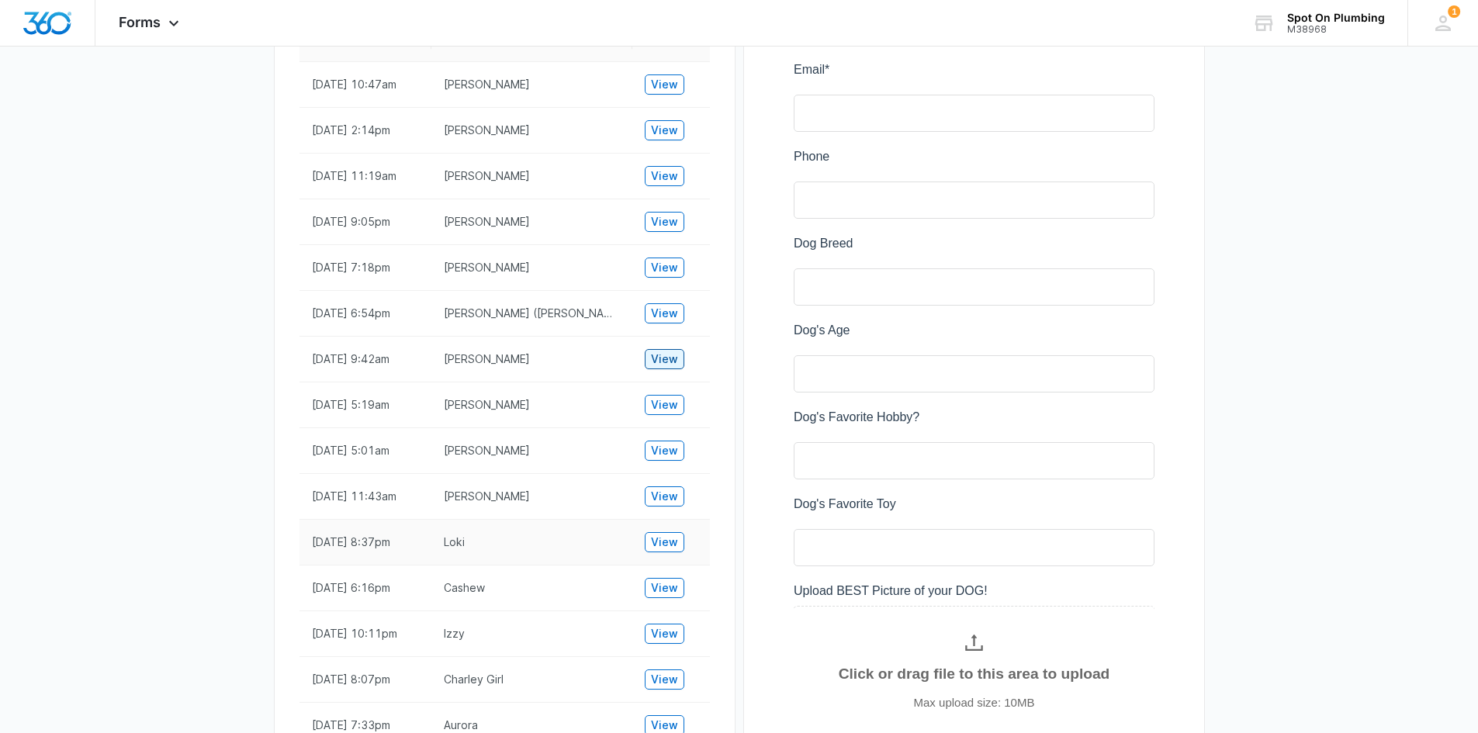
scroll to position [609, 0]
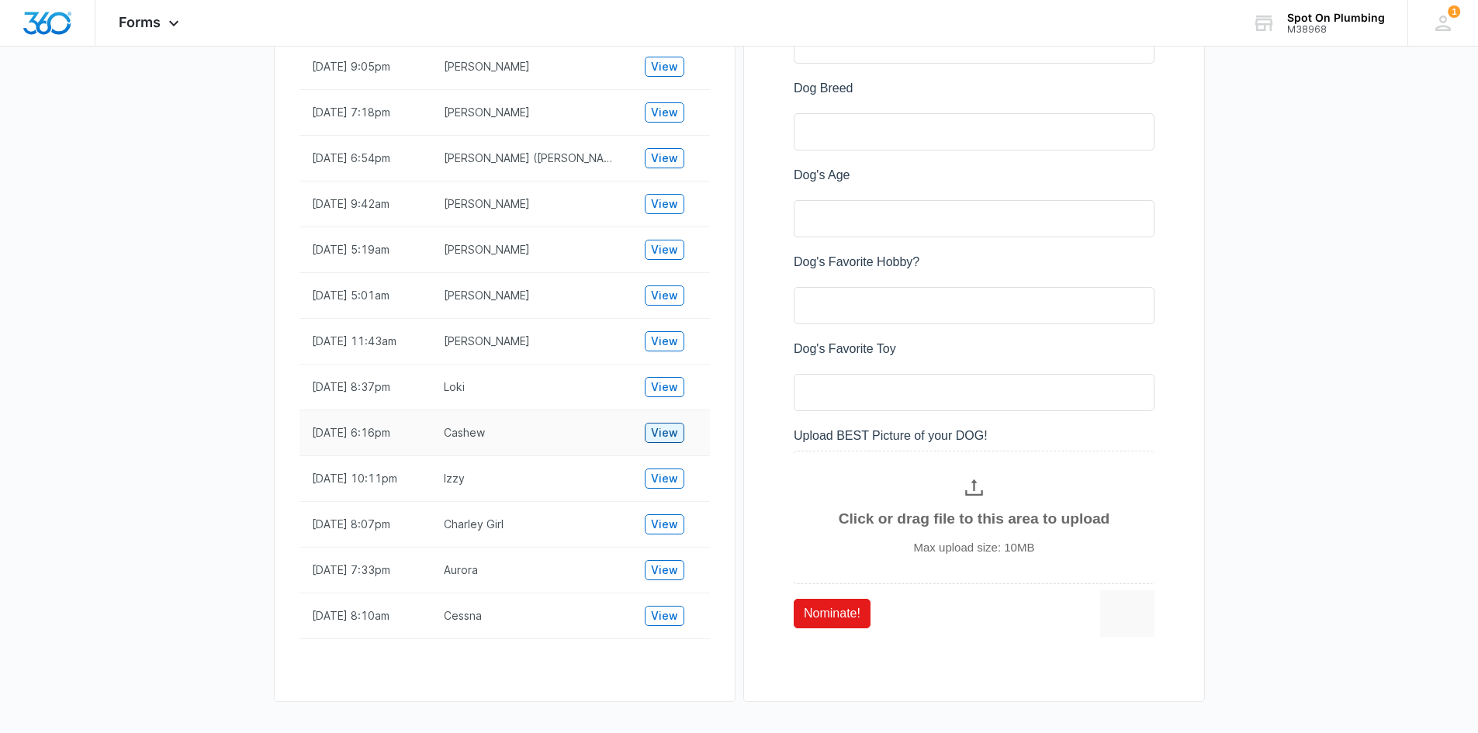
click at [669, 435] on span "View" at bounding box center [664, 432] width 27 height 17
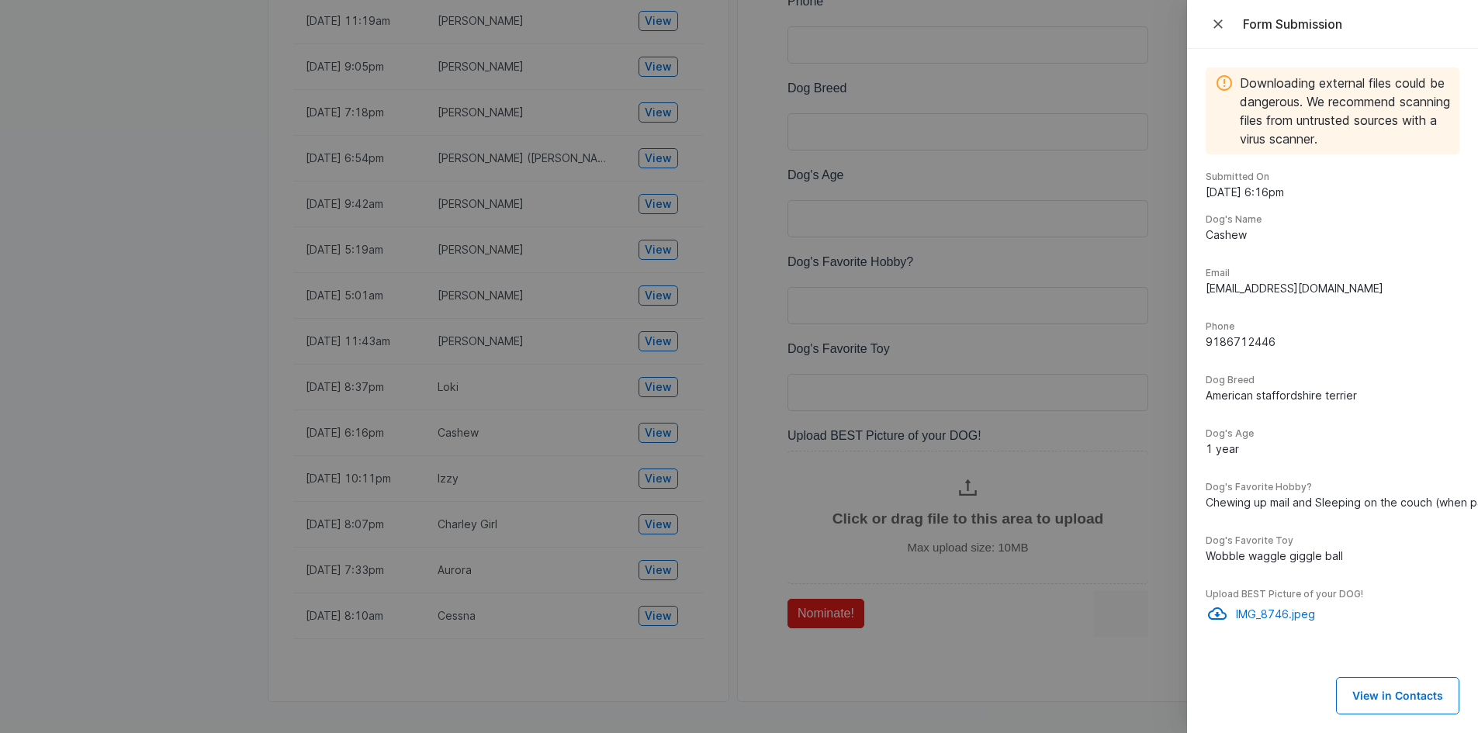
click at [657, 629] on div at bounding box center [739, 366] width 1478 height 733
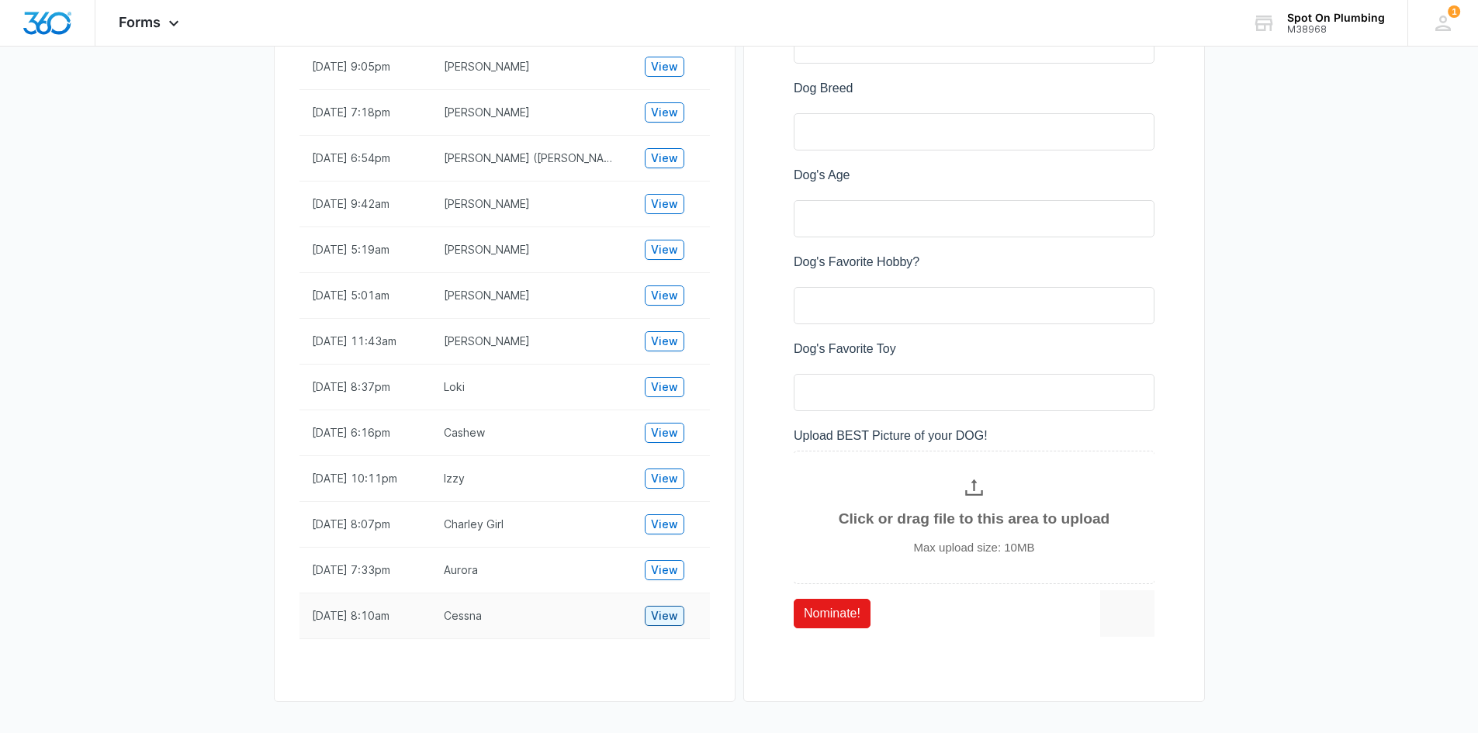
click at [656, 625] on span "View" at bounding box center [664, 616] width 27 height 17
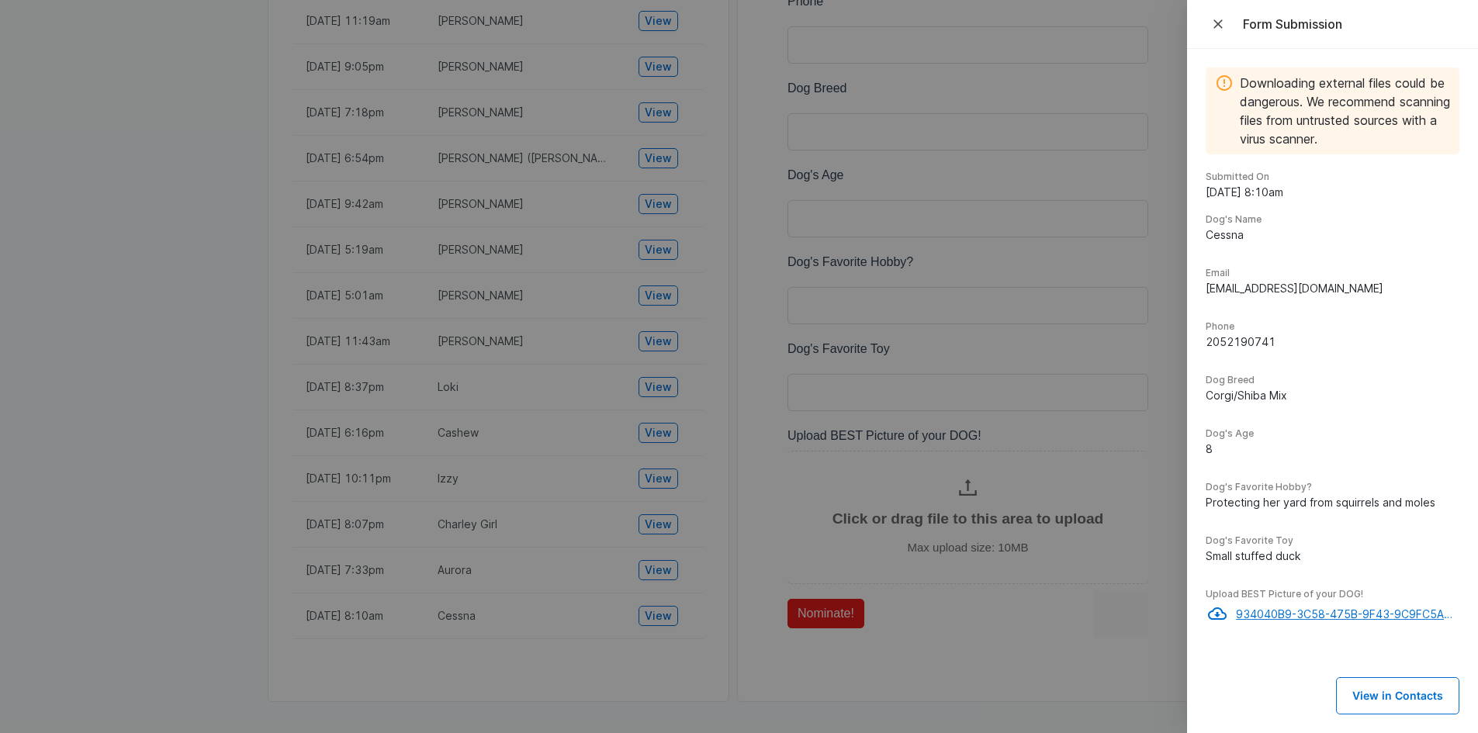
click at [1280, 613] on p "934040B9-3C58-475B-9F43-9C9FC5A06784_Medium.pdf" at bounding box center [1347, 614] width 223 height 16
click at [1221, 23] on icon "Close" at bounding box center [1219, 24] width 16 height 16
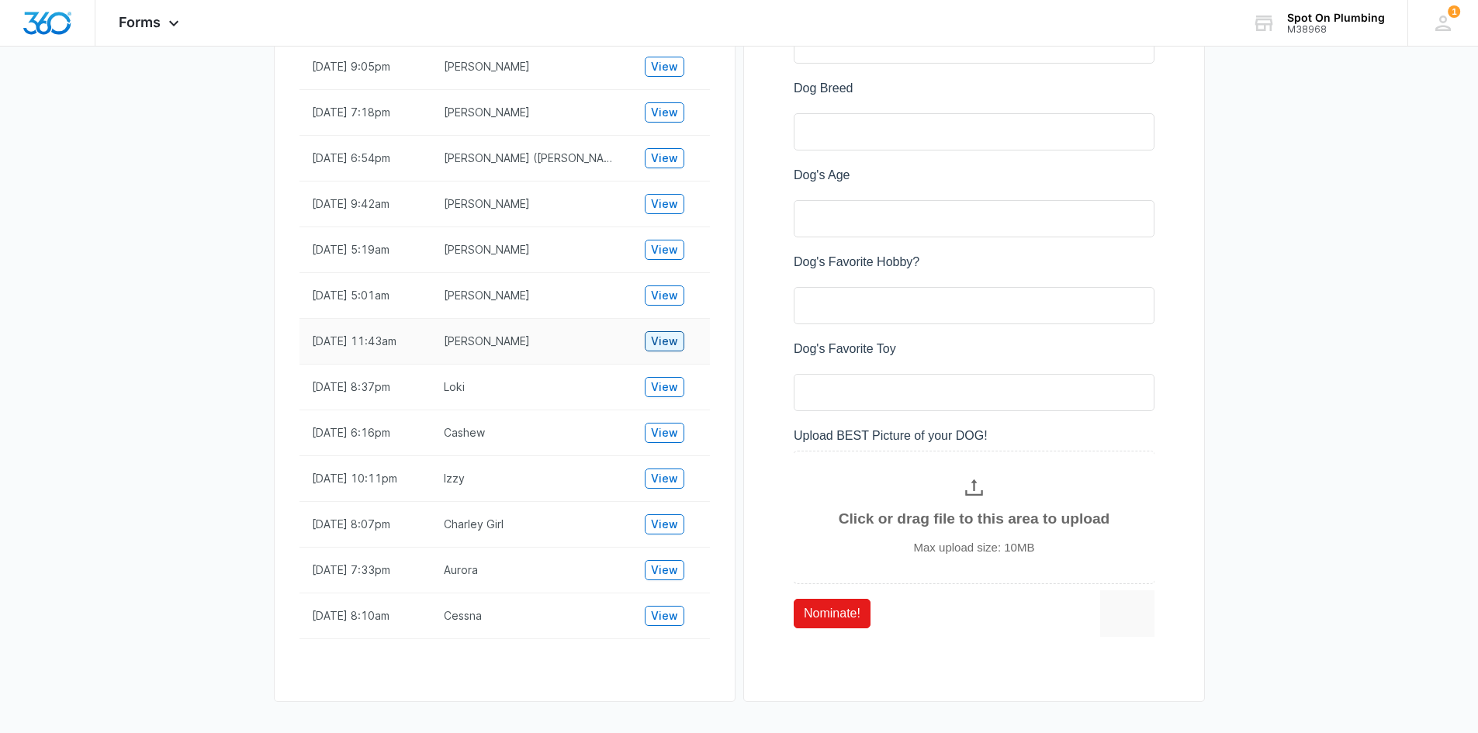
click at [658, 335] on span "View" at bounding box center [664, 341] width 27 height 17
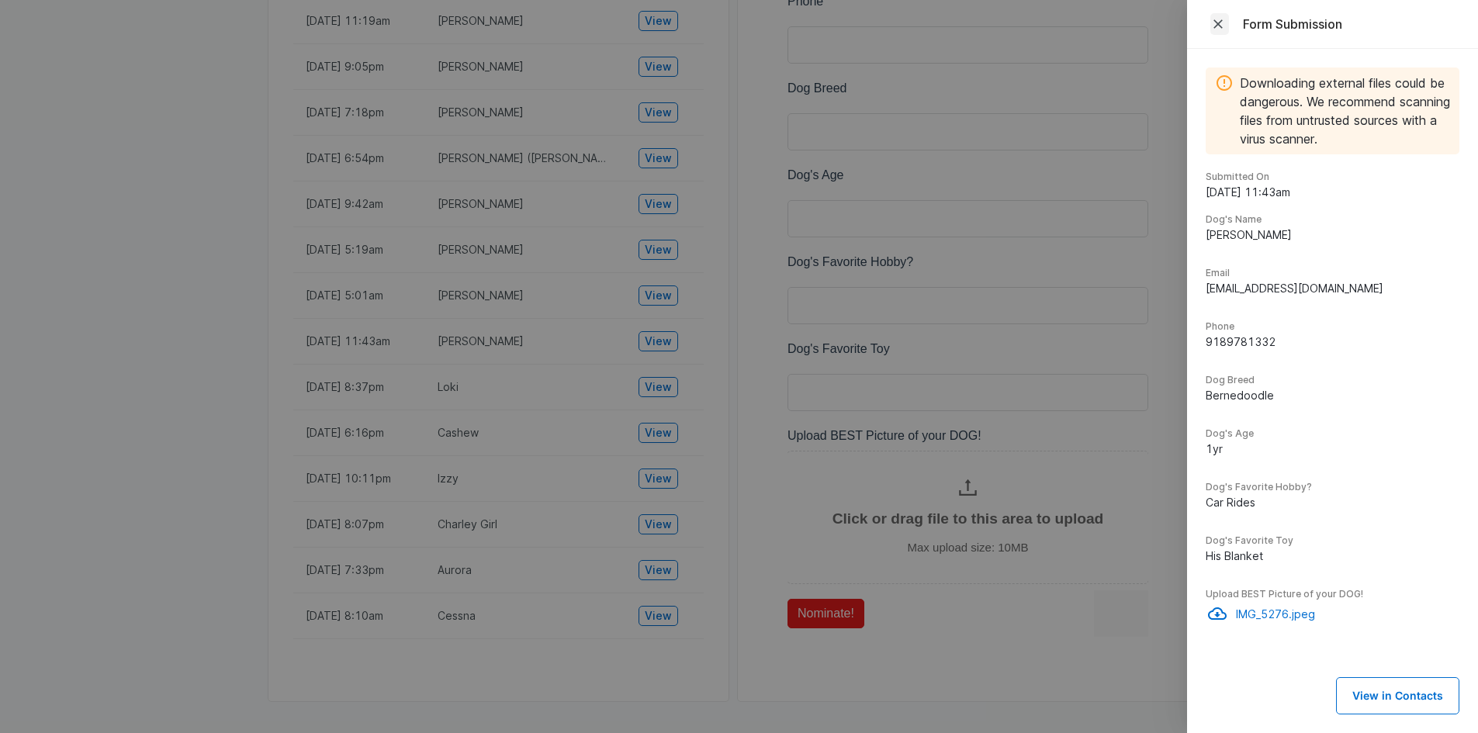
click at [1226, 23] on span "Close" at bounding box center [1220, 24] width 19 height 22
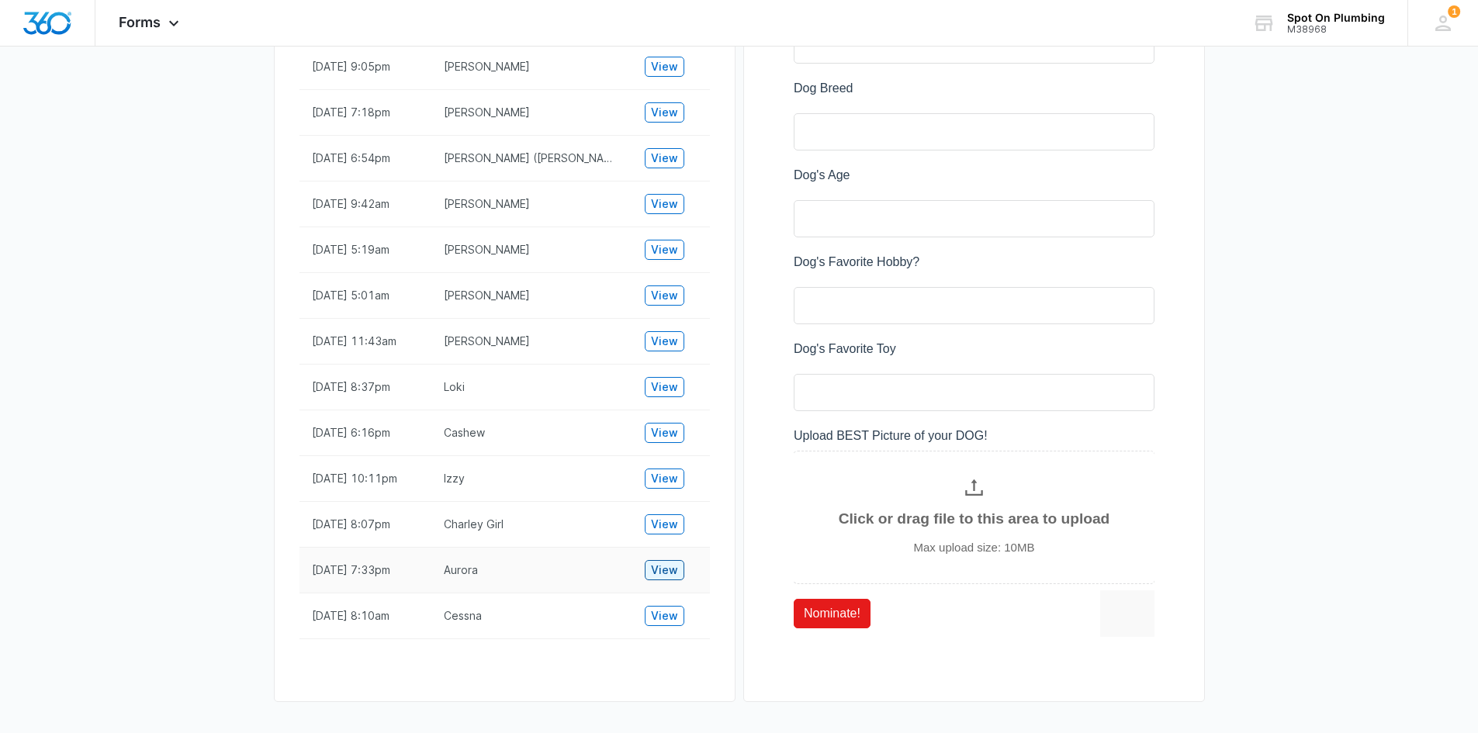
click at [659, 579] on span "View" at bounding box center [664, 570] width 27 height 17
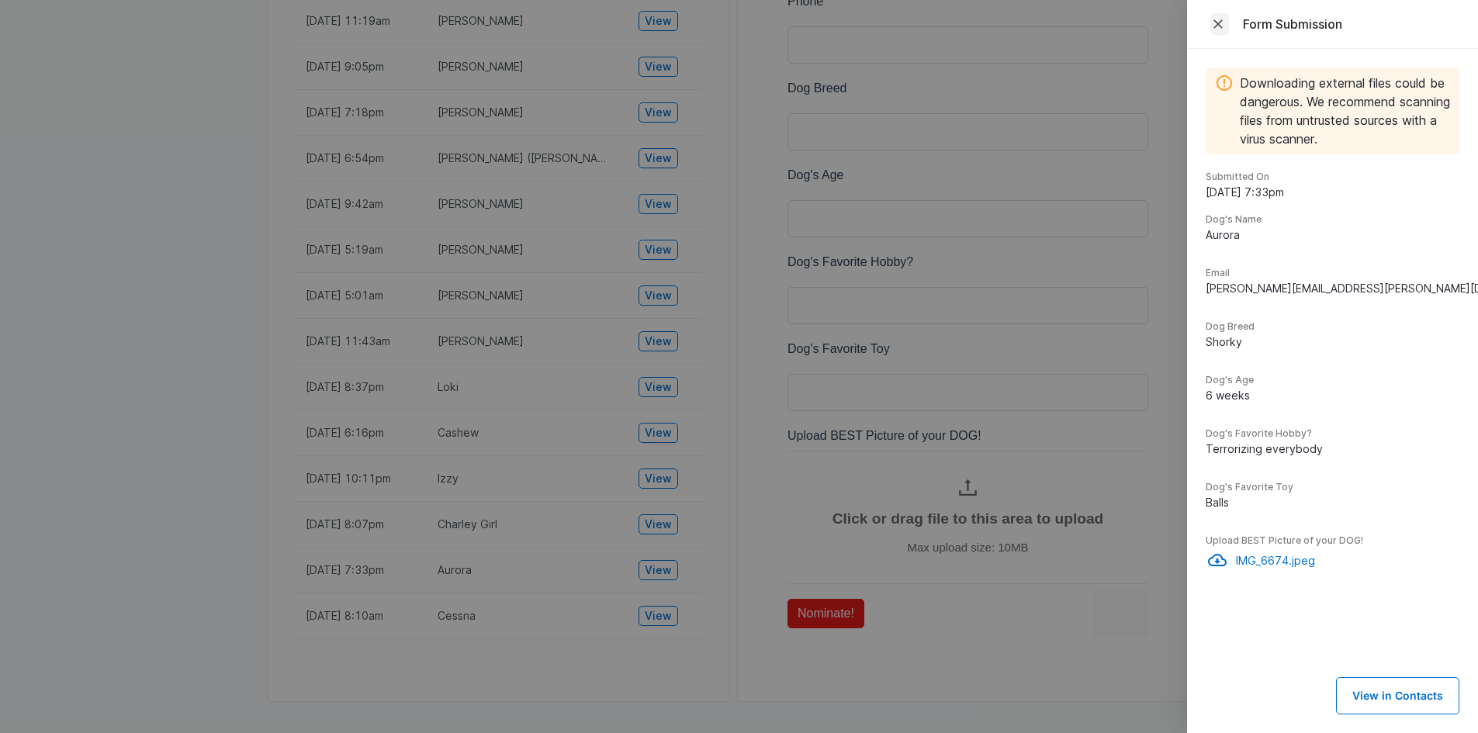
click at [1221, 18] on icon "Close" at bounding box center [1219, 24] width 16 height 16
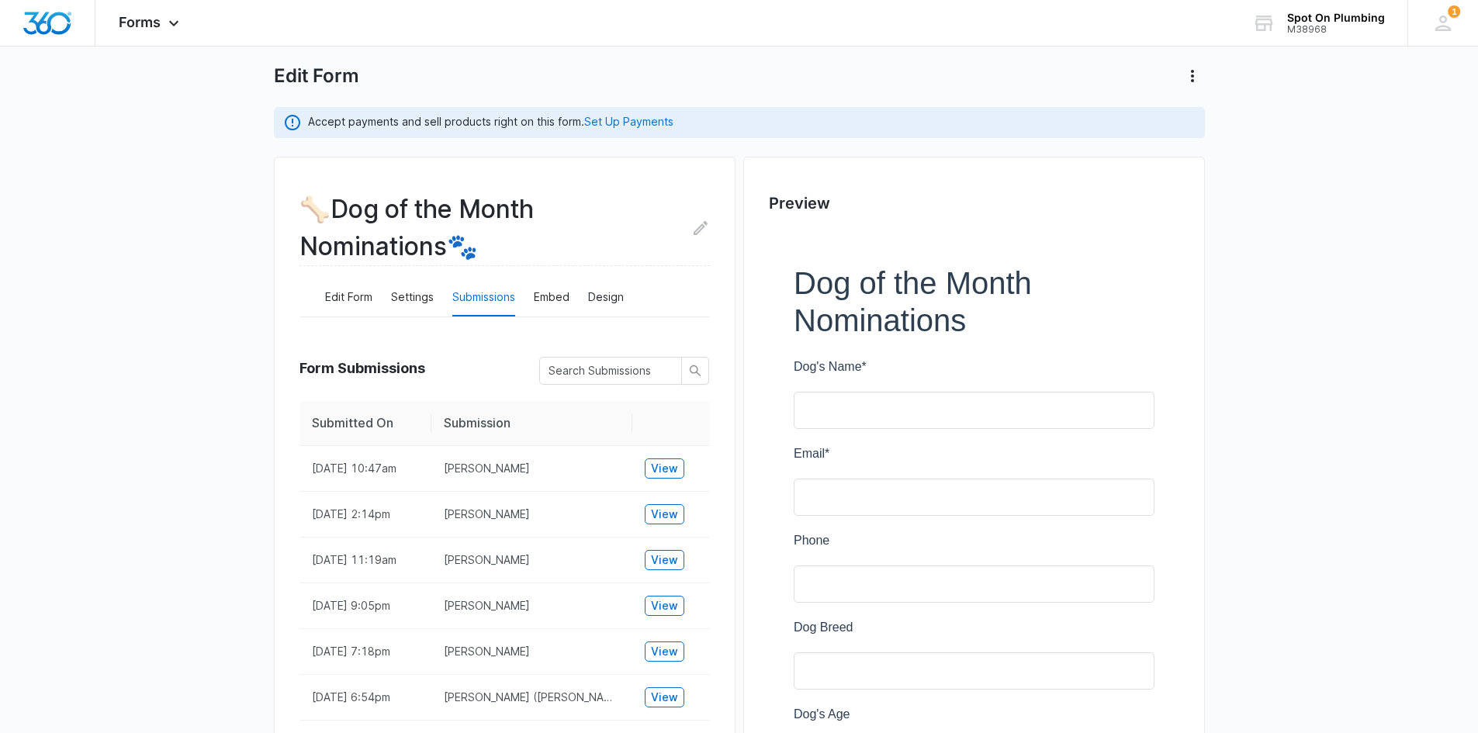
scroll to position [66, 0]
